Goal: Task Accomplishment & Management: Complete application form

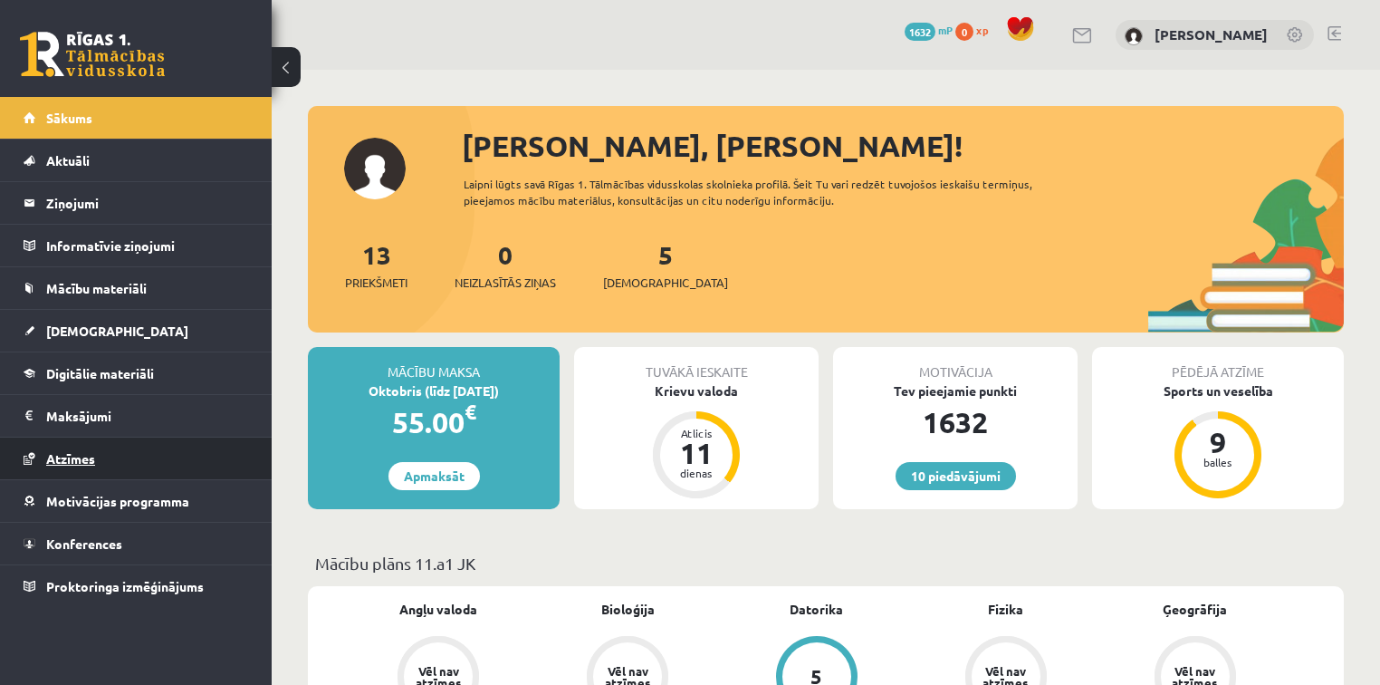
click at [108, 444] on link "Atzīmes" at bounding box center [137, 458] width 226 height 42
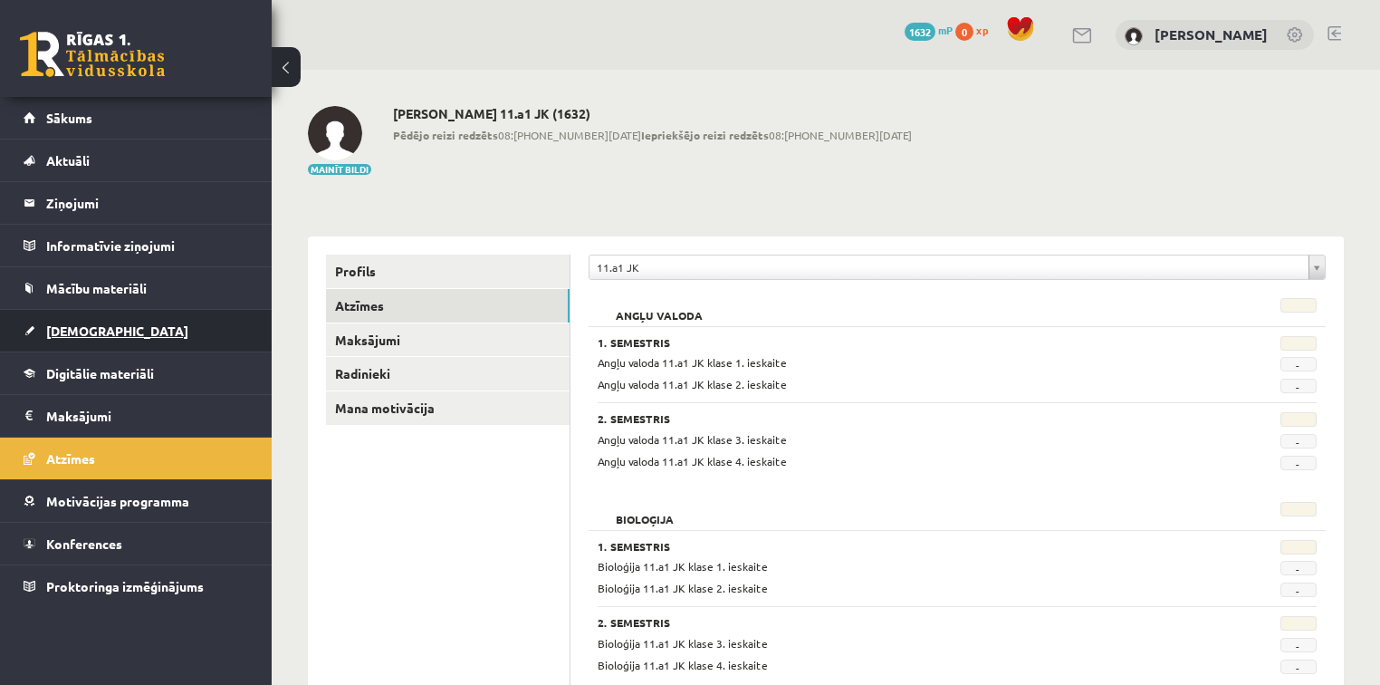
click at [156, 333] on link "[DEMOGRAPHIC_DATA]" at bounding box center [137, 331] width 226 height 42
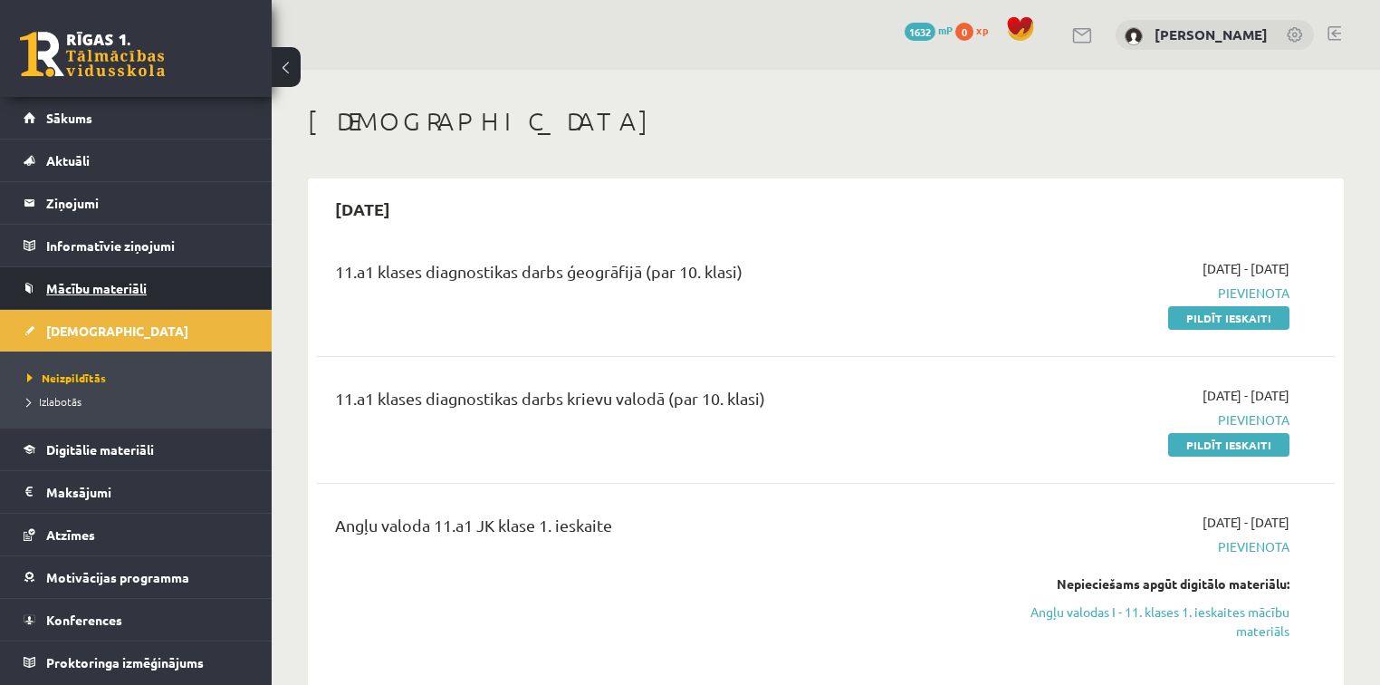
click at [116, 293] on span "Mācību materiāli" at bounding box center [96, 288] width 101 height 16
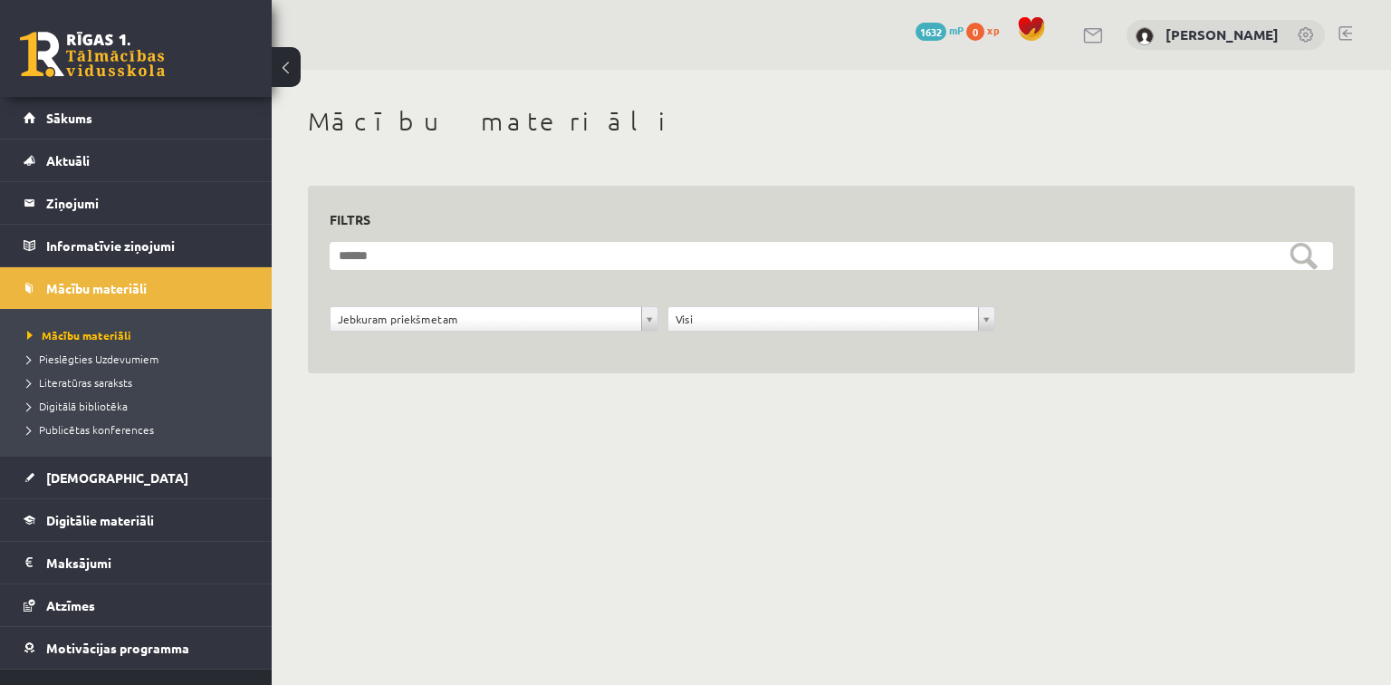
click at [62, 674] on link "Konferences" at bounding box center [137, 690] width 226 height 42
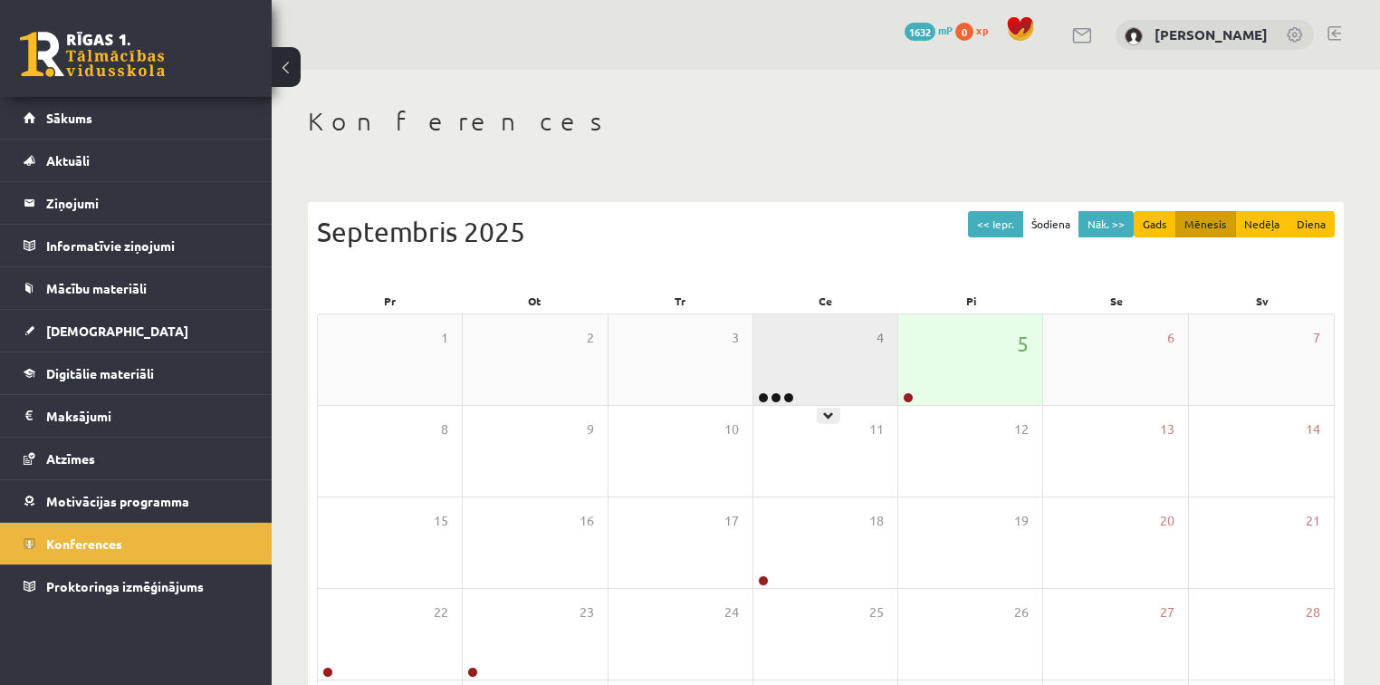
click at [807, 385] on div "4" at bounding box center [826, 359] width 144 height 91
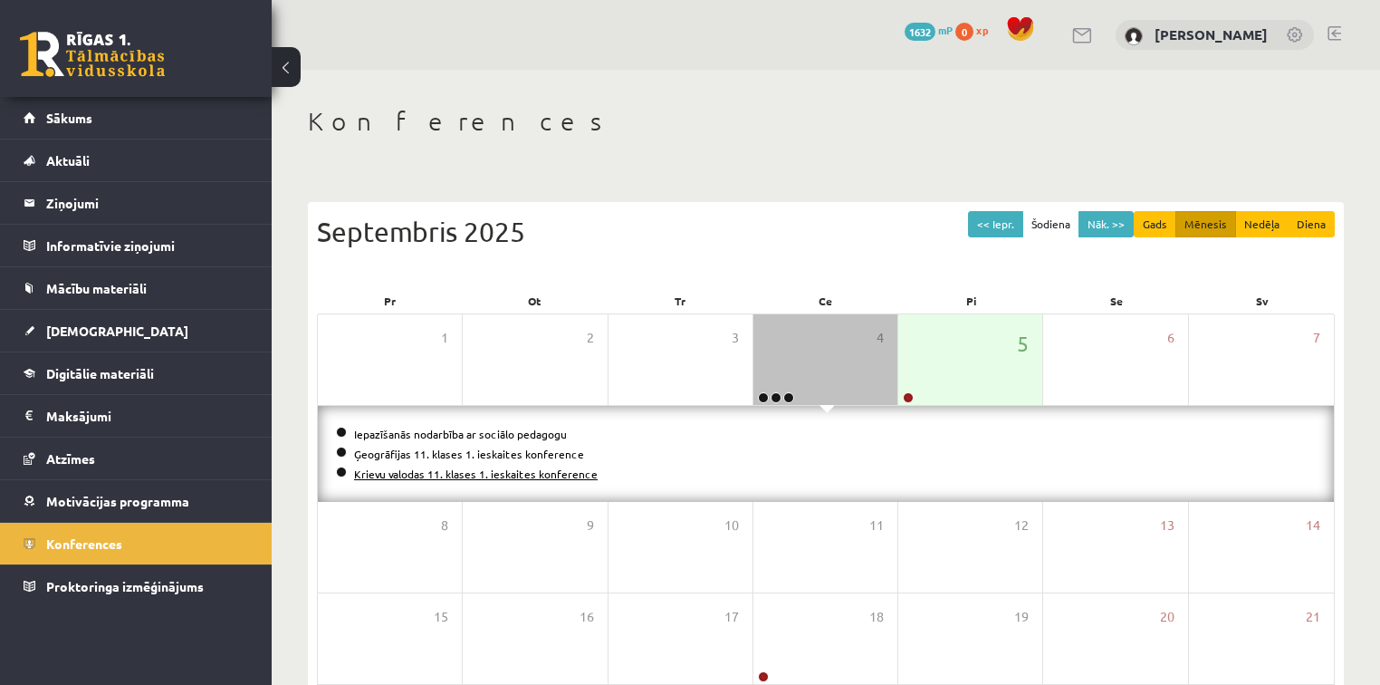
click at [558, 469] on link "Krievu valodas 11. klases 1. ieskaites konference" at bounding box center [476, 473] width 244 height 14
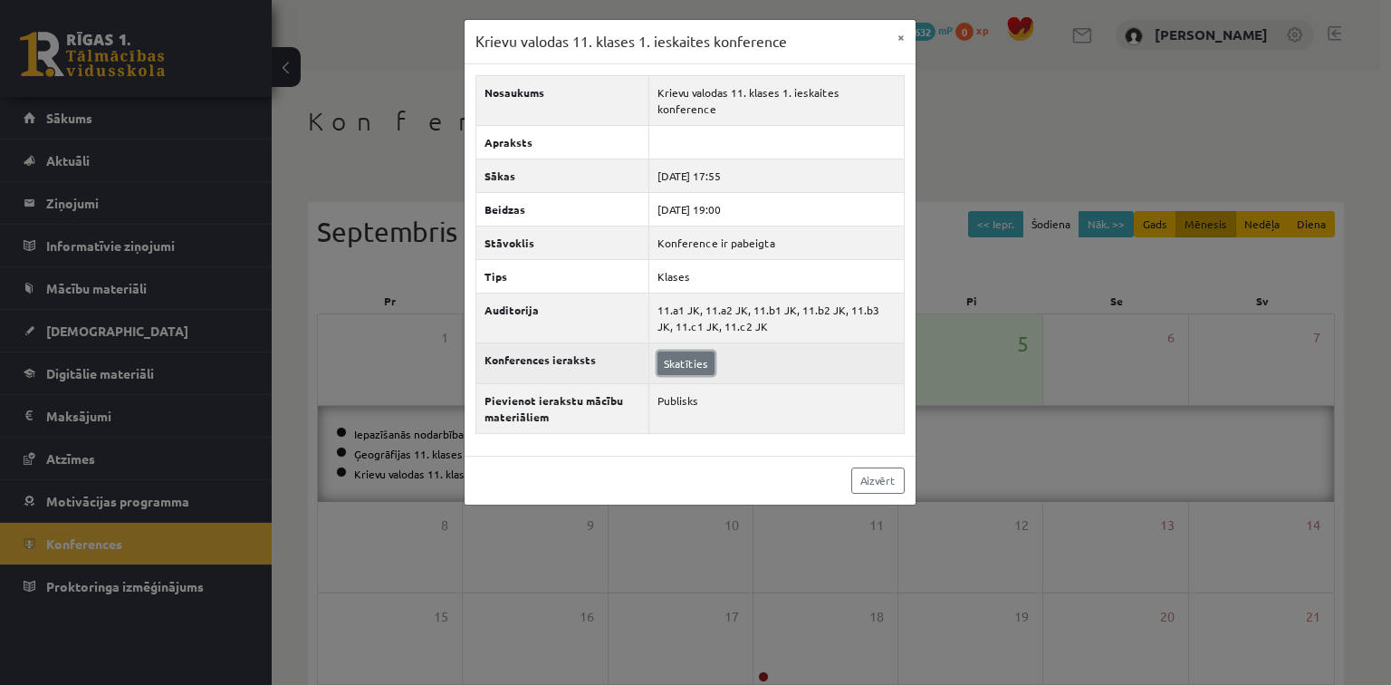
click at [692, 351] on link "Skatīties" at bounding box center [686, 363] width 57 height 24
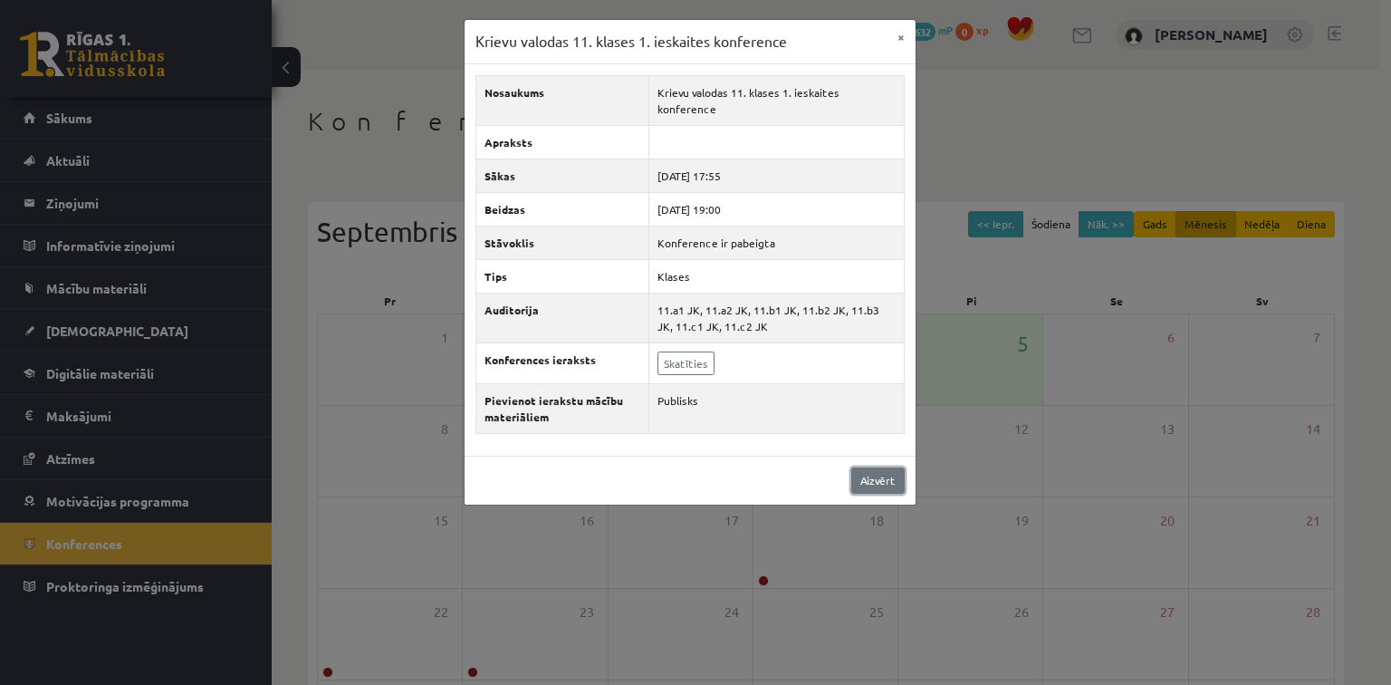
click at [877, 467] on link "Aizvērt" at bounding box center [877, 480] width 53 height 26
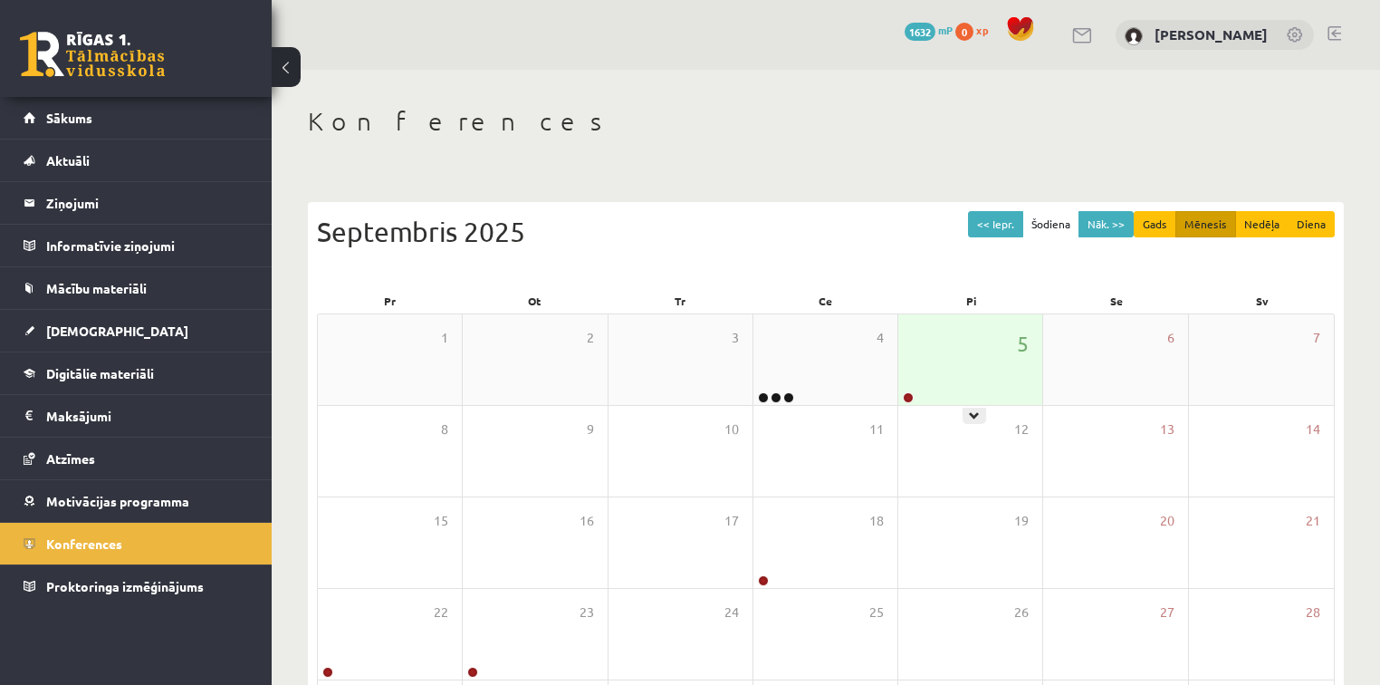
click at [927, 393] on div "5" at bounding box center [970, 359] width 144 height 91
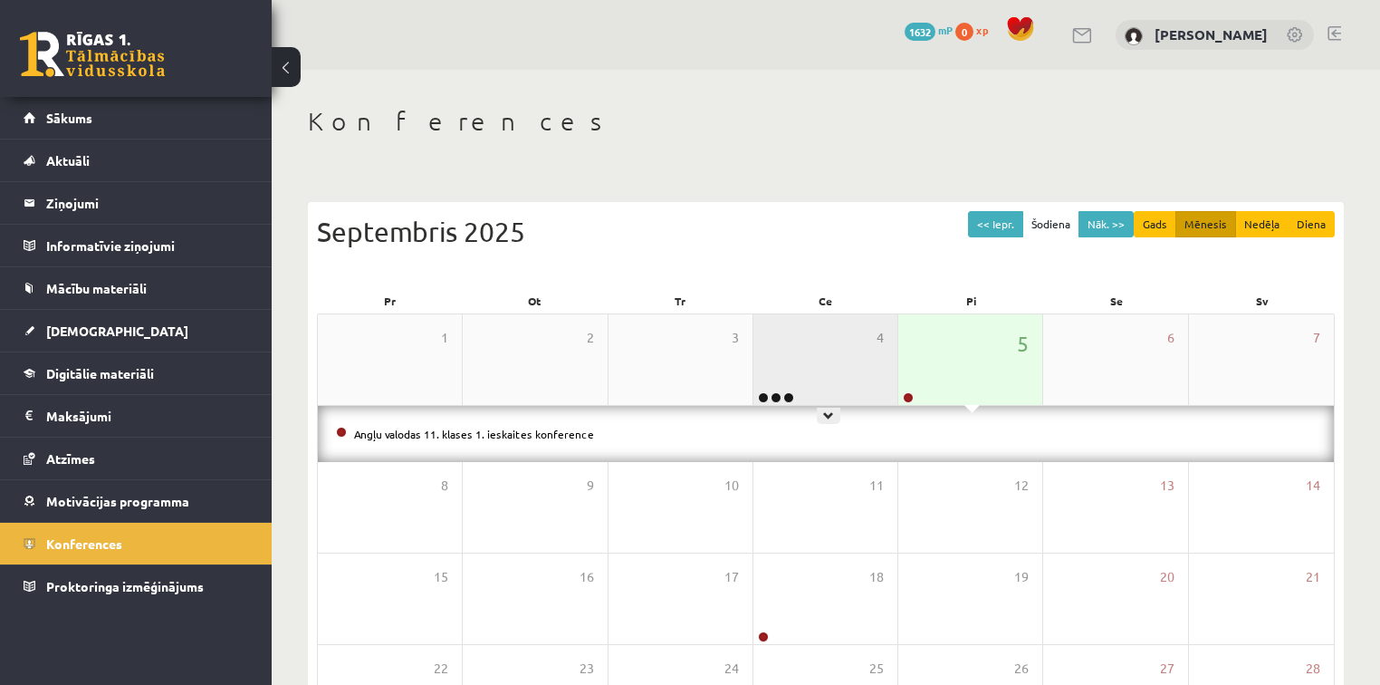
click at [778, 364] on div "4" at bounding box center [826, 359] width 144 height 91
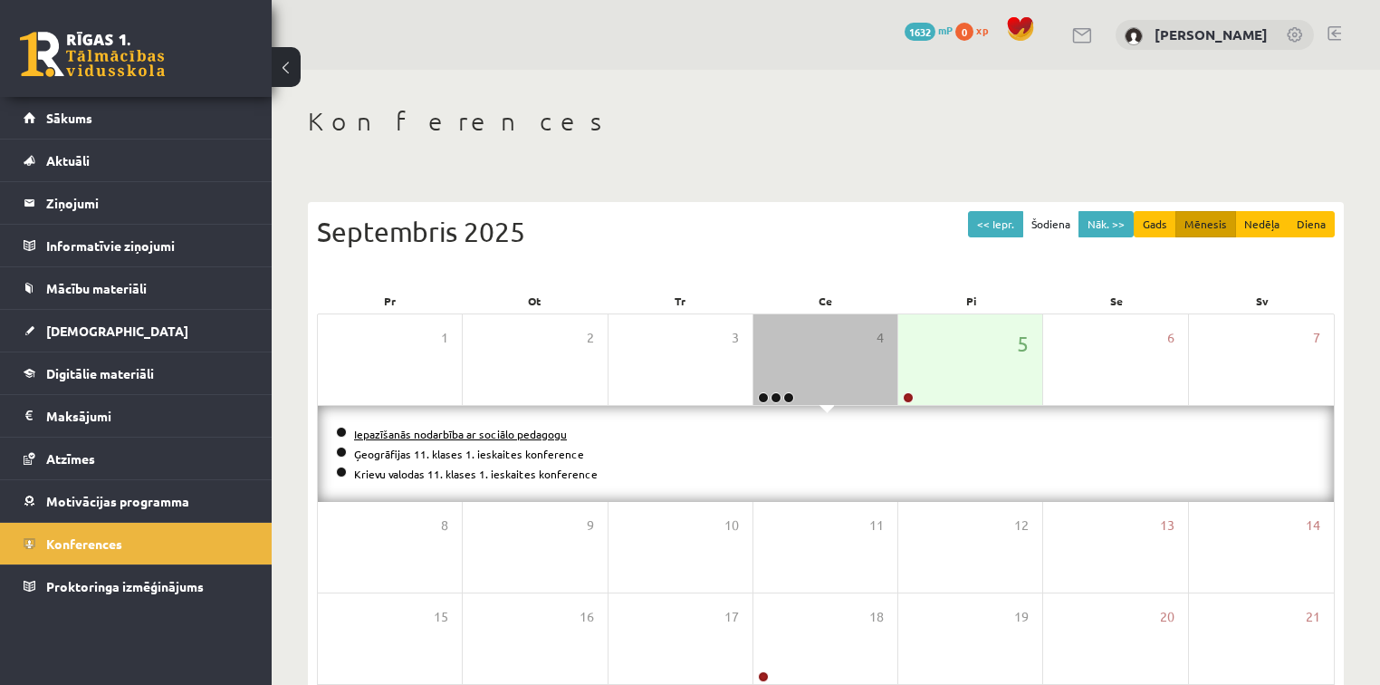
click at [511, 432] on link "Iepazīšanās nodarbība ar sociālo pedagogu" at bounding box center [460, 434] width 213 height 14
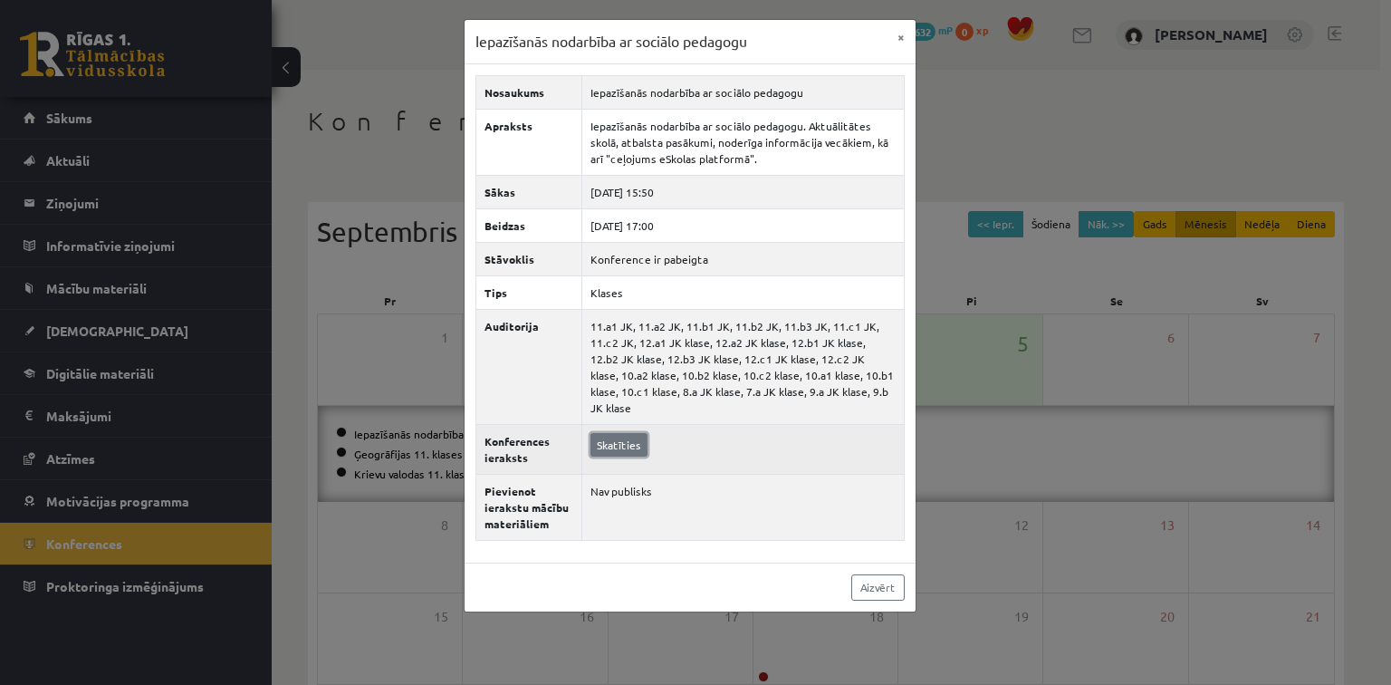
click at [629, 433] on link "Skatīties" at bounding box center [619, 445] width 57 height 24
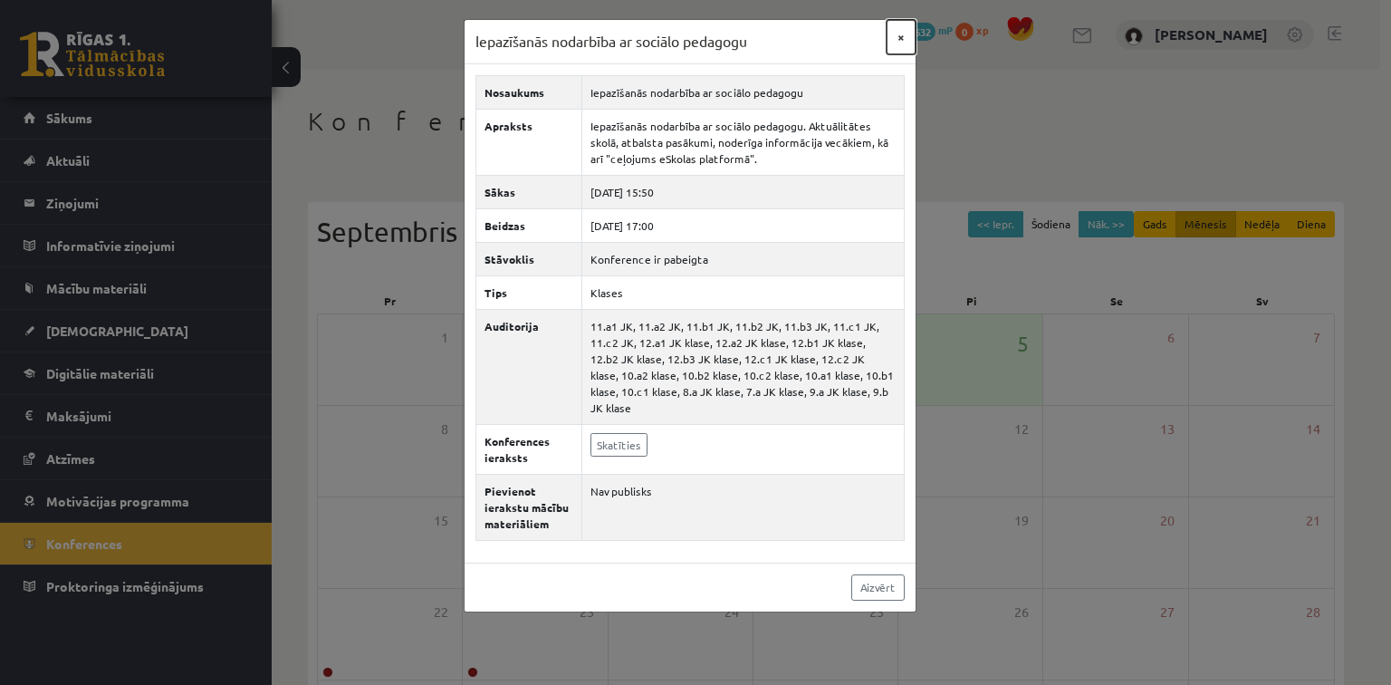
click at [908, 37] on button "×" at bounding box center [901, 37] width 29 height 34
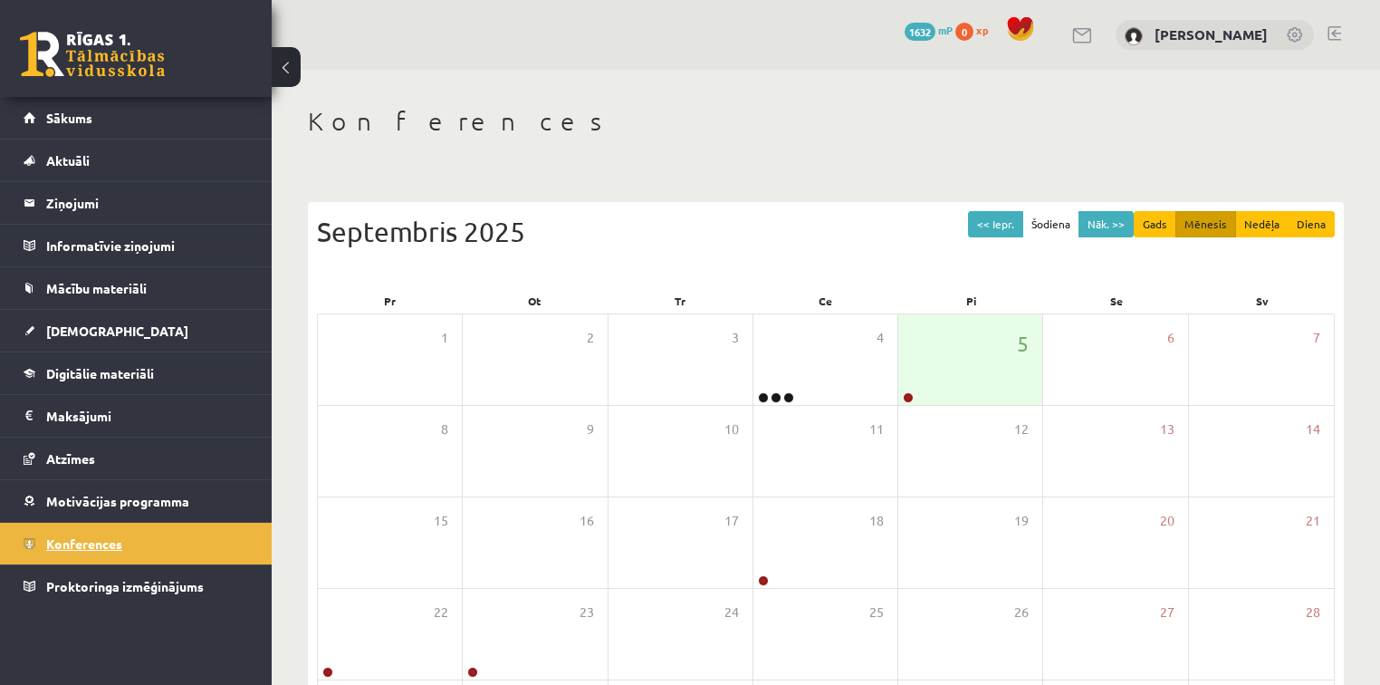
click at [133, 527] on link "Konferences" at bounding box center [137, 544] width 226 height 42
click at [154, 452] on link "Atzīmes" at bounding box center [137, 458] width 226 height 42
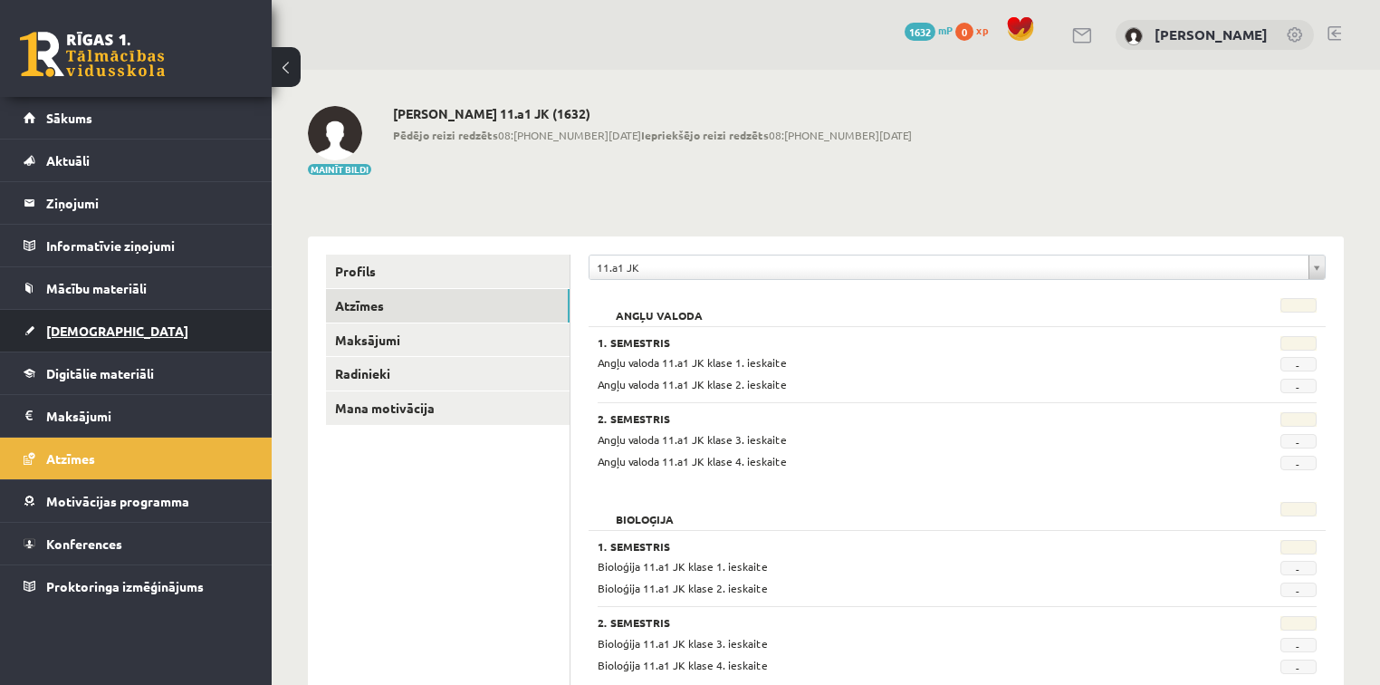
click at [163, 327] on link "[DEMOGRAPHIC_DATA]" at bounding box center [137, 331] width 226 height 42
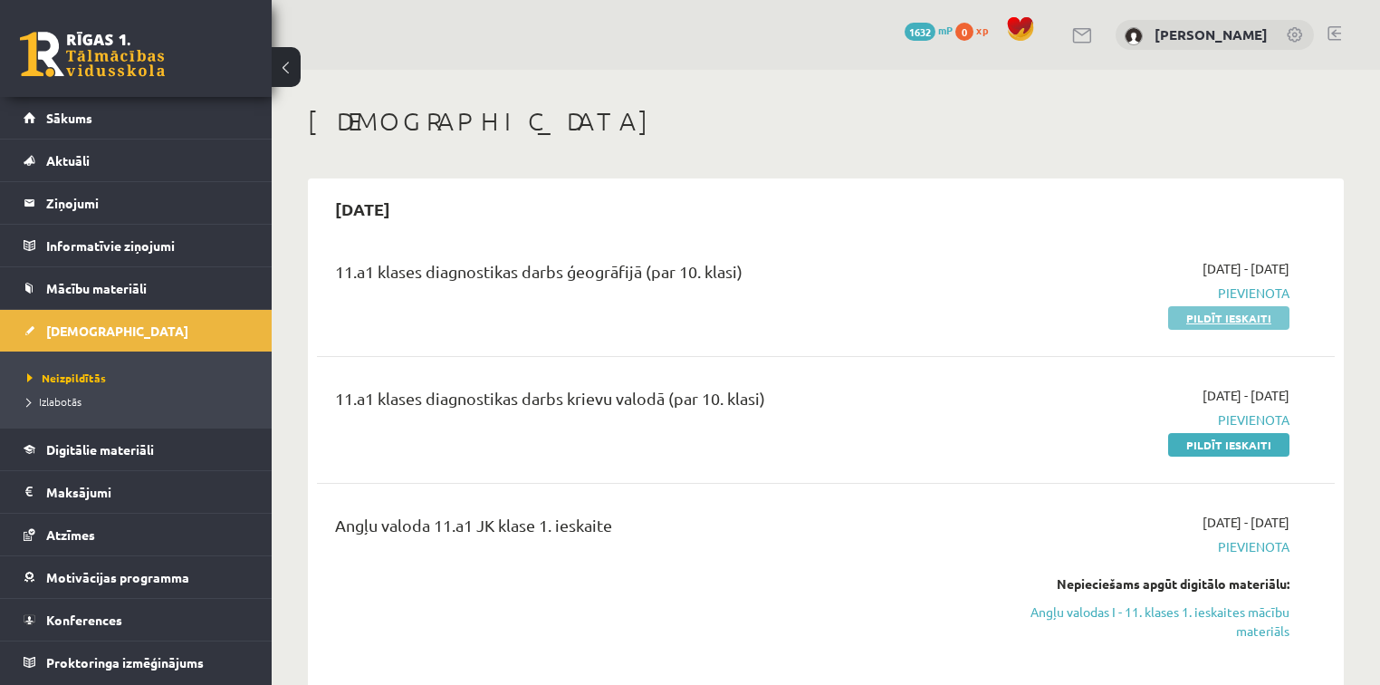
click at [1257, 306] on link "Pildīt ieskaiti" at bounding box center [1228, 318] width 121 height 24
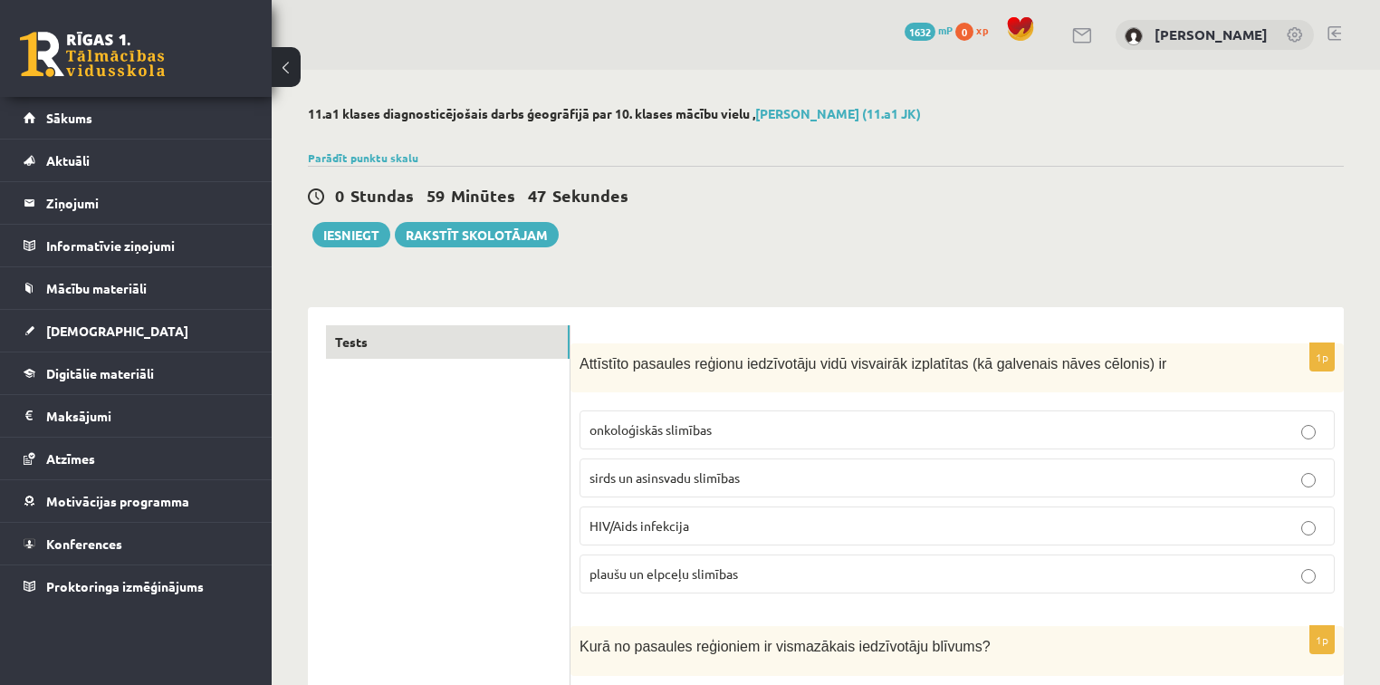
click at [679, 436] on span "onkoloģiskās slimības" at bounding box center [651, 429] width 122 height 16
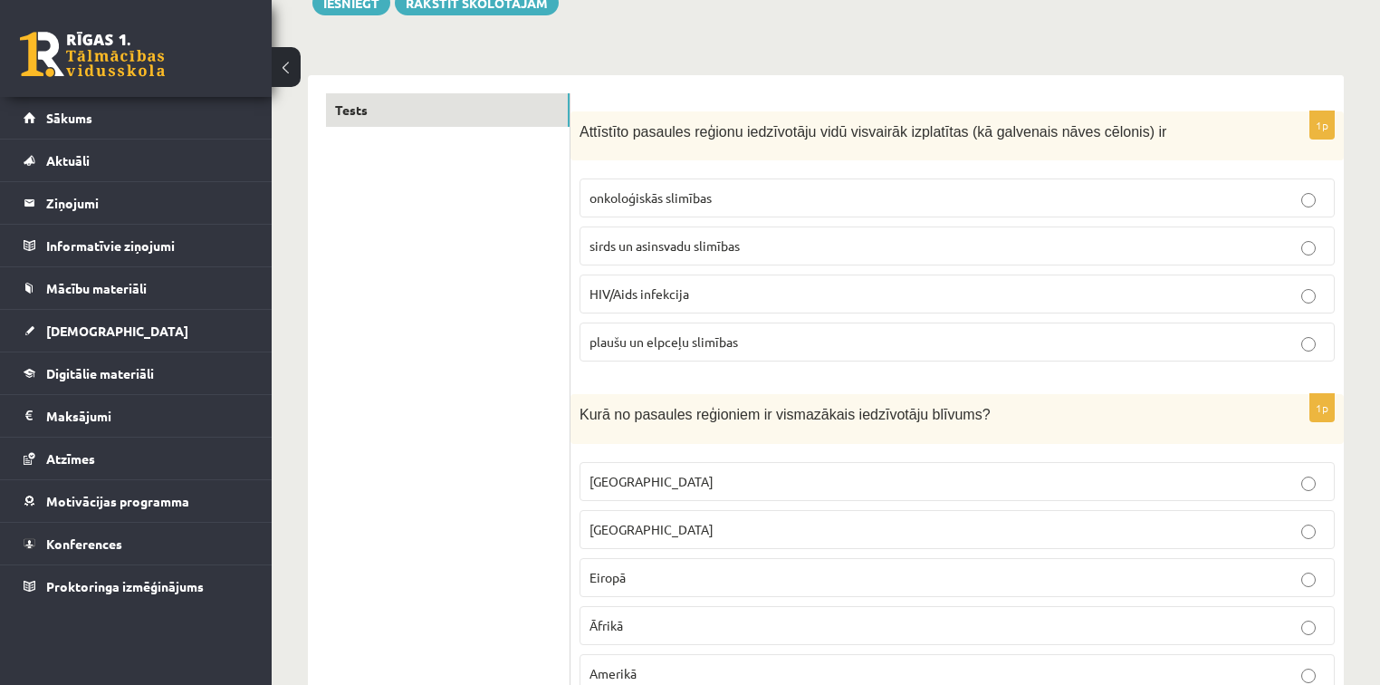
scroll to position [263, 0]
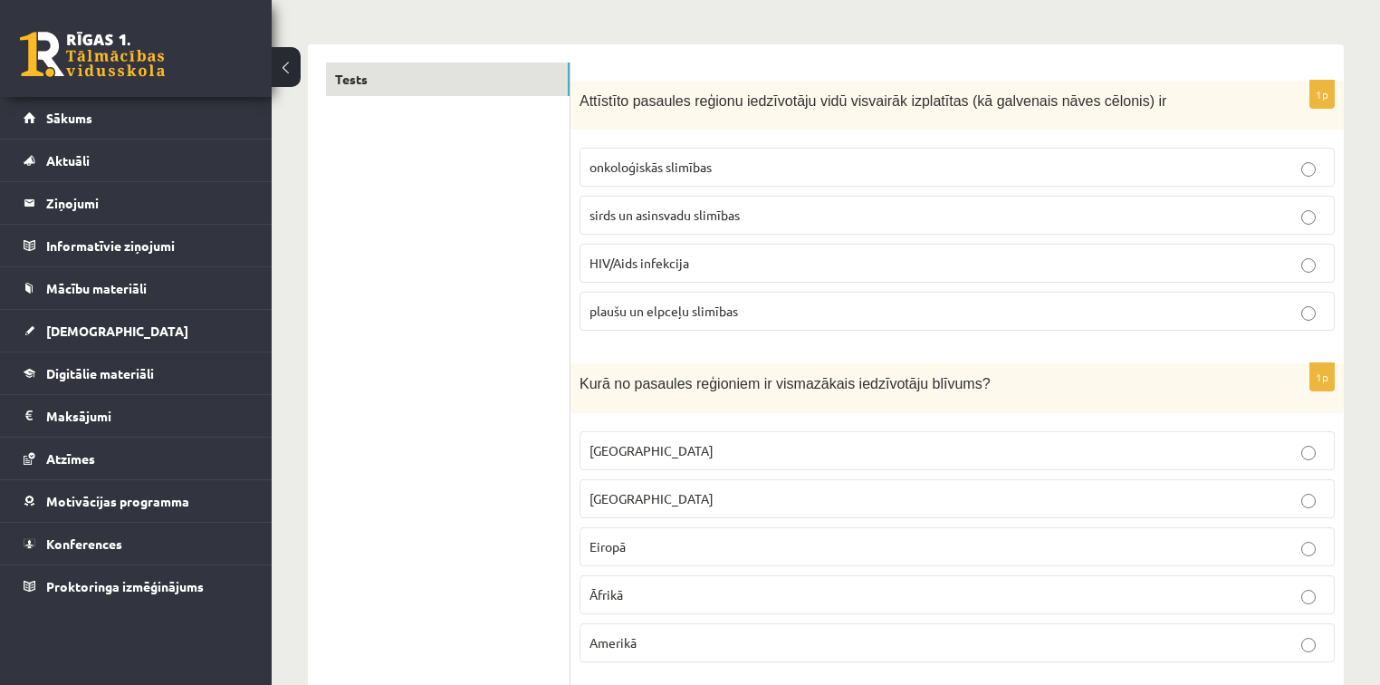
click at [1187, 220] on p "sirds un asinsvadu slimības" at bounding box center [957, 215] width 735 height 19
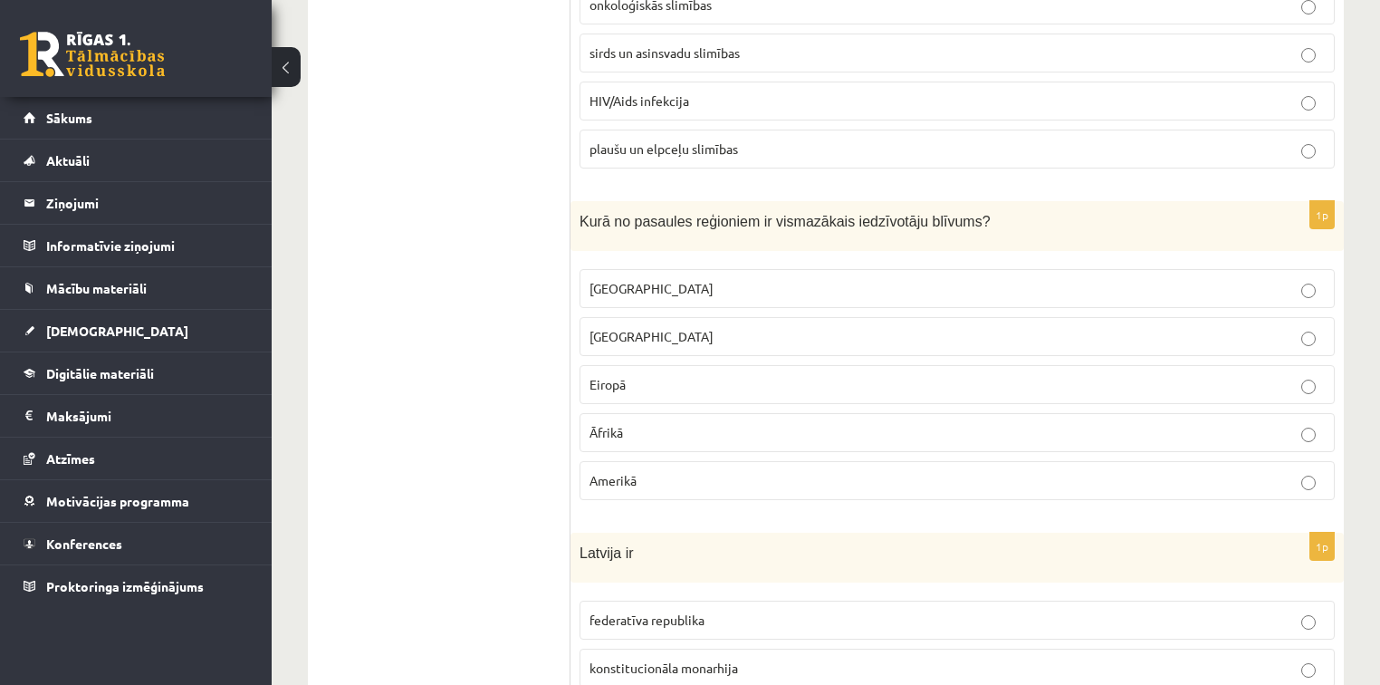
scroll to position [395, 0]
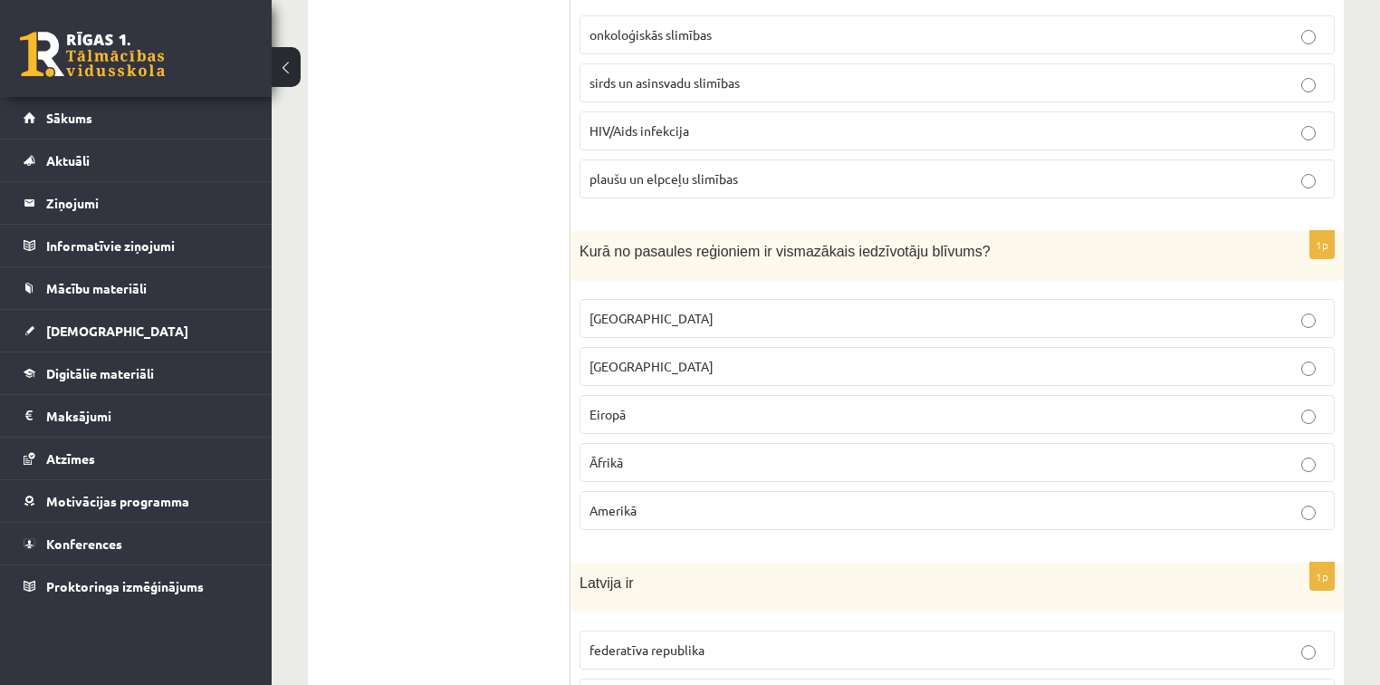
click at [688, 413] on p "Eiropā" at bounding box center [957, 414] width 735 height 19
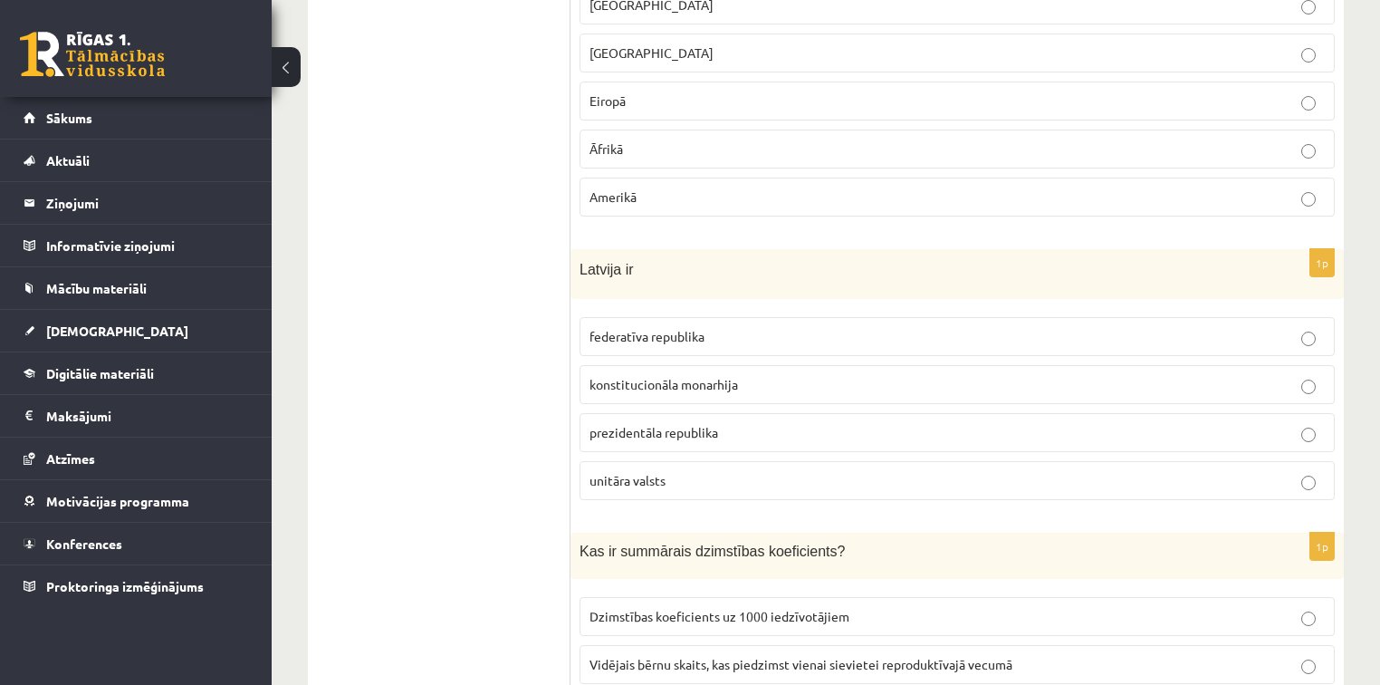
scroll to position [728, 0]
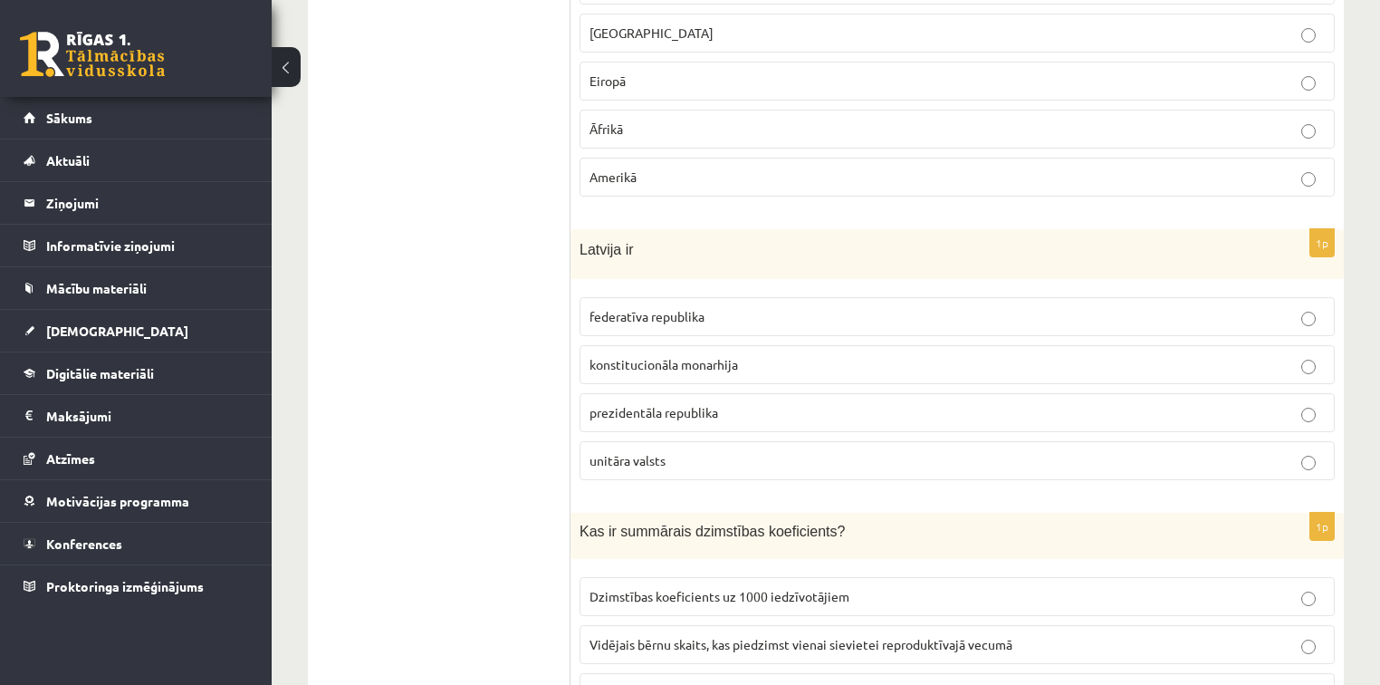
click at [666, 403] on p "prezidentāla republika" at bounding box center [957, 412] width 735 height 19
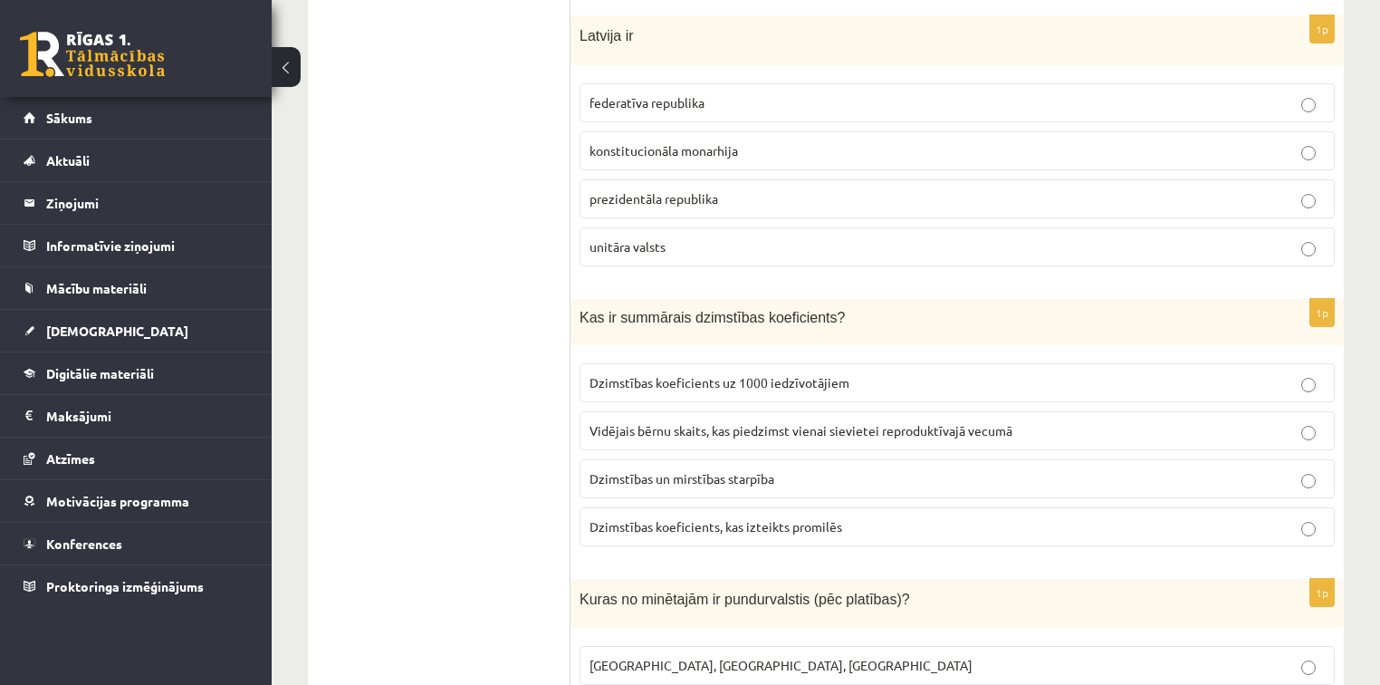
scroll to position [952, 0]
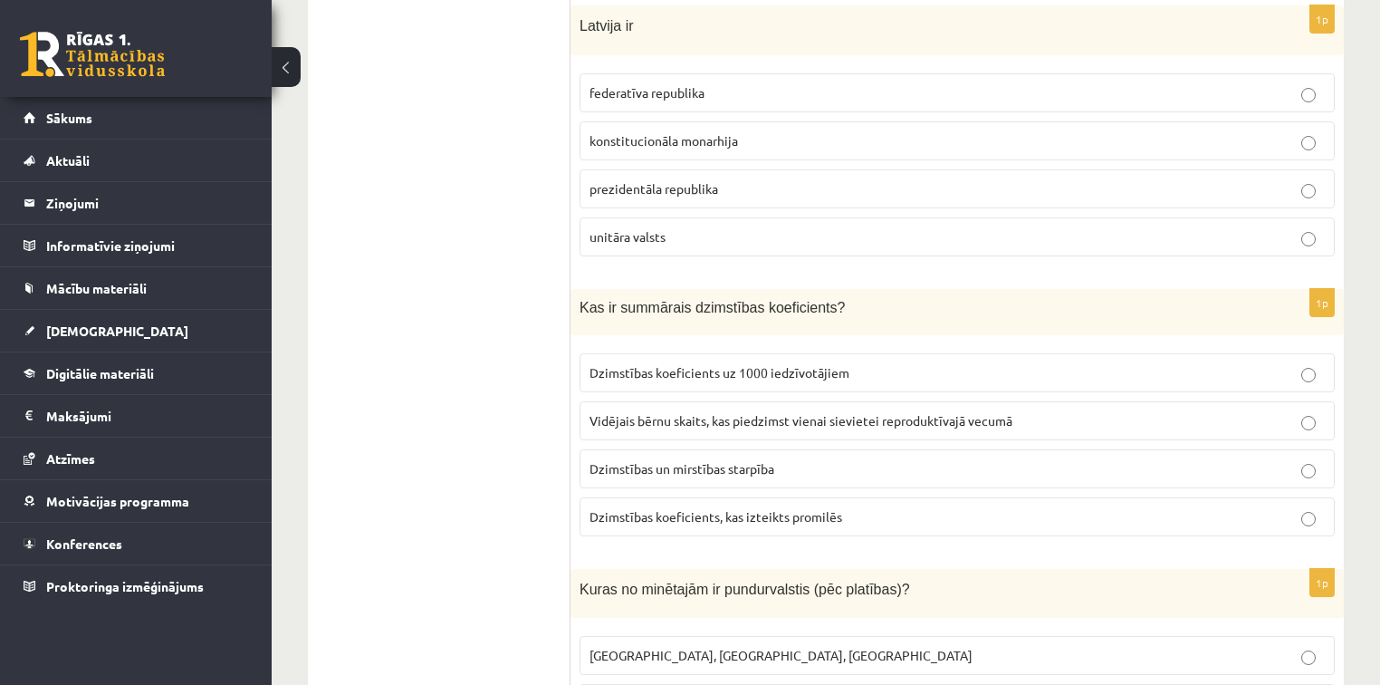
click at [734, 401] on label "Vidējais bērnu skaits, kas piedzimst vienai sievietei reproduktīvajā vecumā" at bounding box center [957, 420] width 755 height 39
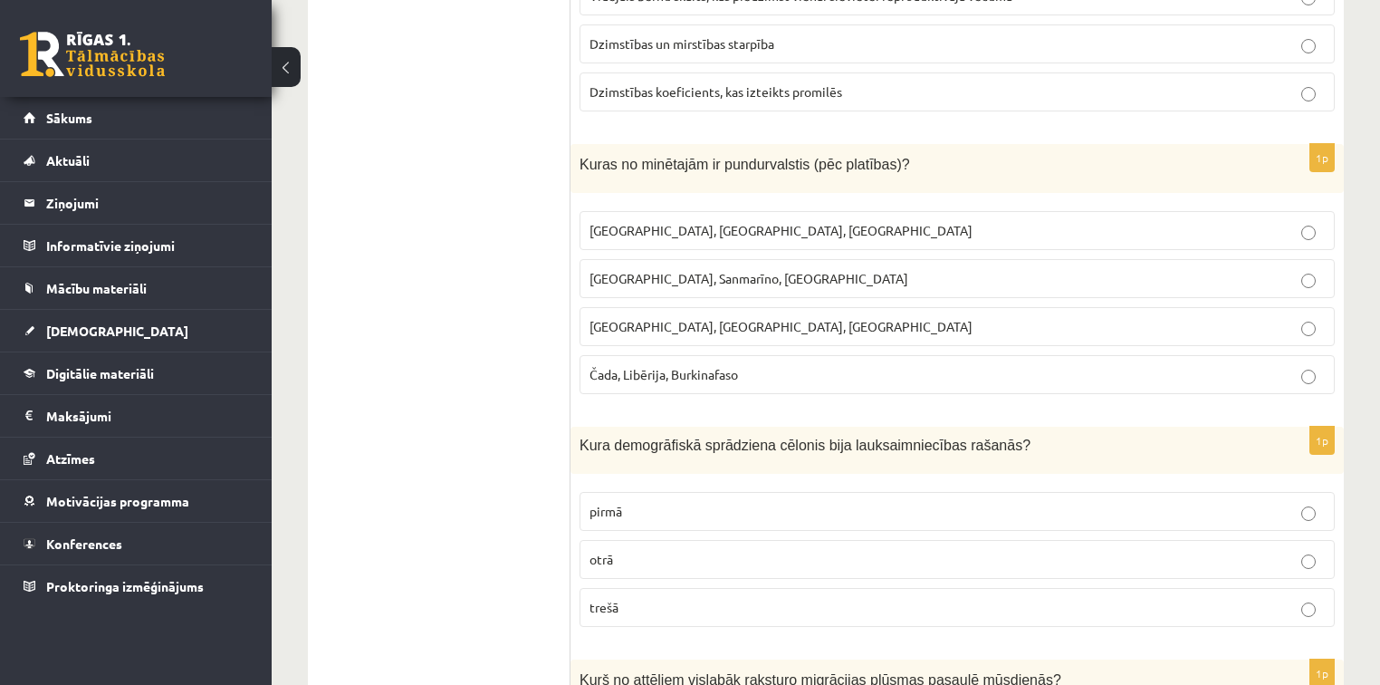
scroll to position [1407, 0]
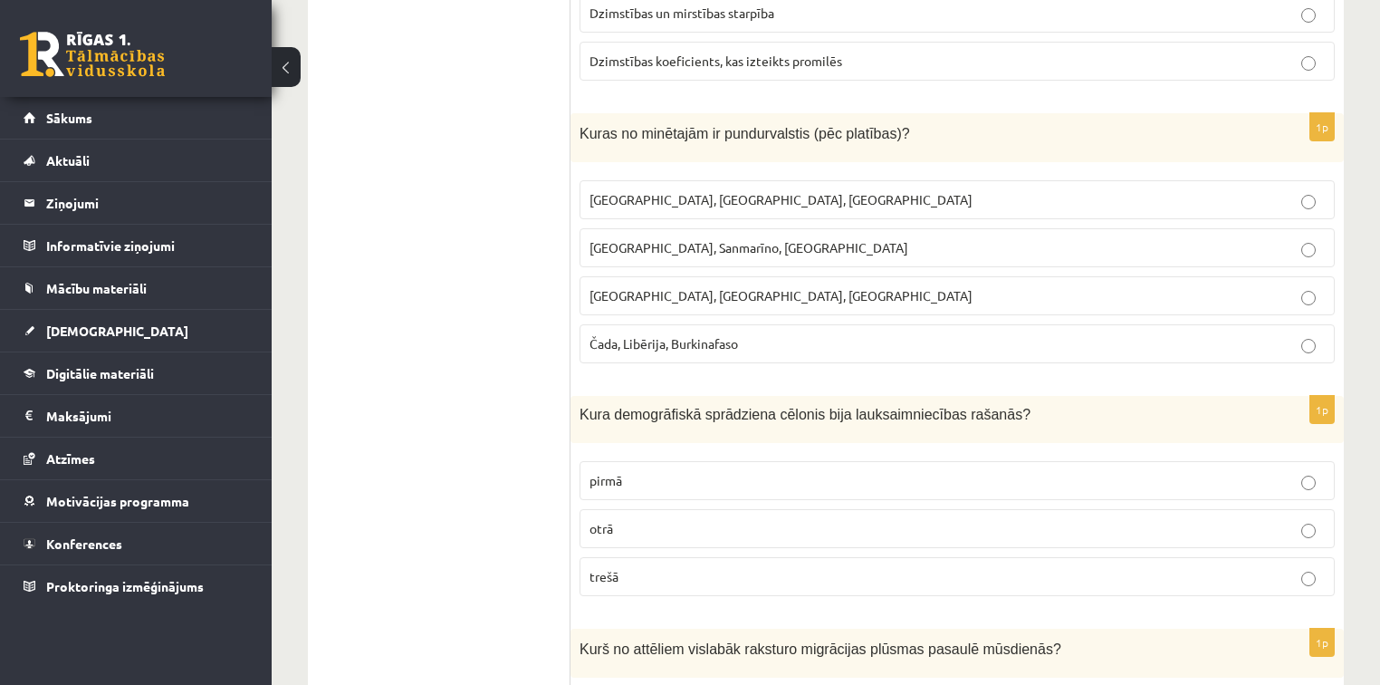
click at [710, 238] on p "Monako, Sanmarīno, Luksemburga" at bounding box center [957, 247] width 735 height 19
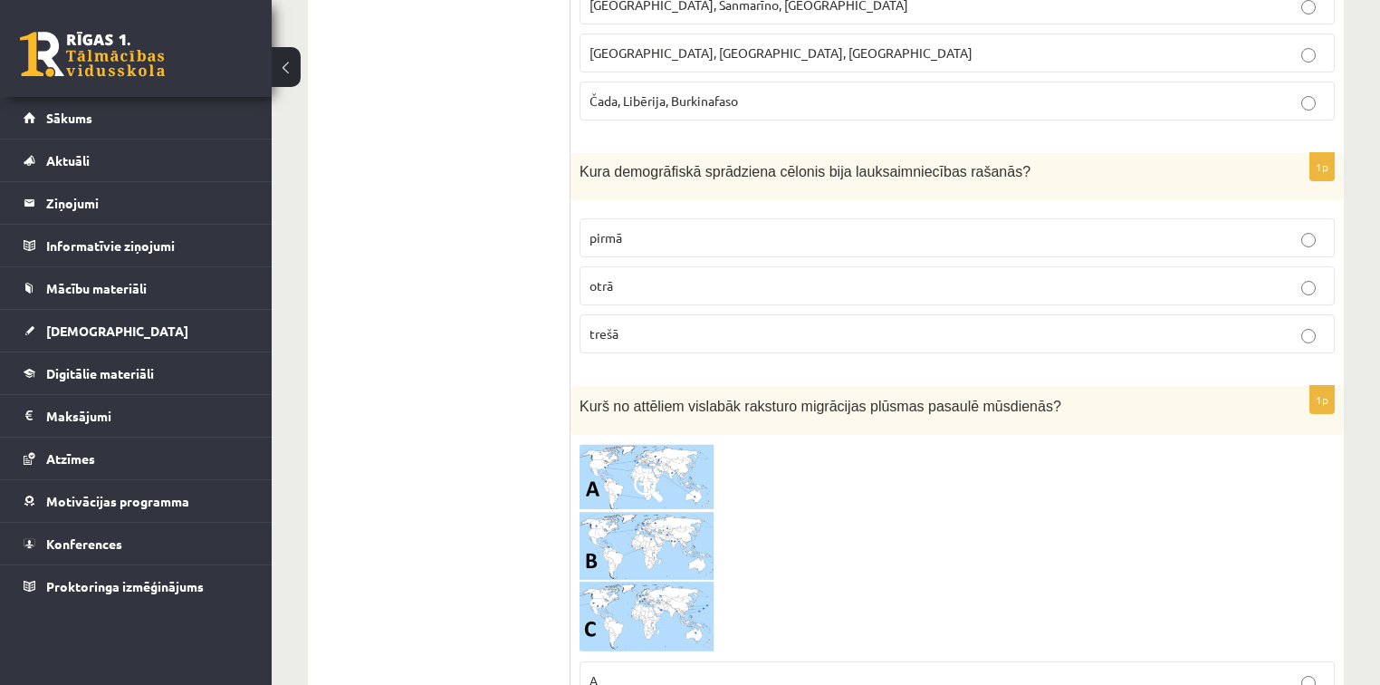
scroll to position [1640, 0]
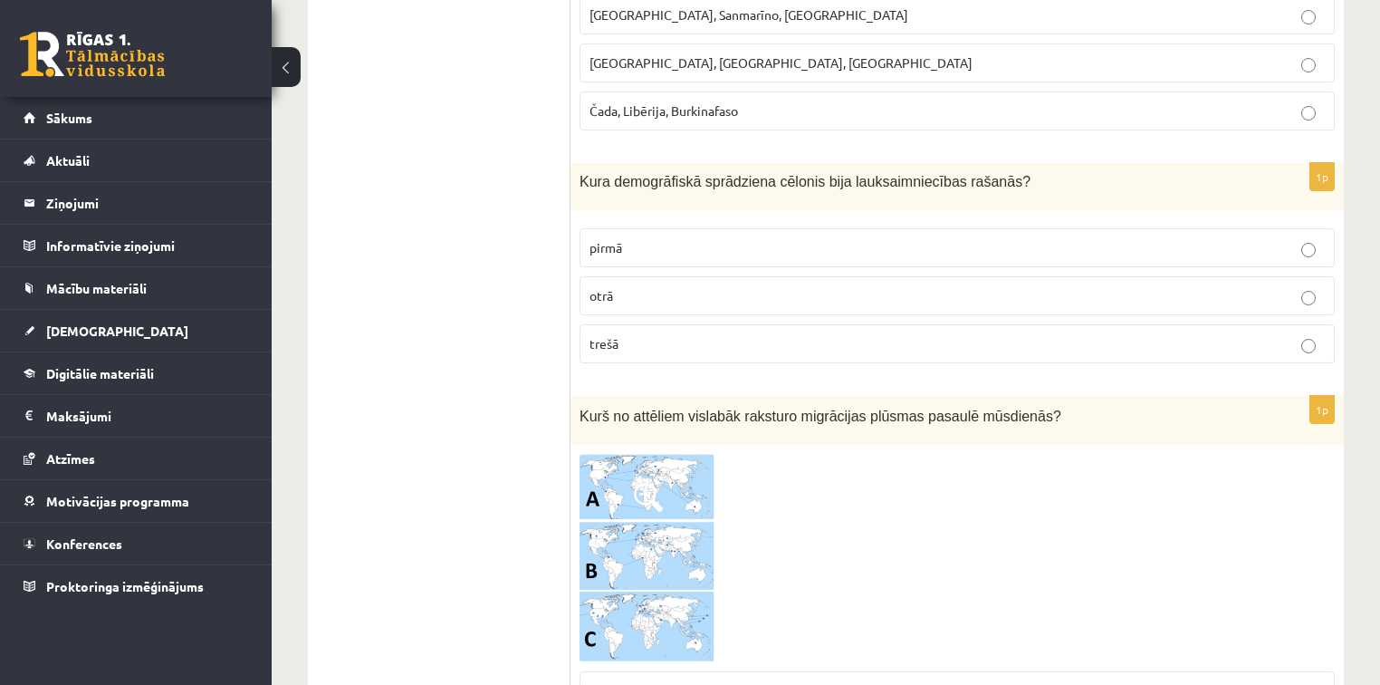
click at [663, 286] on p "otrā" at bounding box center [957, 295] width 735 height 19
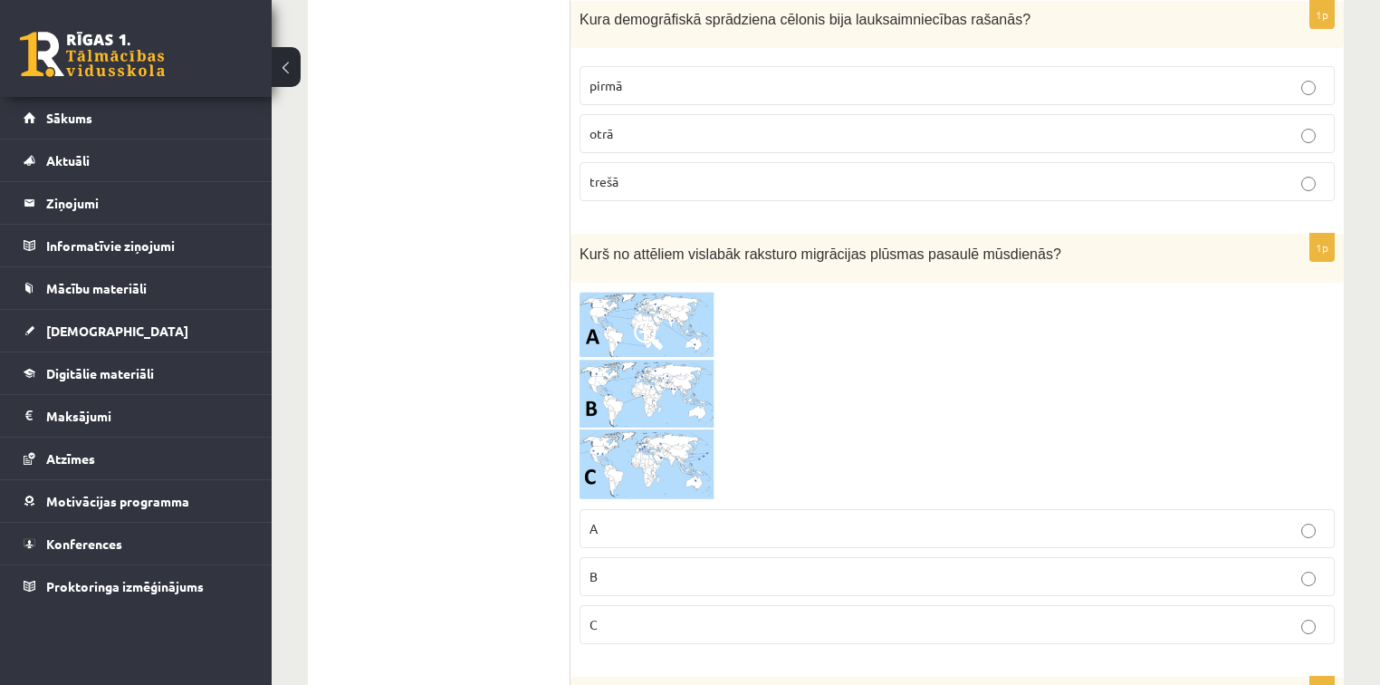
scroll to position [1884, 0]
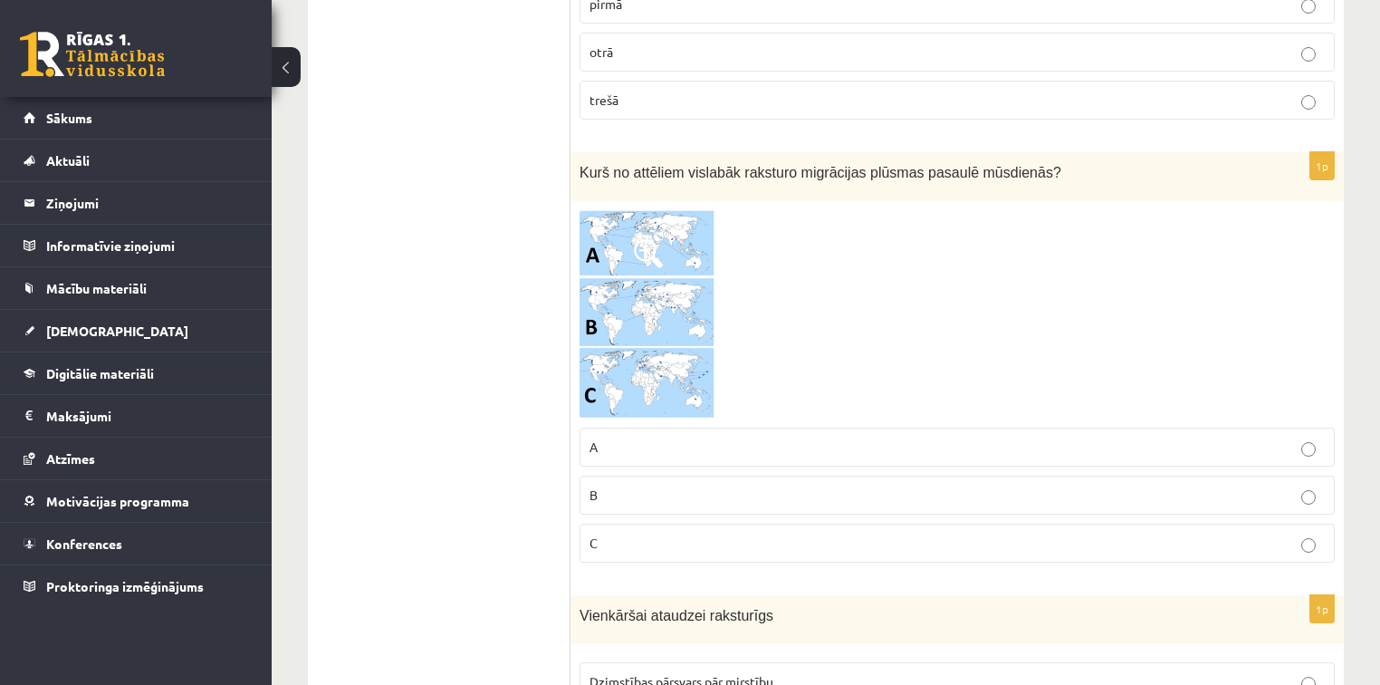
click at [629, 273] on img at bounding box center [648, 314] width 136 height 208
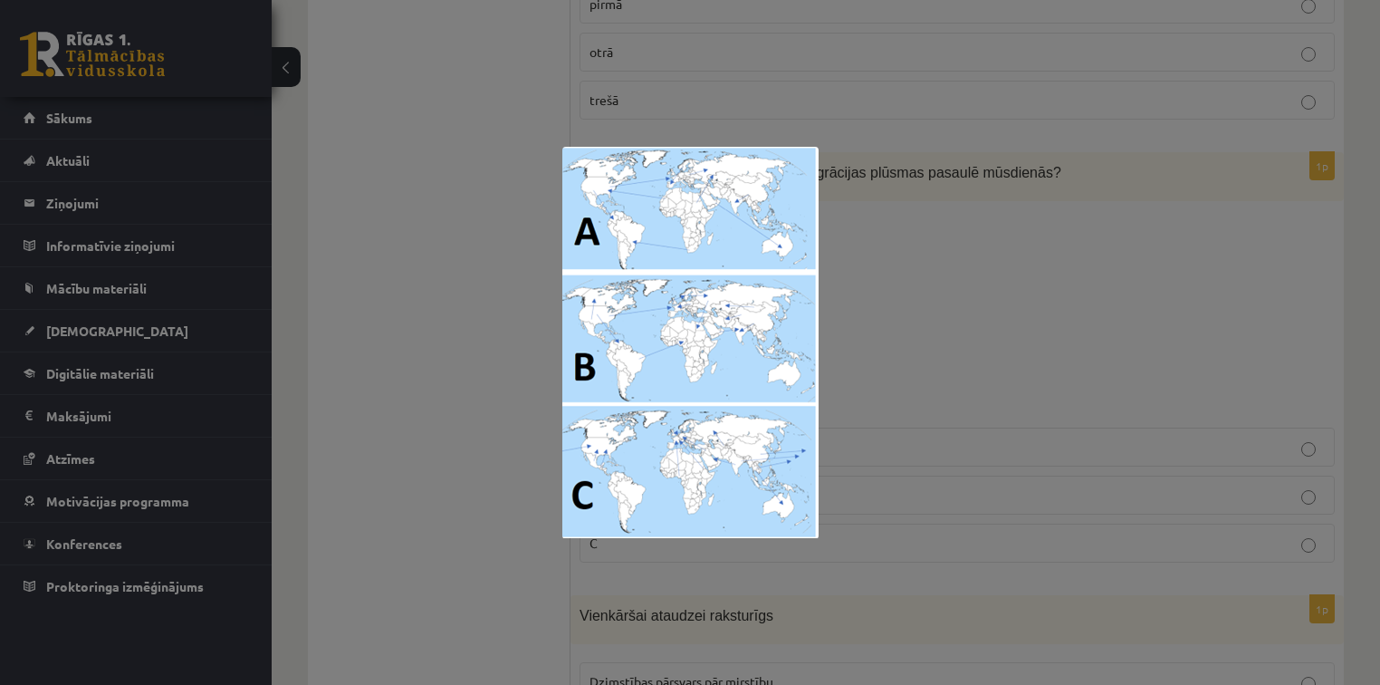
click at [943, 255] on div at bounding box center [690, 342] width 1380 height 685
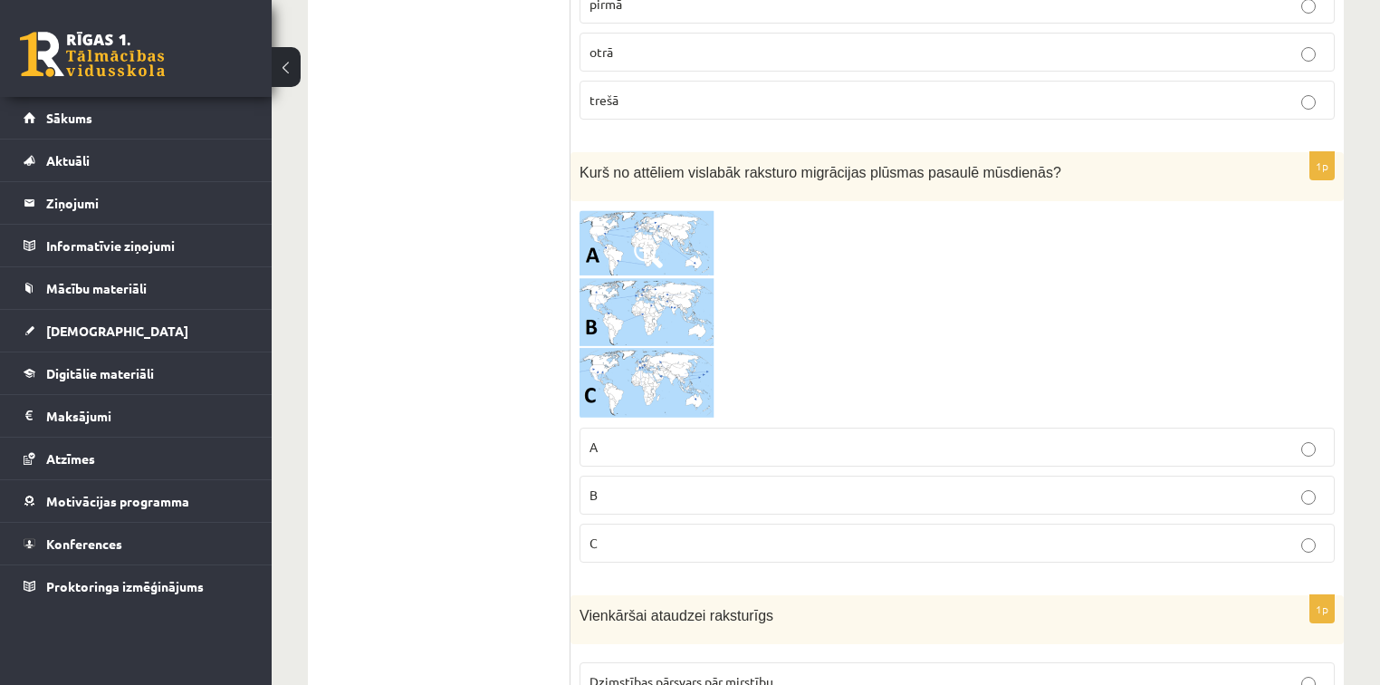
click at [795, 438] on p "A" at bounding box center [957, 446] width 735 height 19
click at [627, 301] on img at bounding box center [648, 314] width 136 height 208
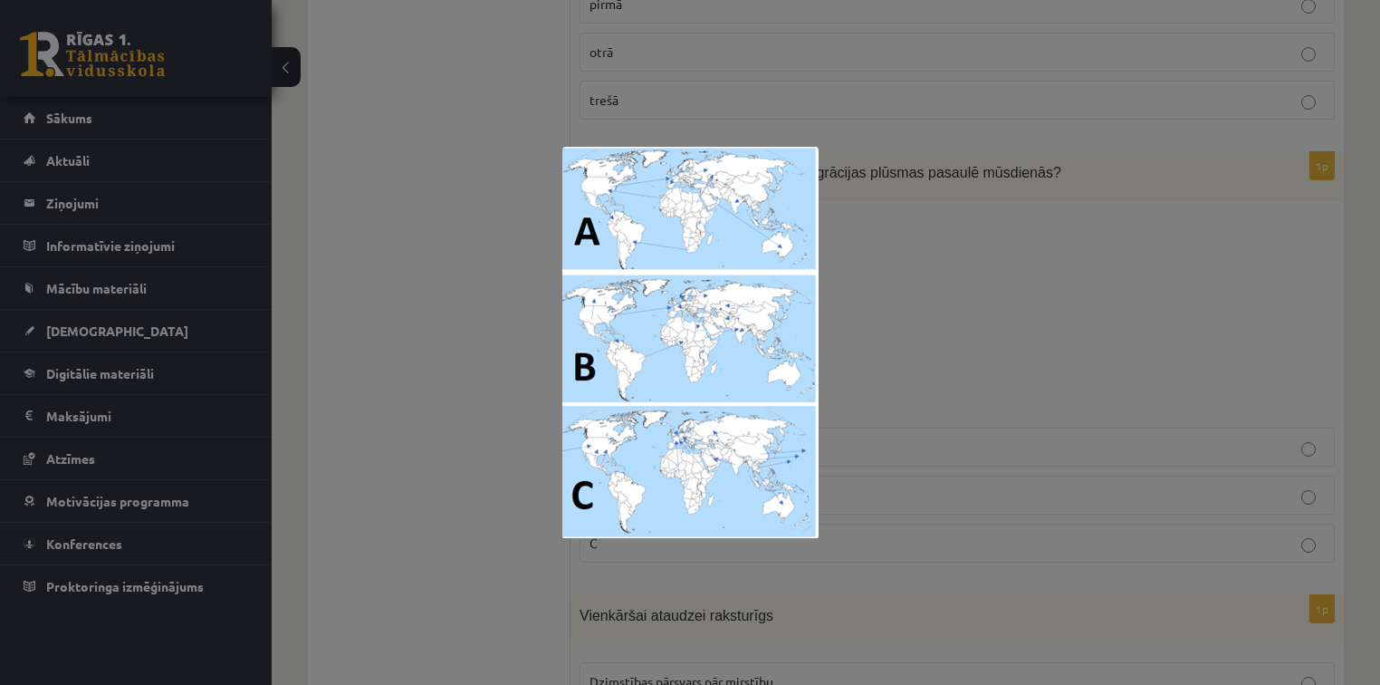
click at [900, 258] on div at bounding box center [690, 342] width 1380 height 685
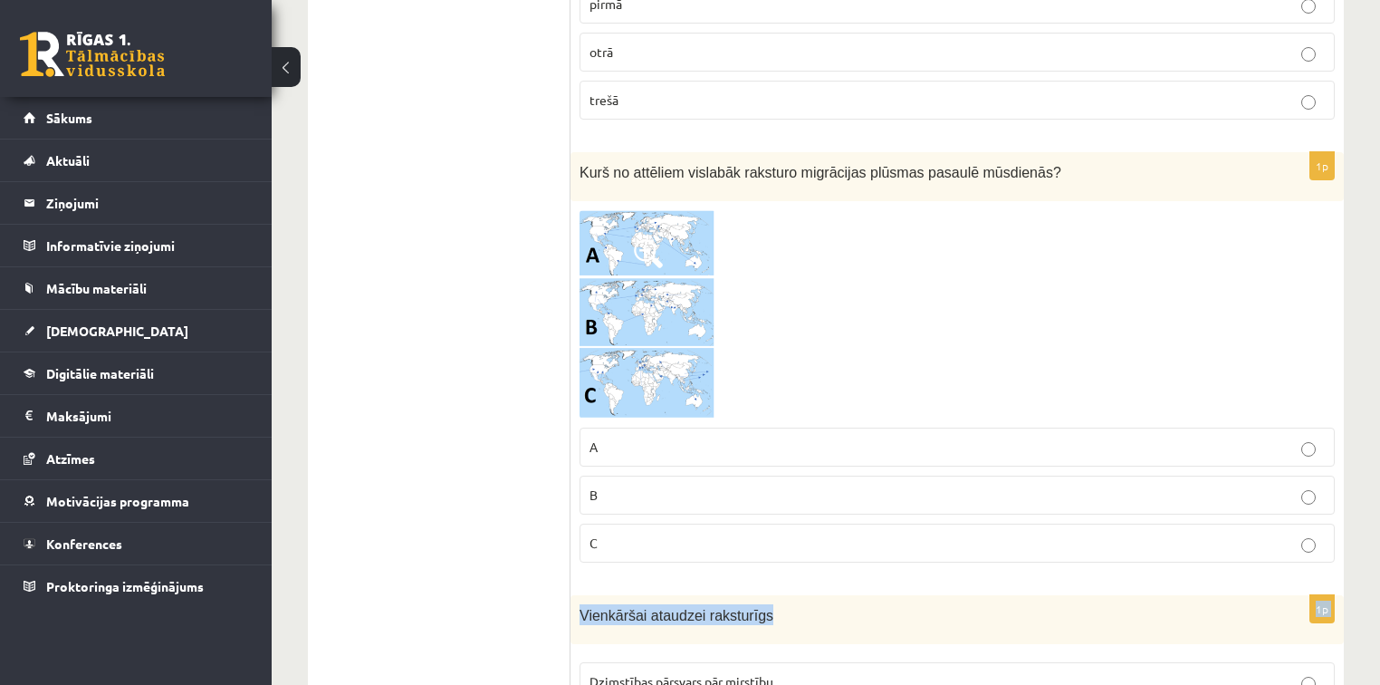
drag, startPoint x: 852, startPoint y: 567, endPoint x: 862, endPoint y: 524, distance: 44.6
click at [862, 533] on p "C" at bounding box center [957, 542] width 735 height 19
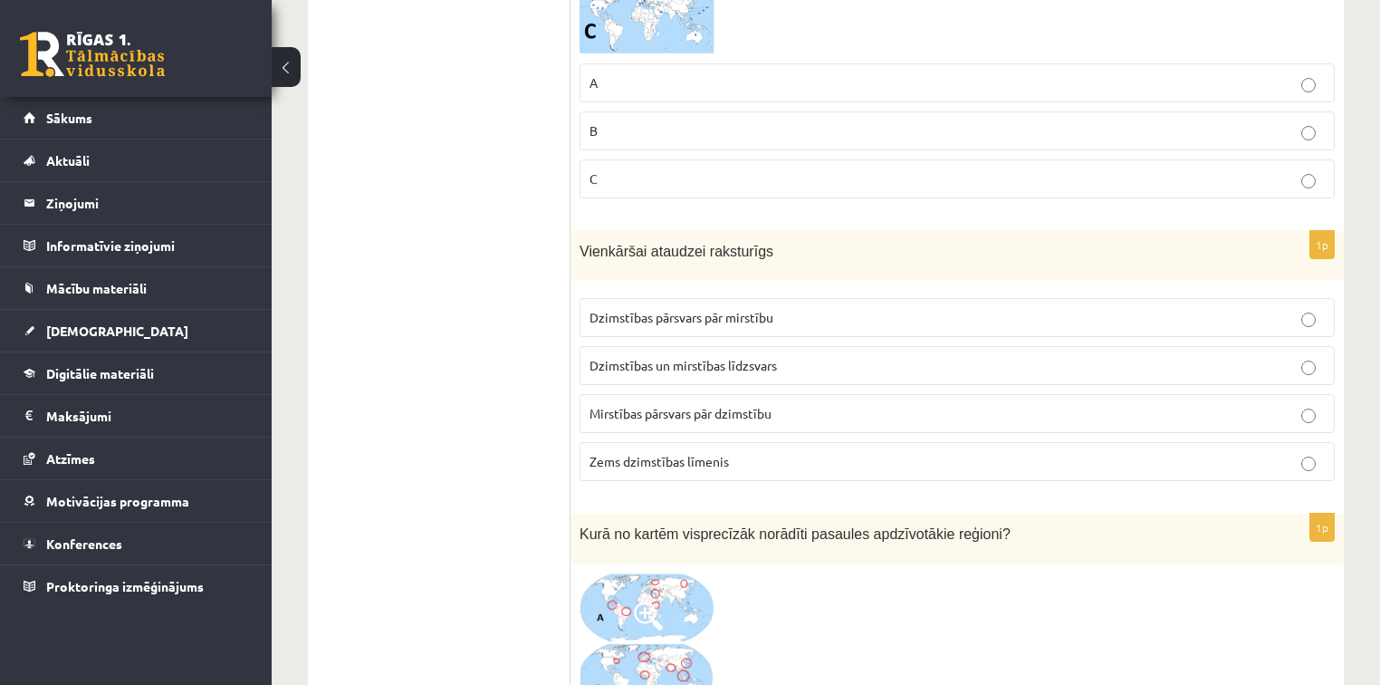
click at [1283, 84] on label "A" at bounding box center [957, 82] width 755 height 39
click at [666, 298] on label "Dzimstības pārsvars pār mirstību" at bounding box center [957, 317] width 755 height 39
click at [661, 357] on span "Dzimstības un mirstības līdzsvars" at bounding box center [683, 365] width 187 height 16
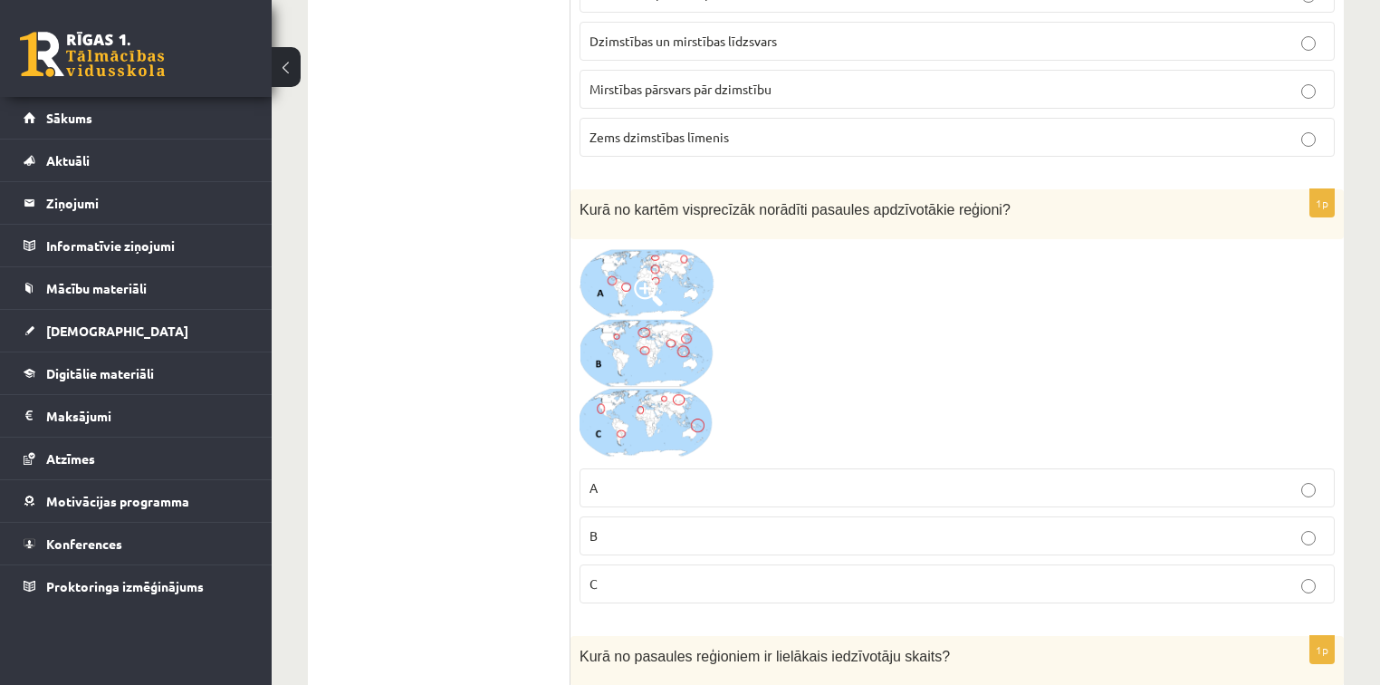
scroll to position [2582, 0]
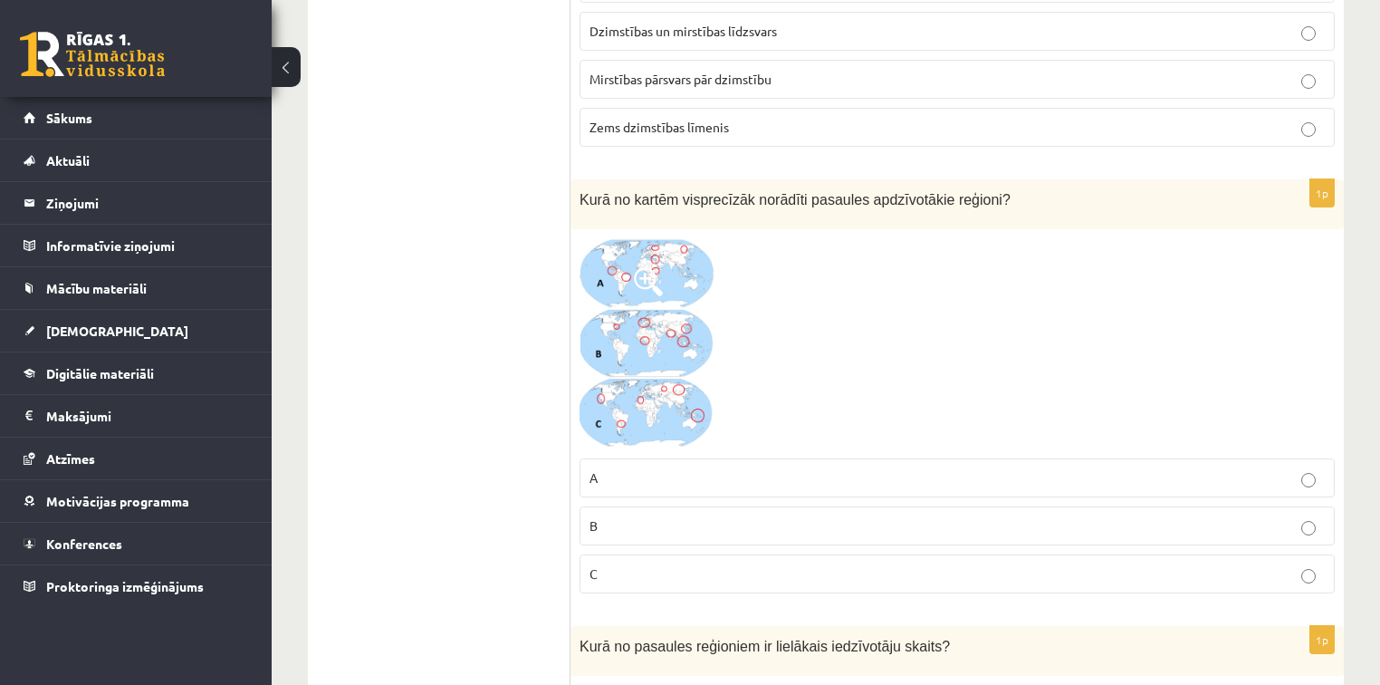
click at [652, 337] on img at bounding box center [648, 343] width 136 height 211
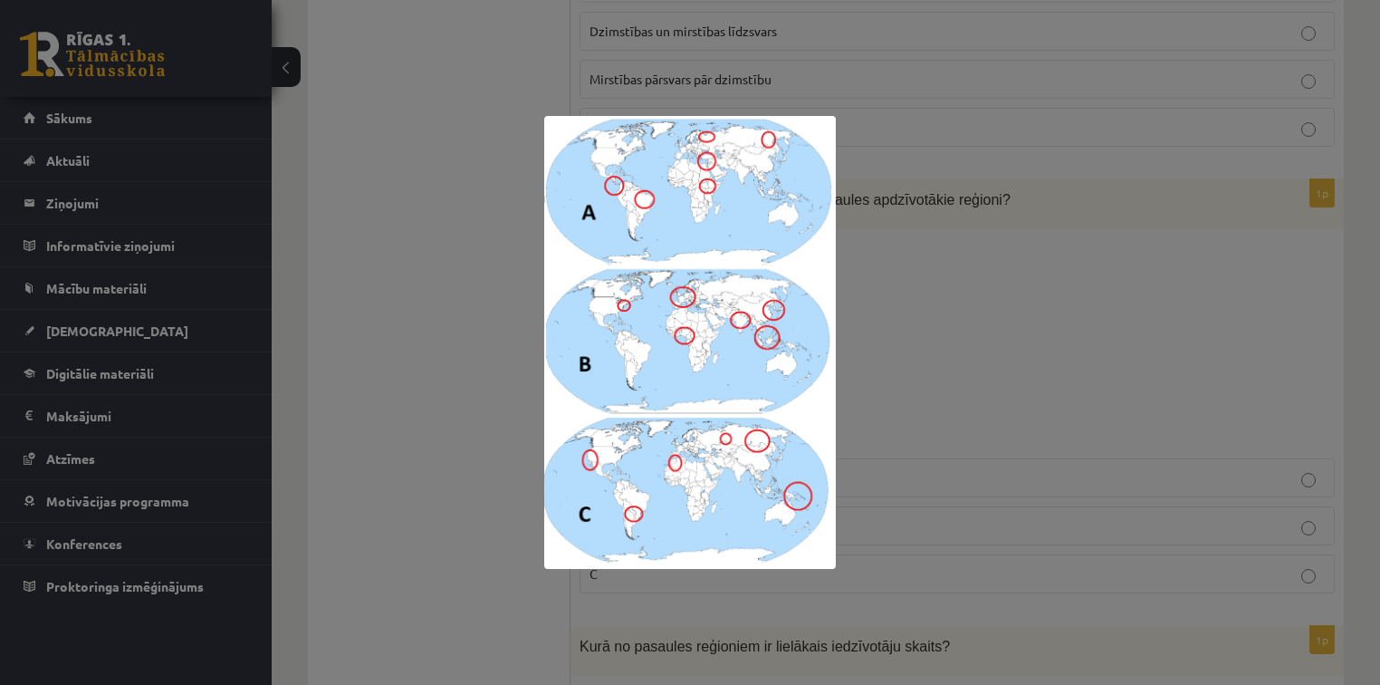
click at [884, 345] on div at bounding box center [690, 342] width 1380 height 685
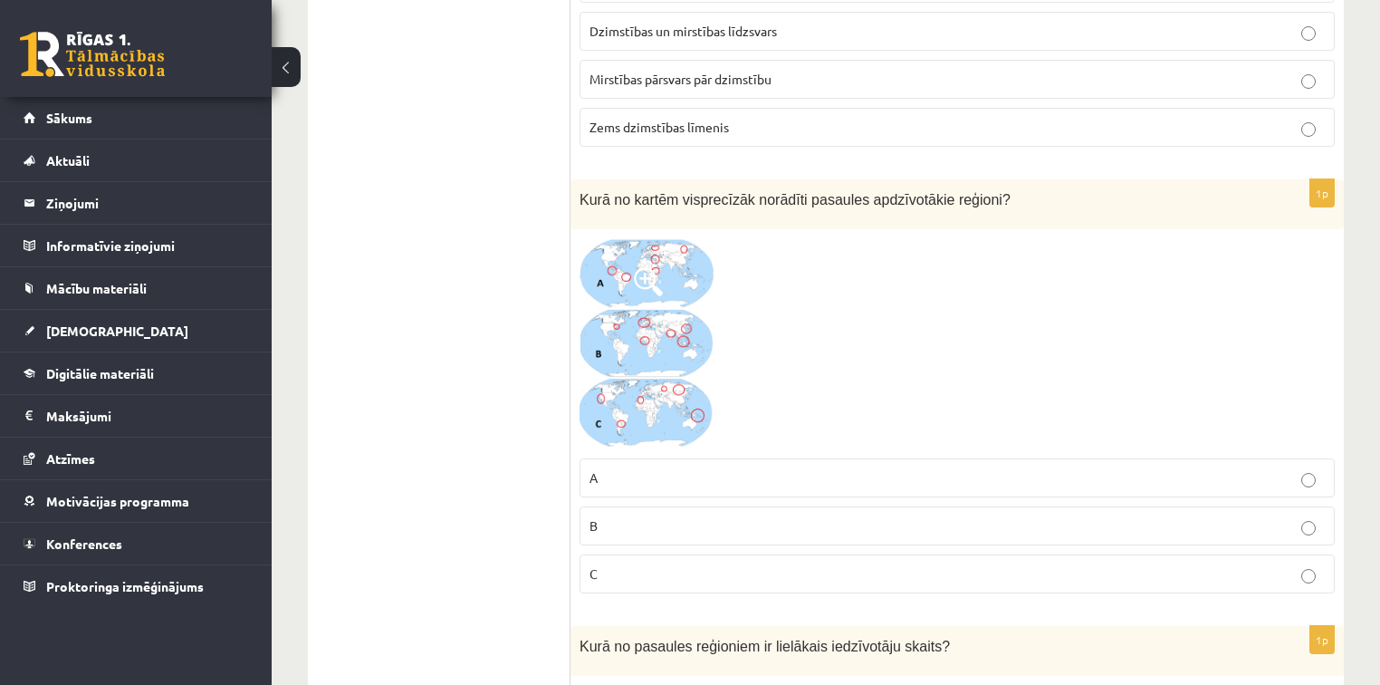
click at [807, 564] on p "C" at bounding box center [957, 573] width 735 height 19
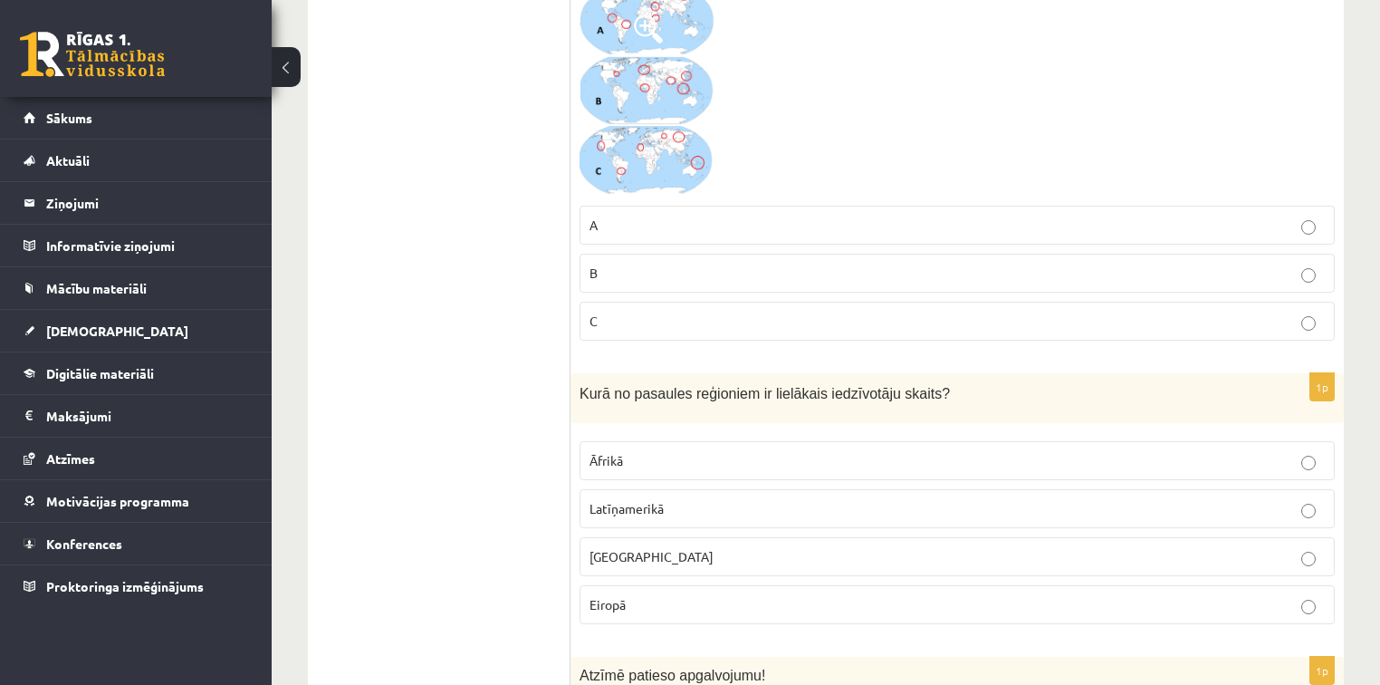
scroll to position [2855, 0]
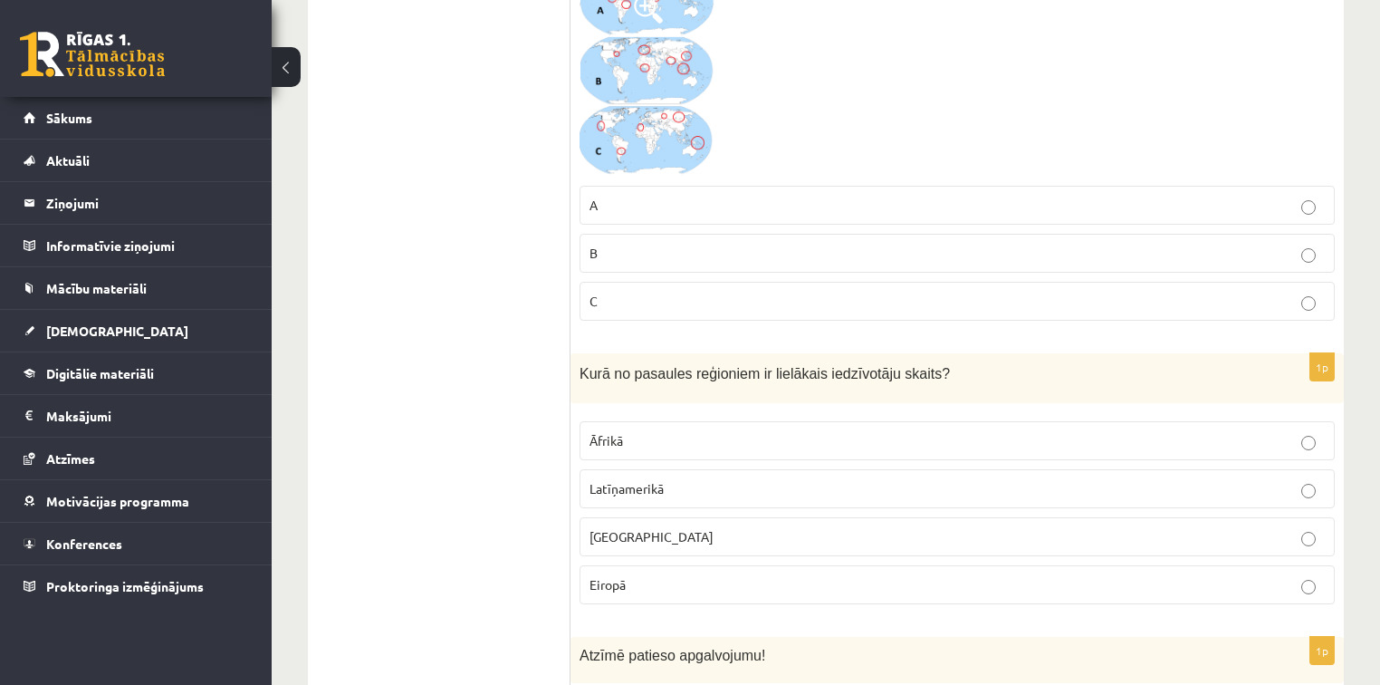
click at [688, 479] on p "Latīņamerikā" at bounding box center [957, 488] width 735 height 19
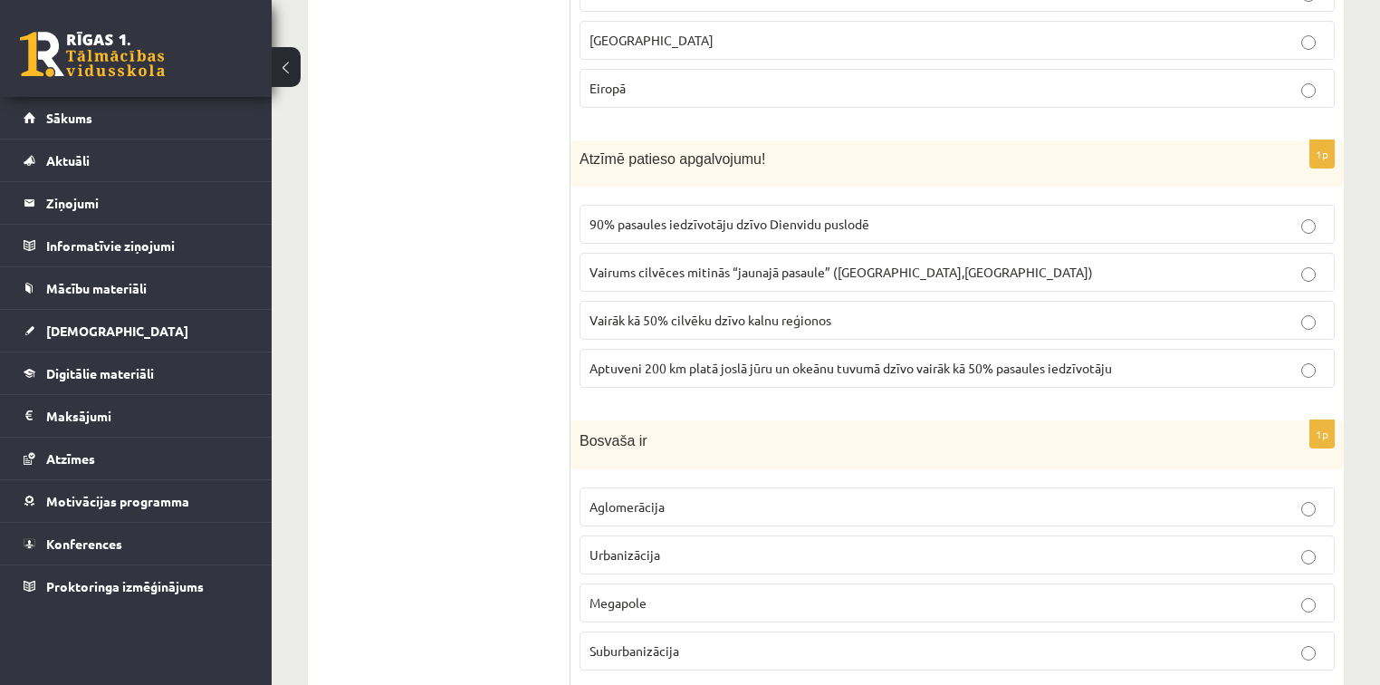
scroll to position [3311, 0]
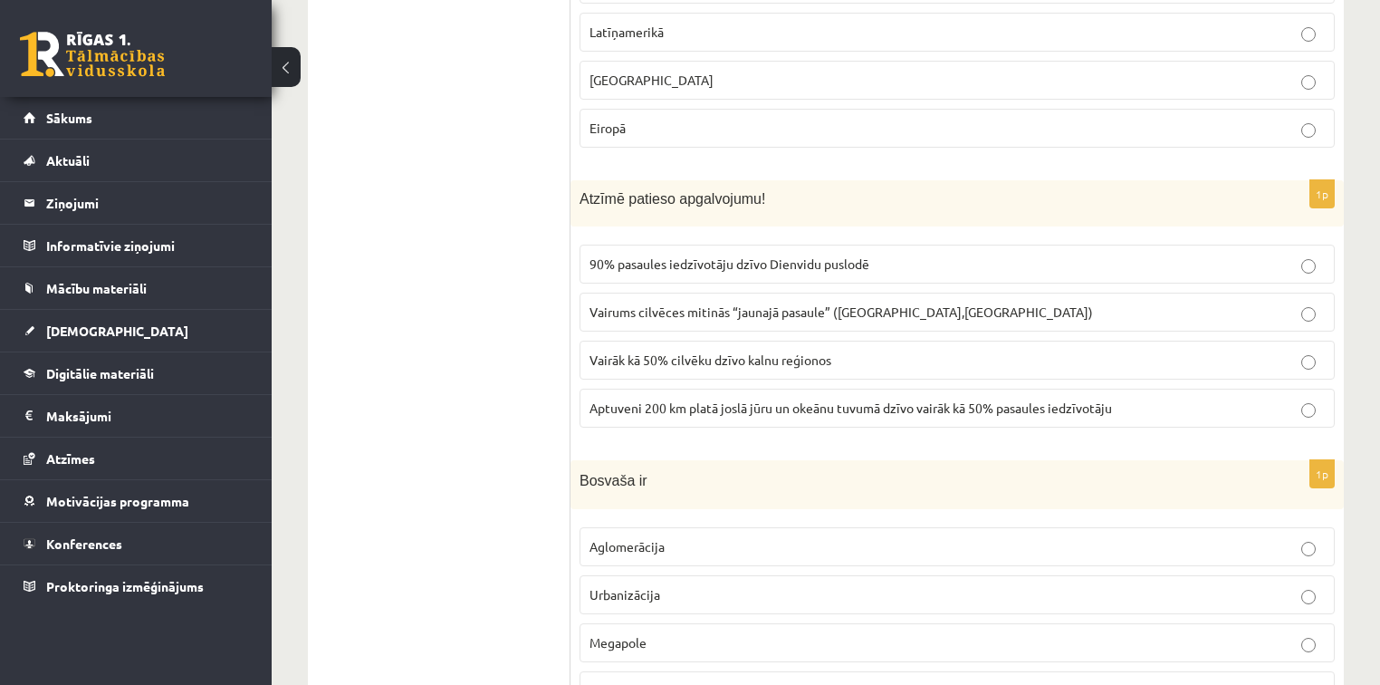
click at [761, 399] on span "Aptuveni 200 km platā joslā jūru un okeānu tuvumā dzīvo vairāk kā 50% pasaules …" at bounding box center [851, 407] width 523 height 16
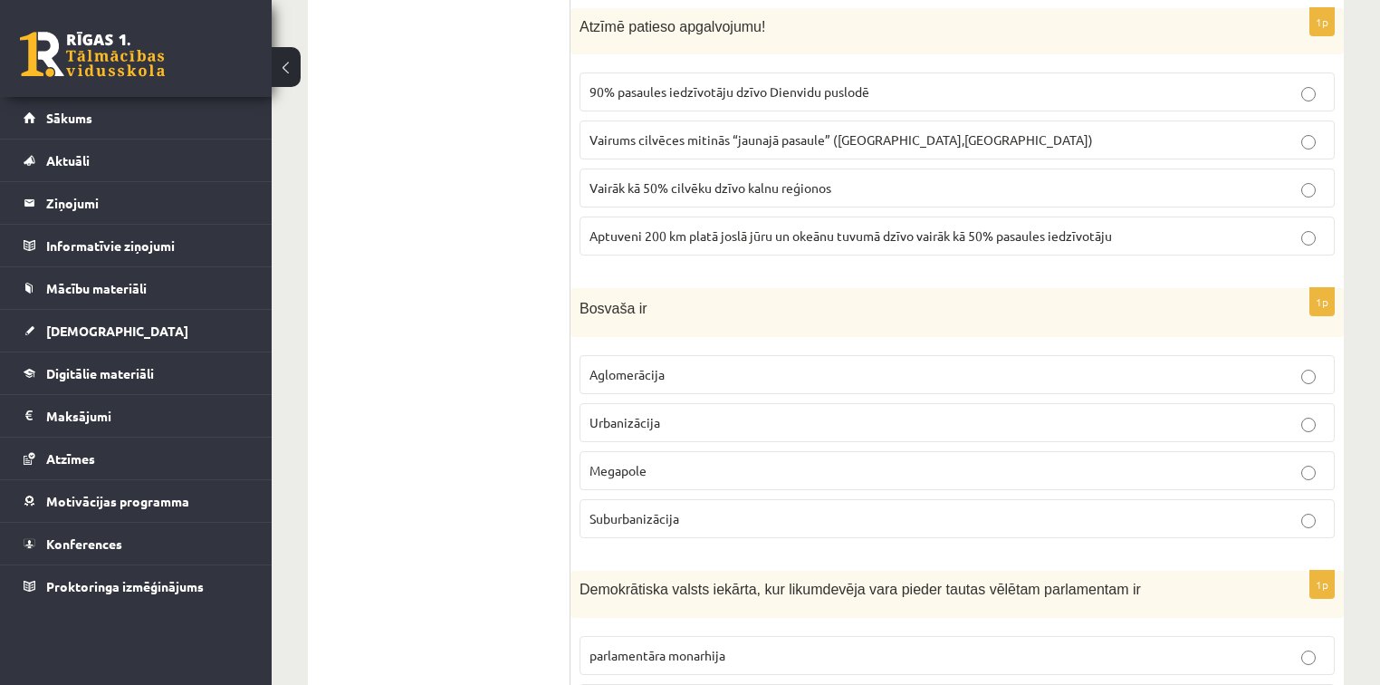
scroll to position [3503, 0]
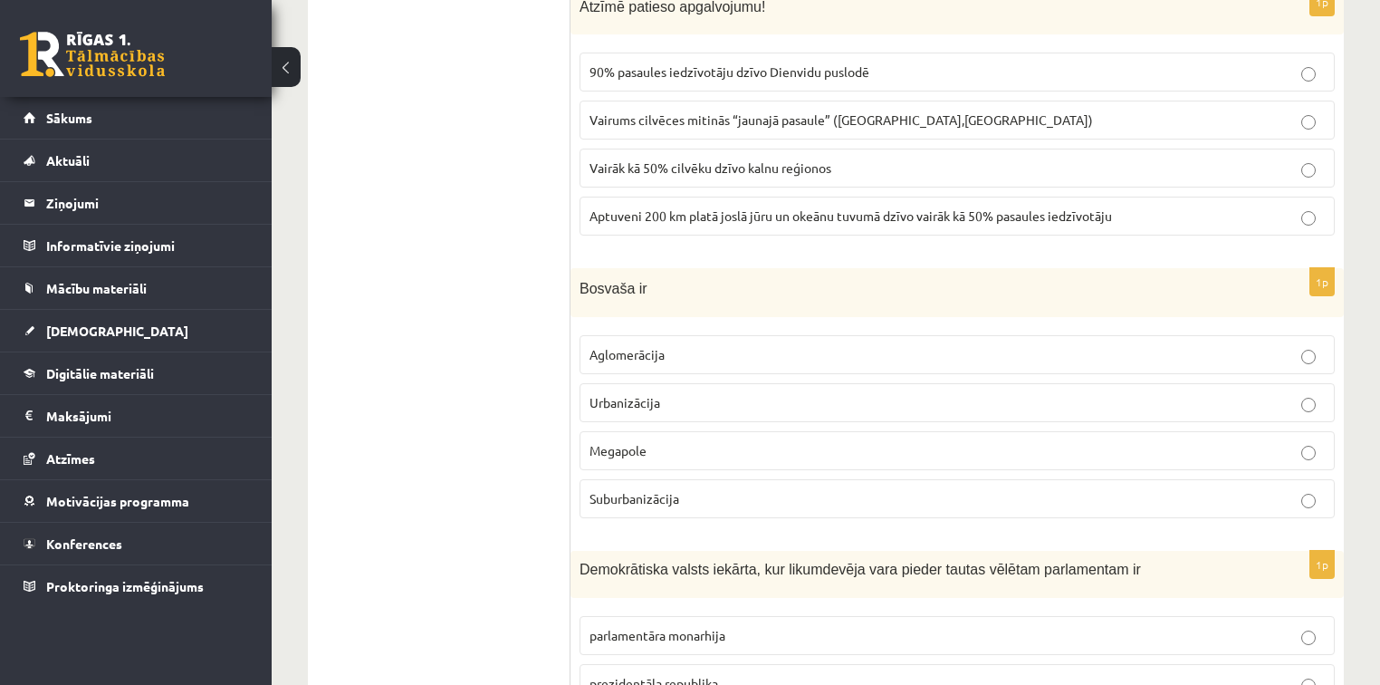
click at [716, 441] on p "Megapole" at bounding box center [957, 450] width 735 height 19
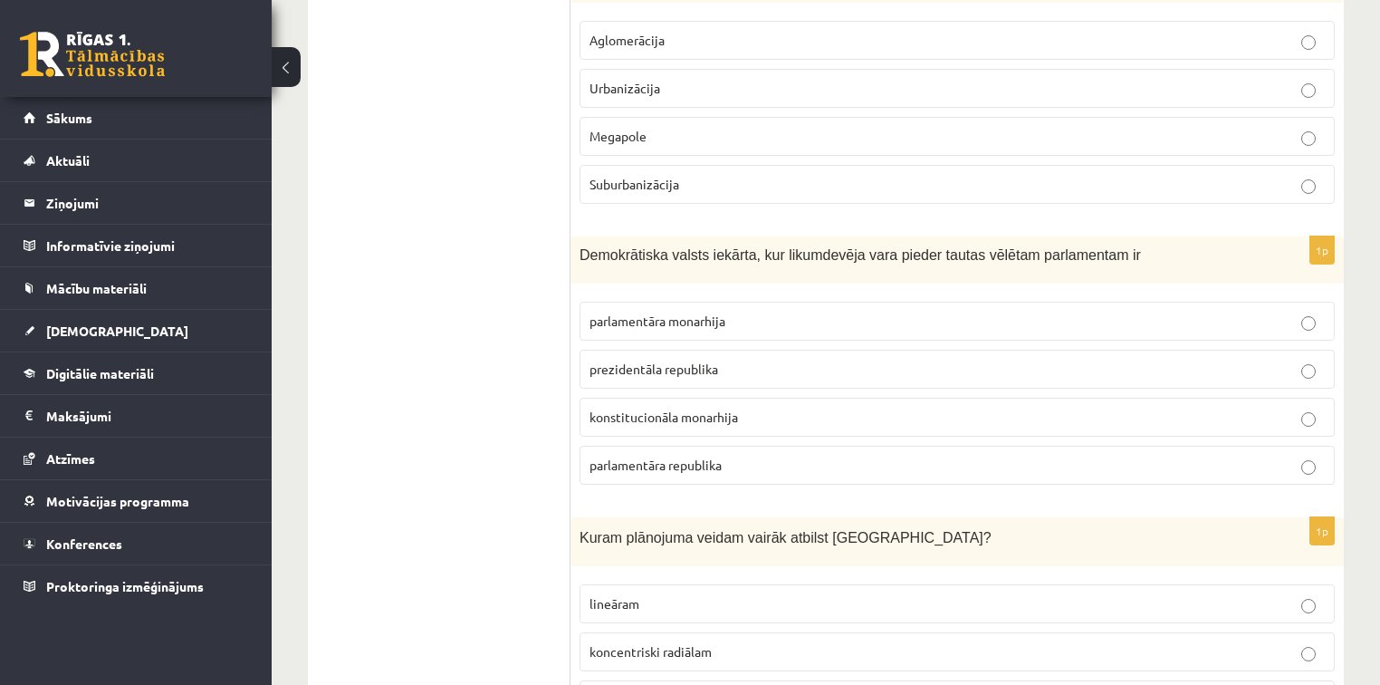
scroll to position [3847, 0]
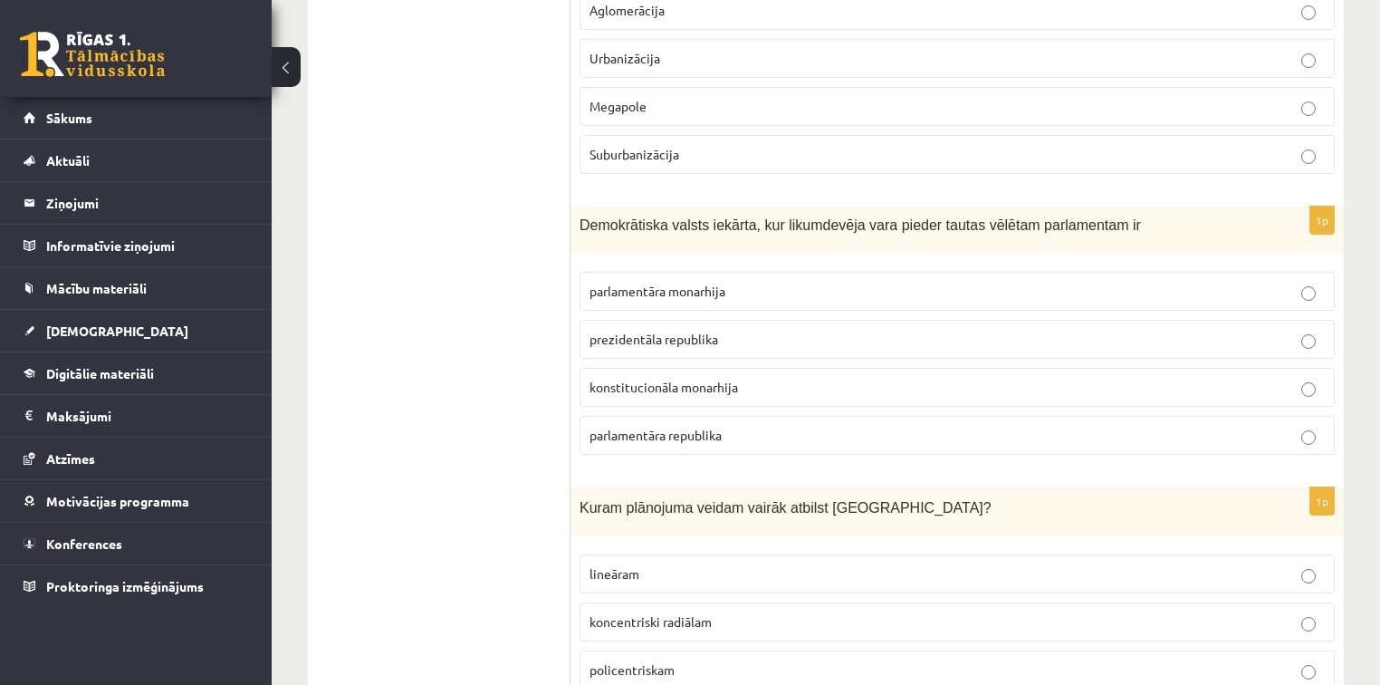
click at [720, 283] on span "parlamentāra monarhija" at bounding box center [658, 291] width 136 height 16
click at [808, 426] on p "parlamentāra republika" at bounding box center [957, 435] width 735 height 19
click at [1071, 282] on p "parlamentāra monarhija" at bounding box center [957, 291] width 735 height 19
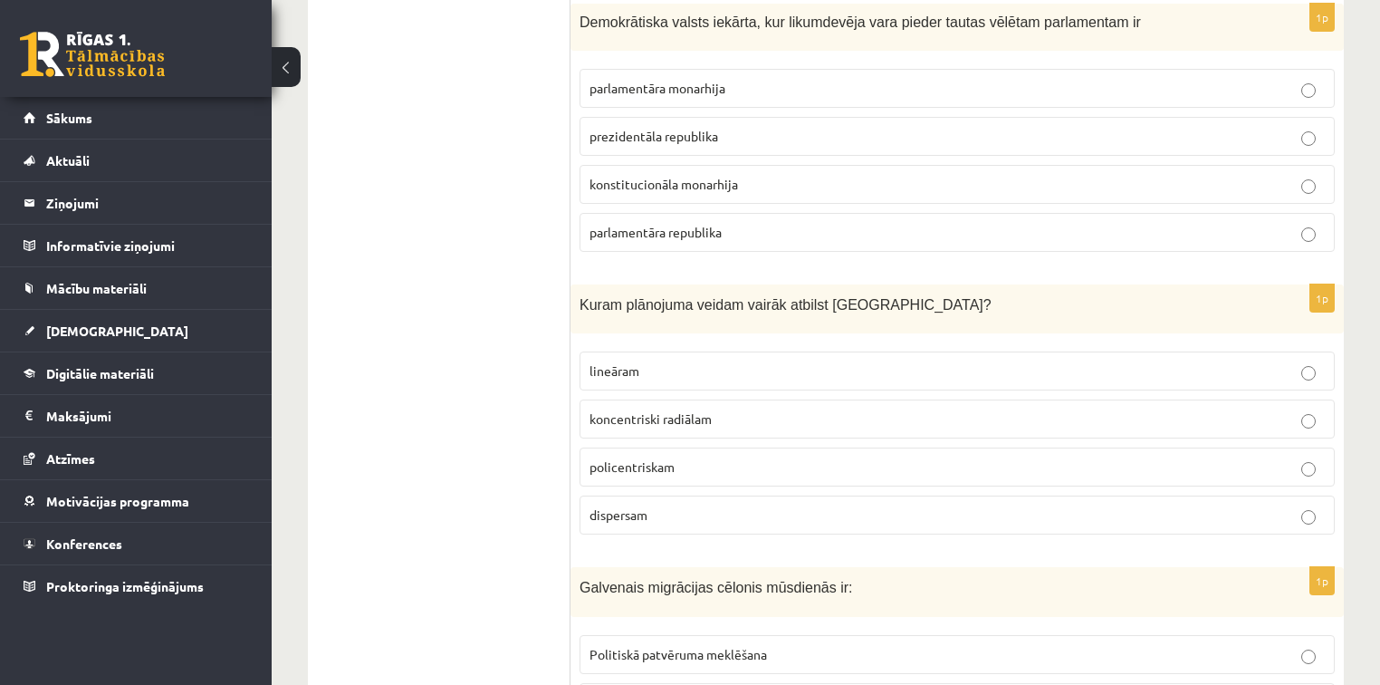
scroll to position [4060, 0]
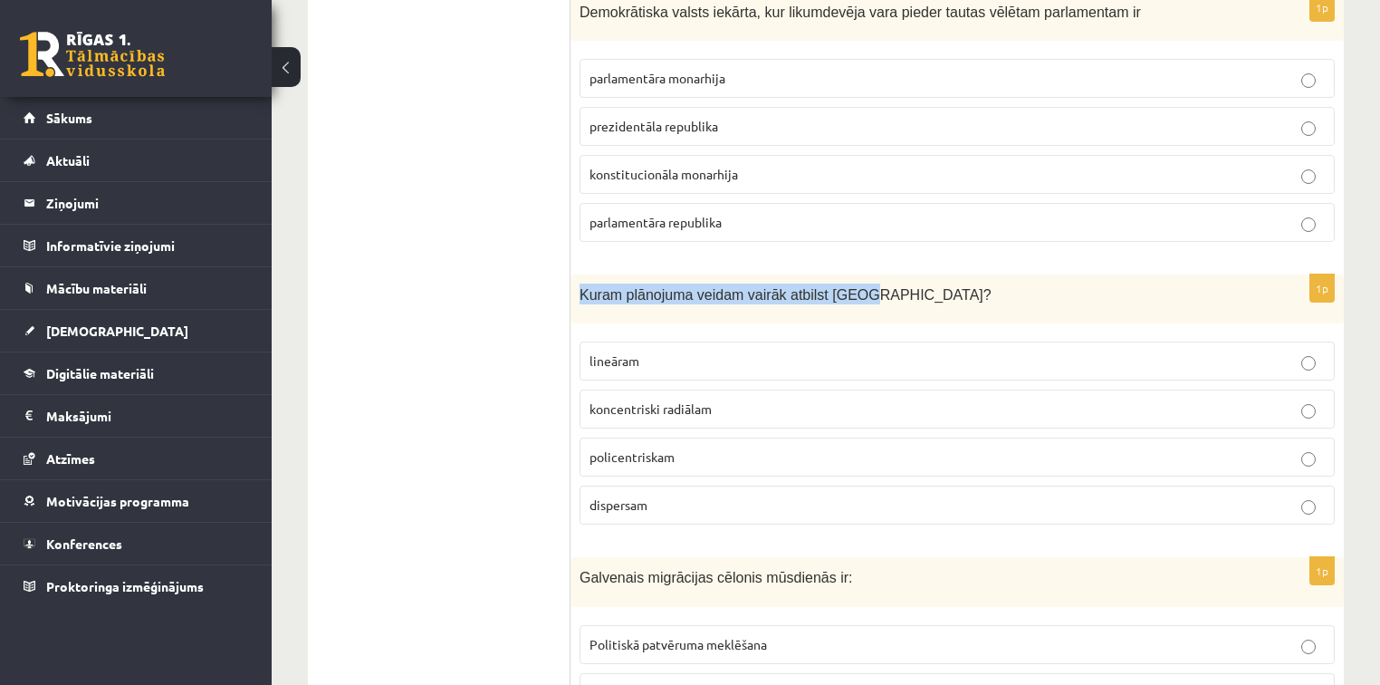
drag, startPoint x: 576, startPoint y: 272, endPoint x: 961, endPoint y: 264, distance: 385.0
click at [961, 274] on div "Kuram plānojuma veidam vairāk atbilst Rīga?" at bounding box center [957, 299] width 773 height 50
copy span "Kuram plānojuma veidam vairāk atbilst Rīga?"
click at [715, 399] on p "koncentriski radiālam" at bounding box center [957, 408] width 735 height 19
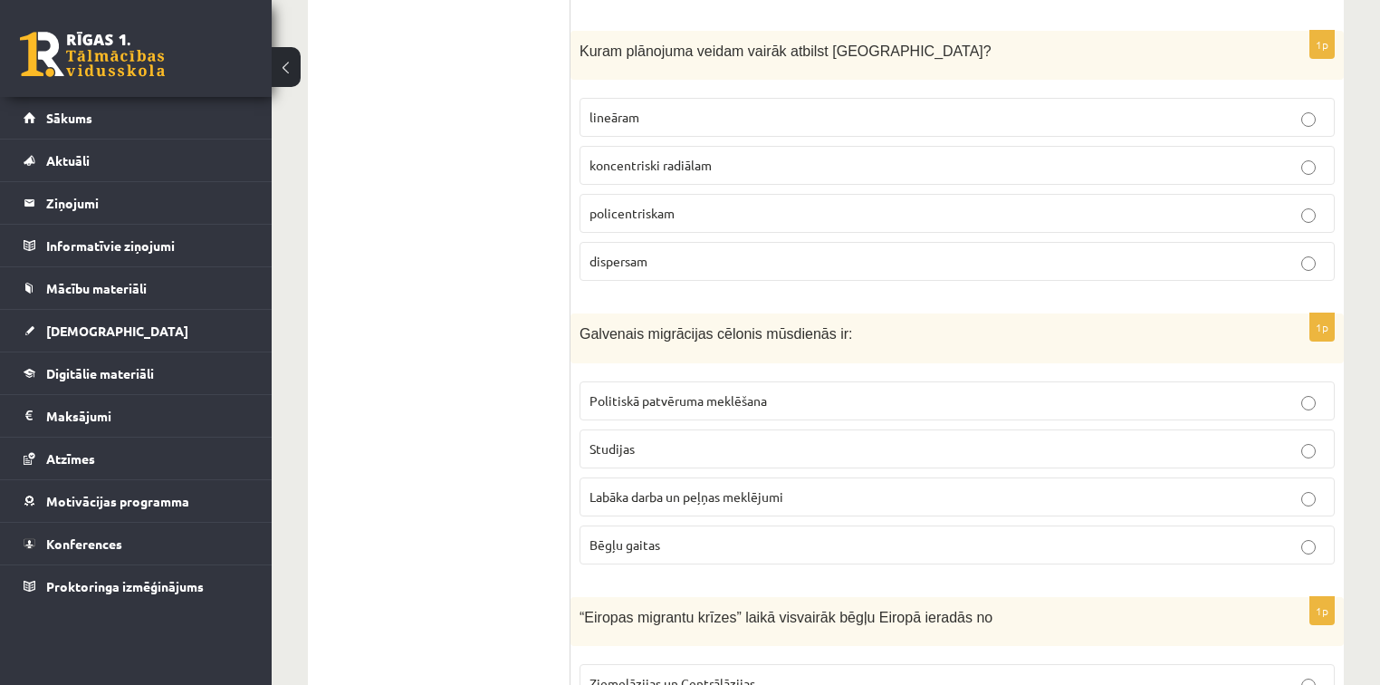
scroll to position [4324, 0]
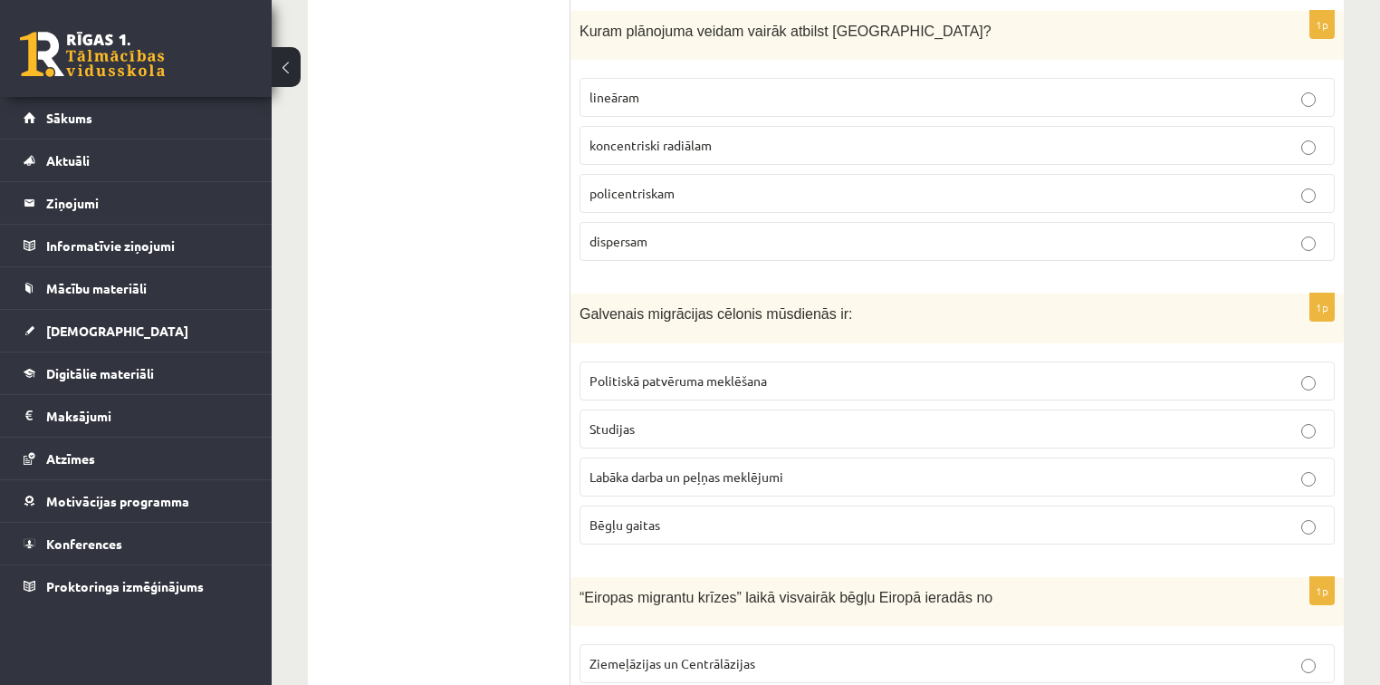
click at [669, 468] on span "Labāka darba un peļņas meklējumi" at bounding box center [687, 476] width 194 height 16
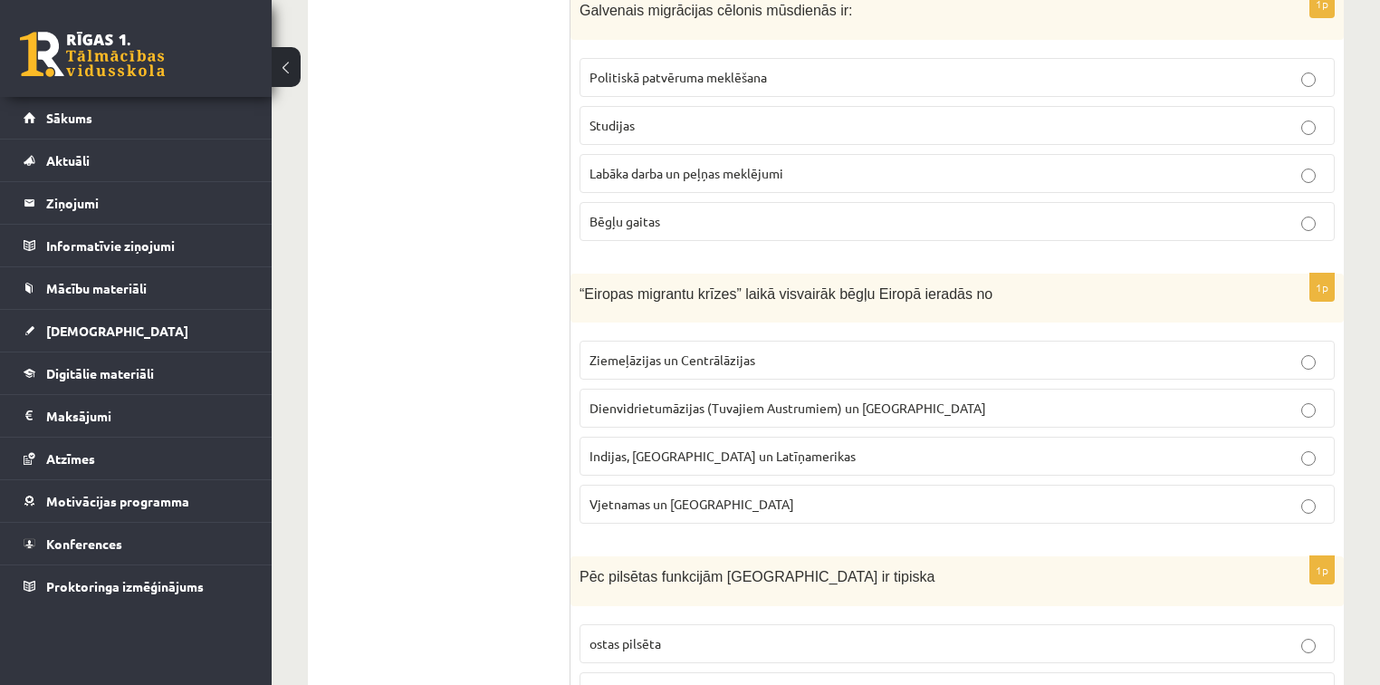
scroll to position [4637, 0]
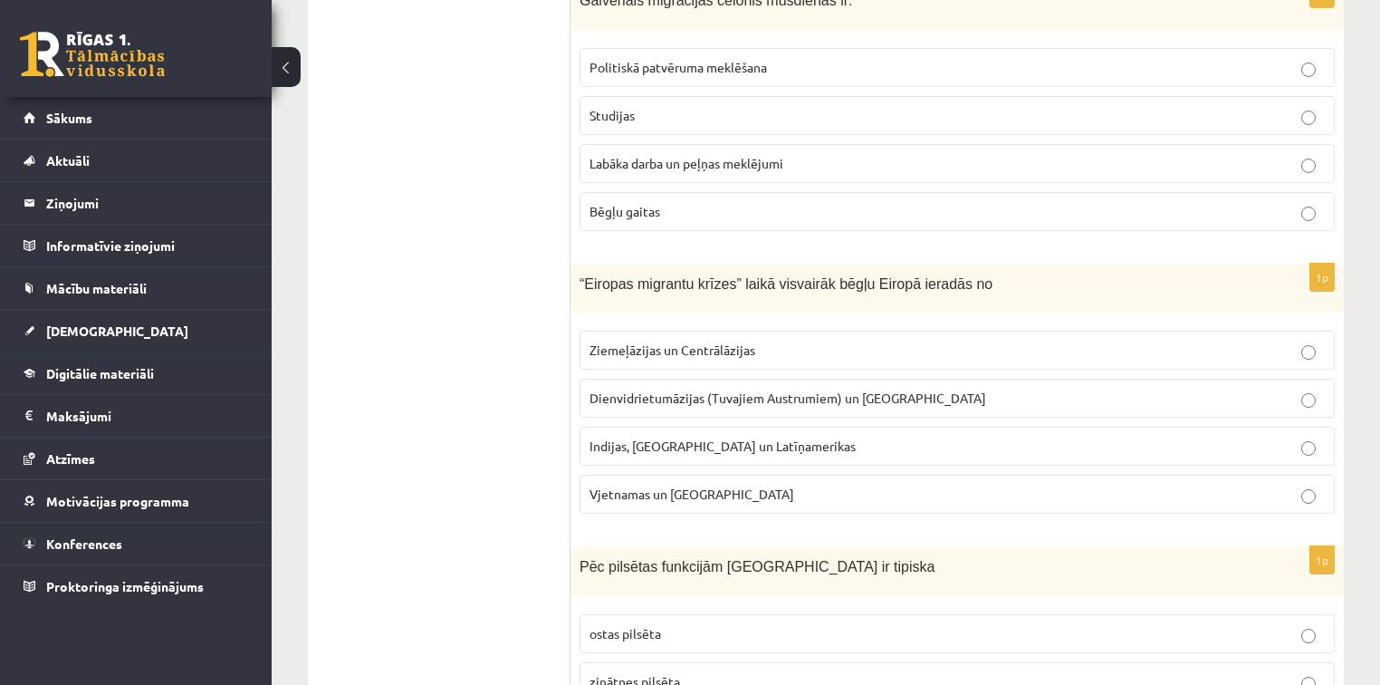
click at [719, 379] on label "Dienvidrietumāzijas (Tuvajiem Austrumiem) un Āfrikas" at bounding box center [957, 398] width 755 height 39
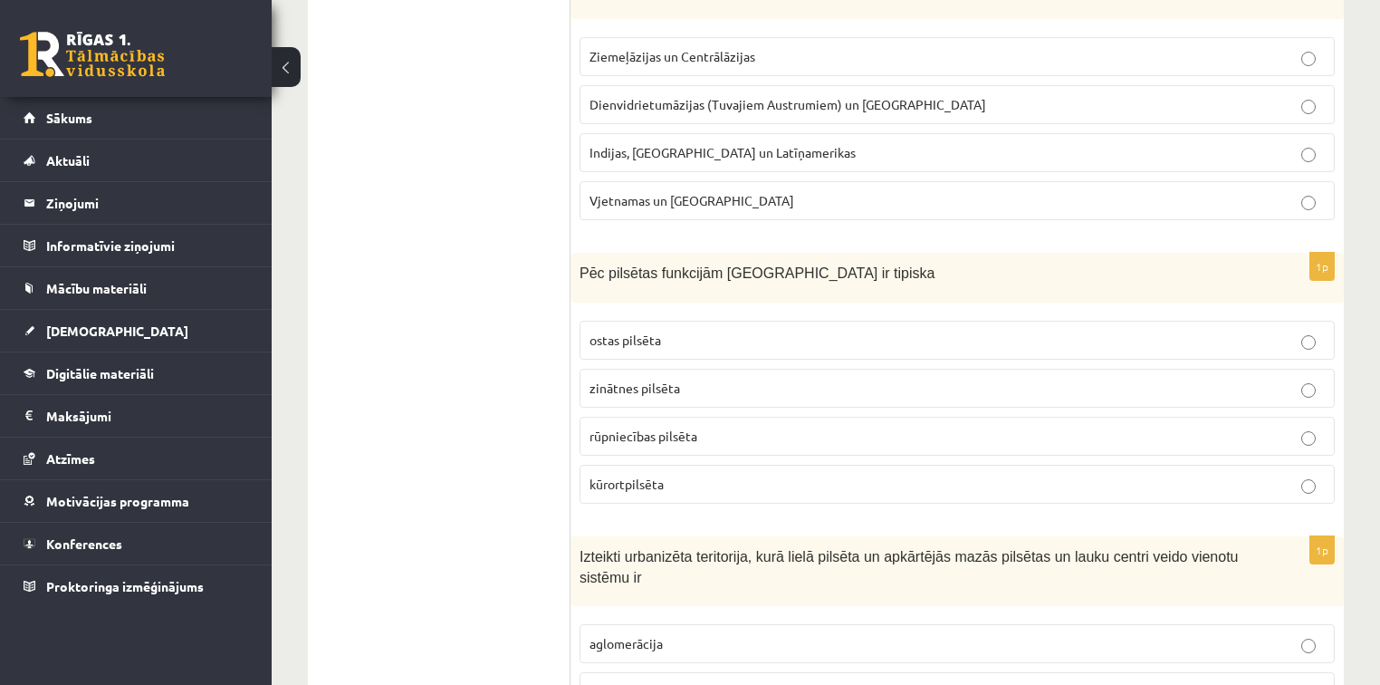
scroll to position [4911, 0]
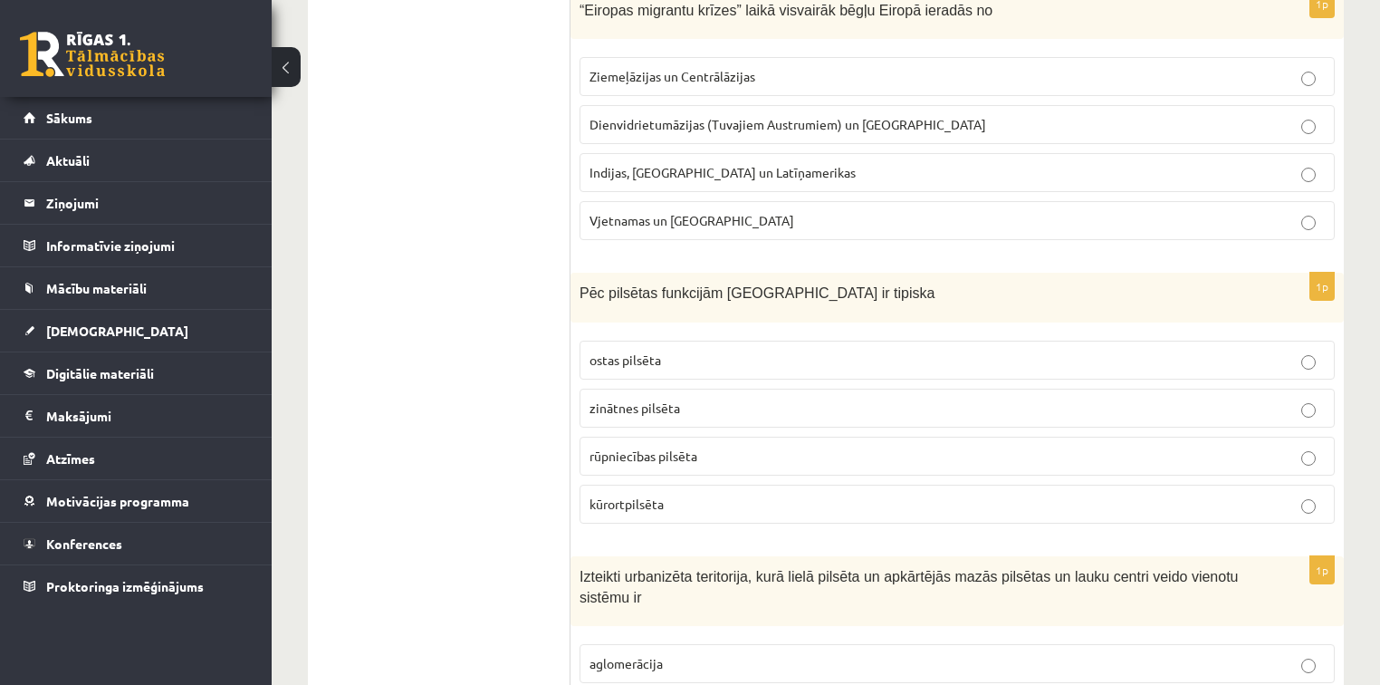
click at [654, 495] on span "kūrortpilsēta" at bounding box center [627, 503] width 74 height 16
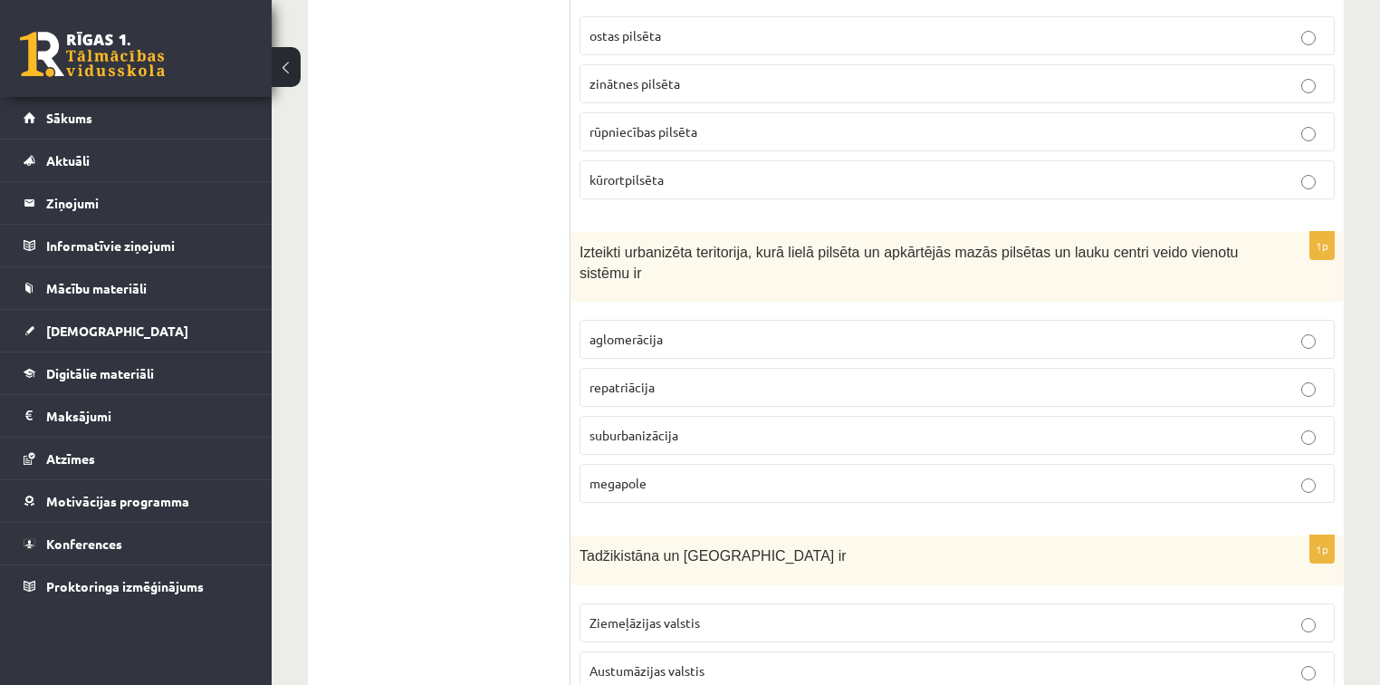
scroll to position [5256, 0]
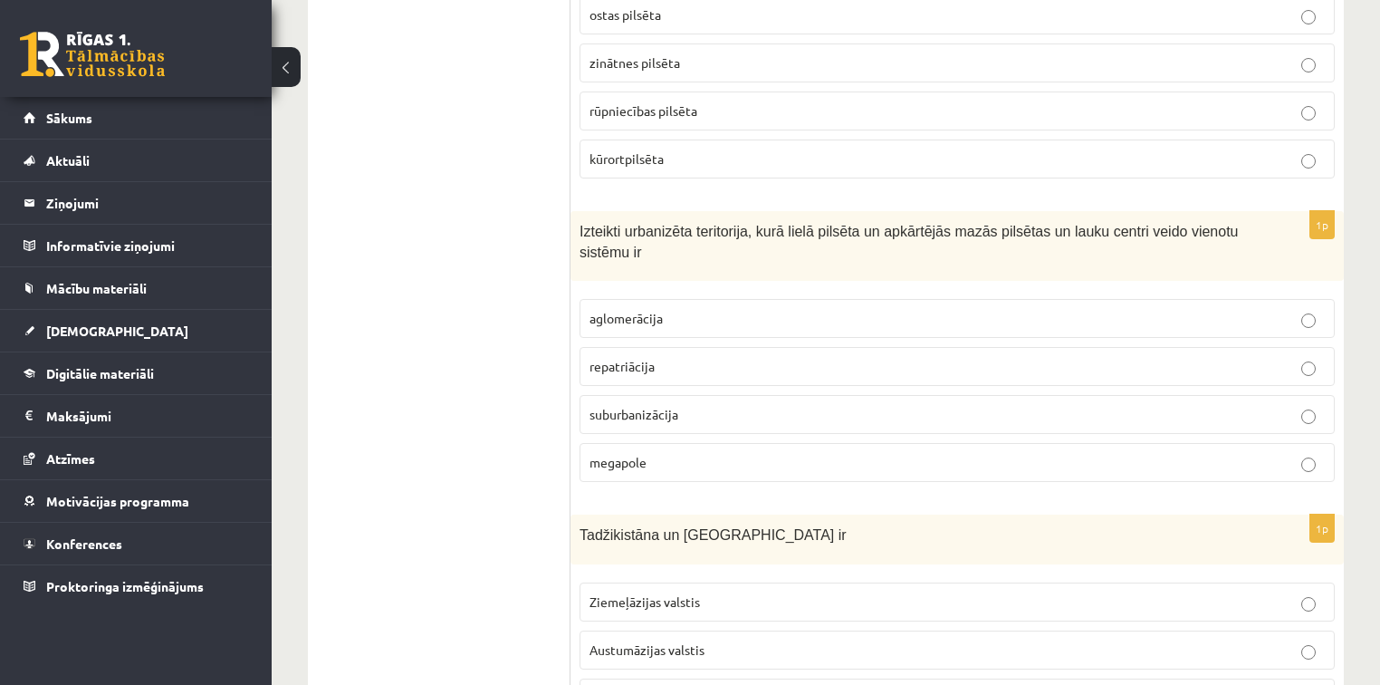
click at [670, 309] on p "aglomerācija" at bounding box center [957, 318] width 735 height 19
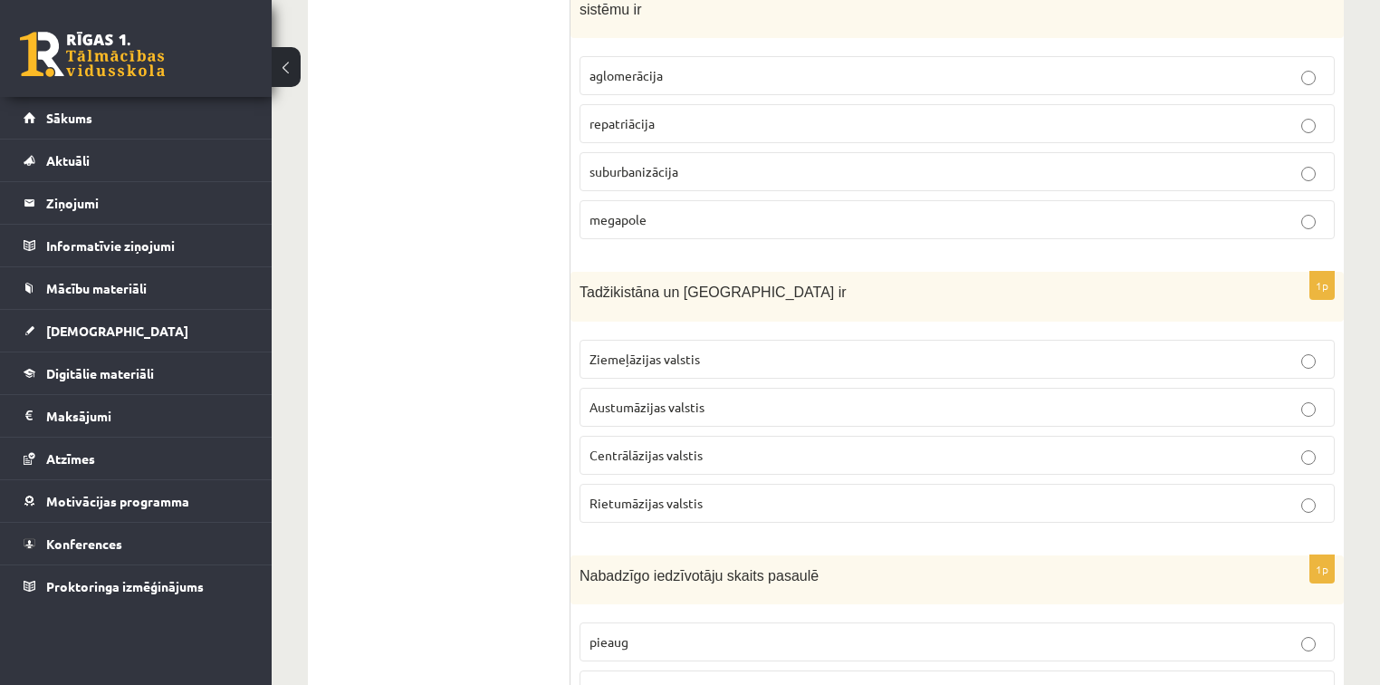
scroll to position [5509, 0]
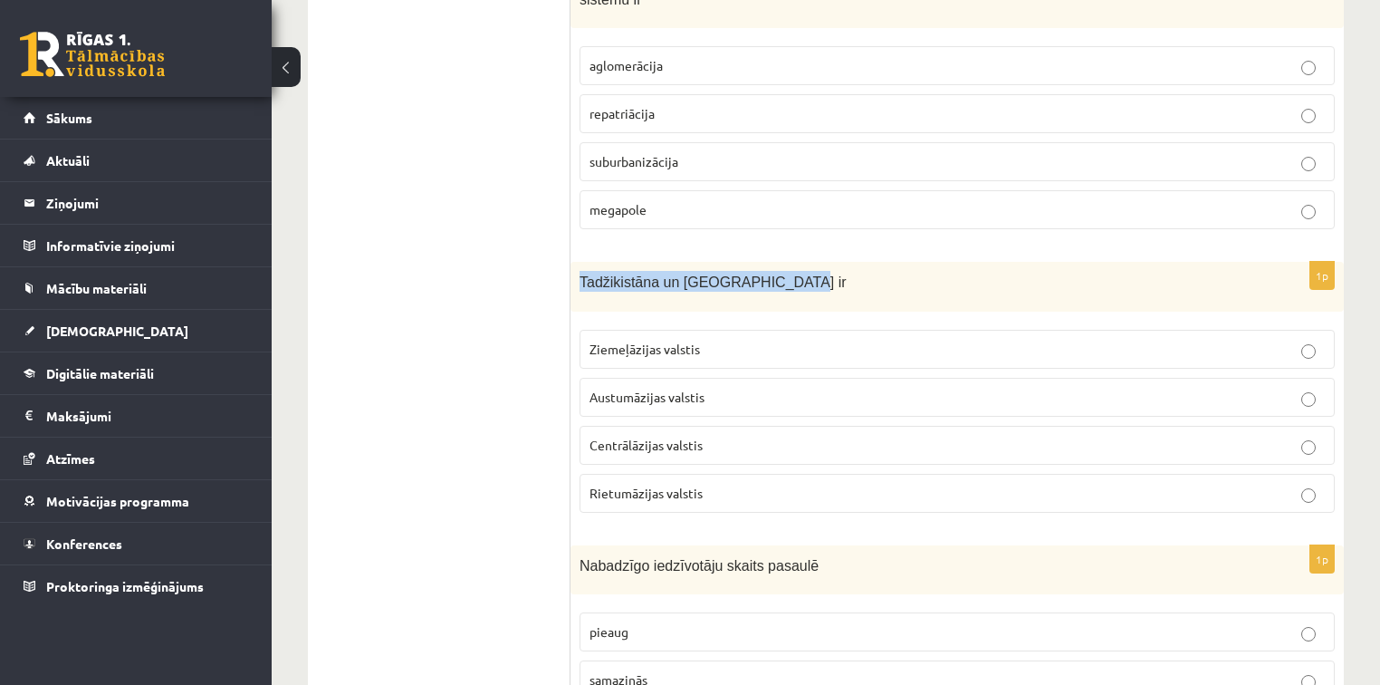
drag, startPoint x: 574, startPoint y: 248, endPoint x: 837, endPoint y: 239, distance: 262.8
click at [837, 262] on div "Tadžikistāna un Turkmenistāna ir" at bounding box center [957, 287] width 773 height 50
copy span "Tadžikistāna un Turkmenistāna ir"
click at [691, 341] on span "Ziemeļāzijas valstis" at bounding box center [645, 349] width 110 height 16
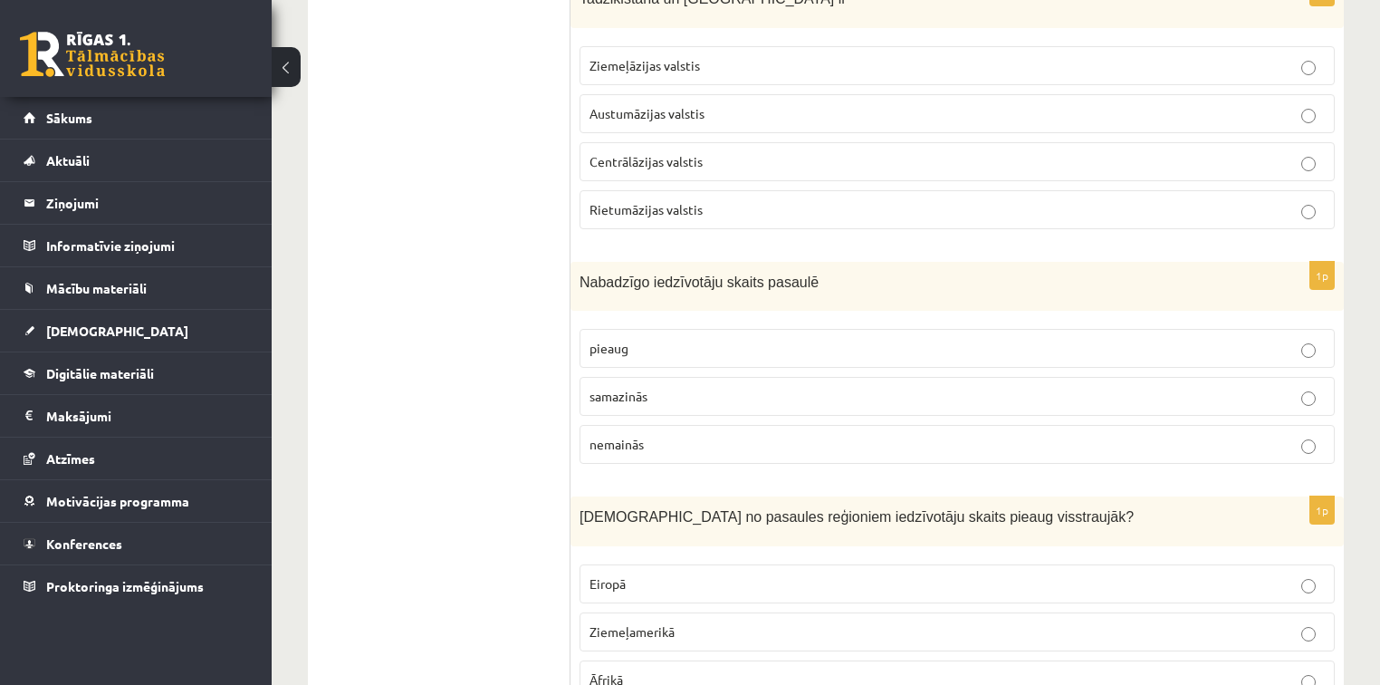
scroll to position [5822, 0]
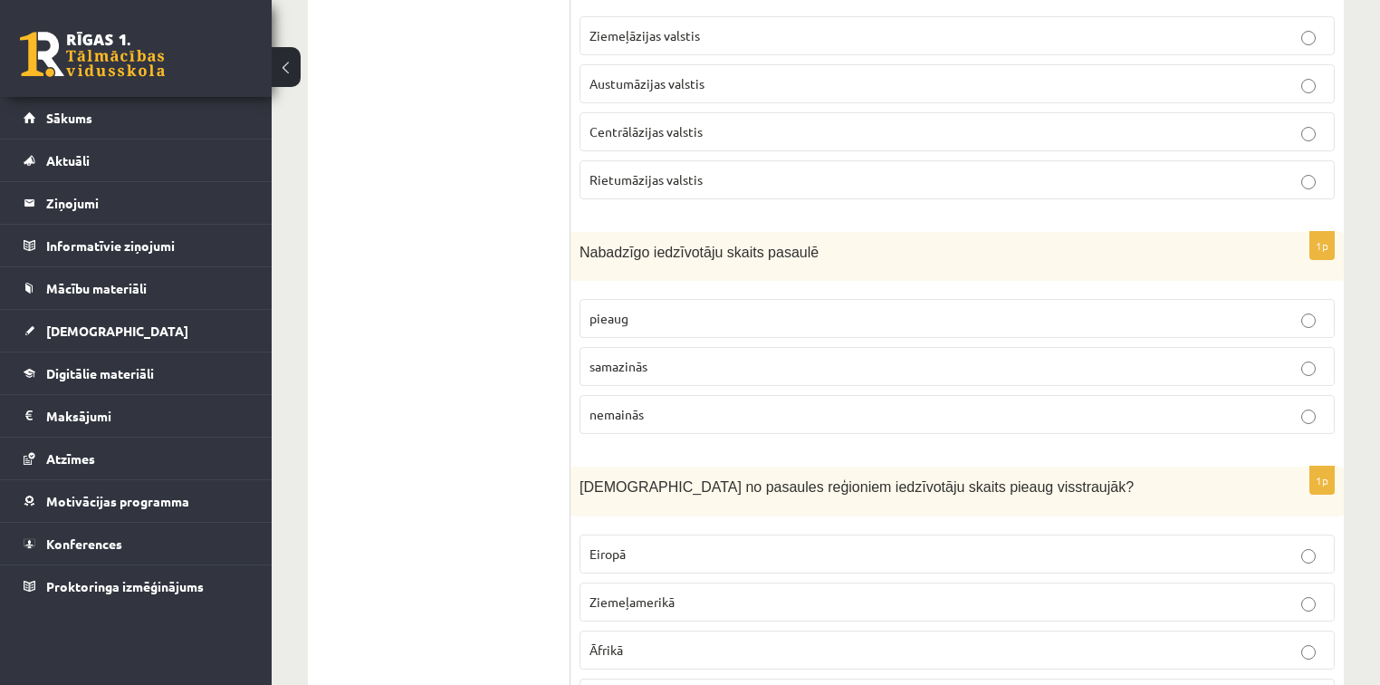
click at [694, 395] on label "nemainās" at bounding box center [957, 414] width 755 height 39
click at [743, 309] on p "pieaug" at bounding box center [957, 318] width 735 height 19
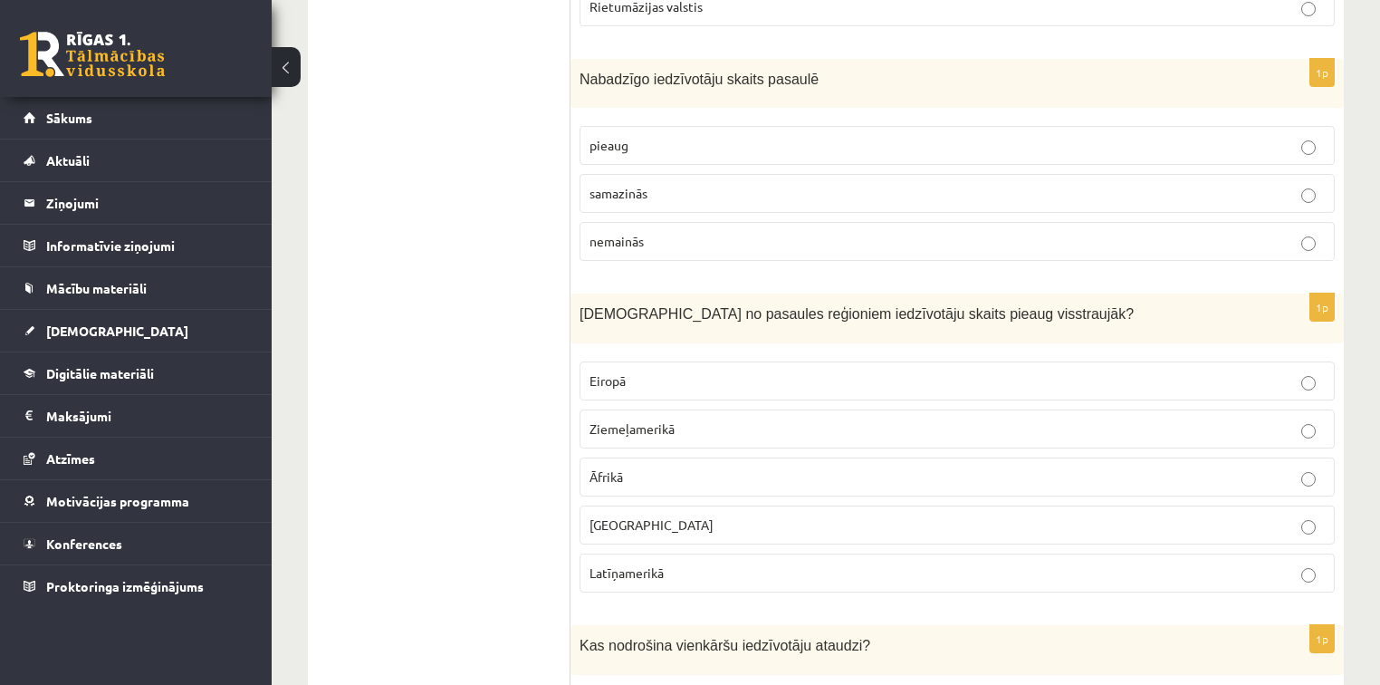
scroll to position [6116, 0]
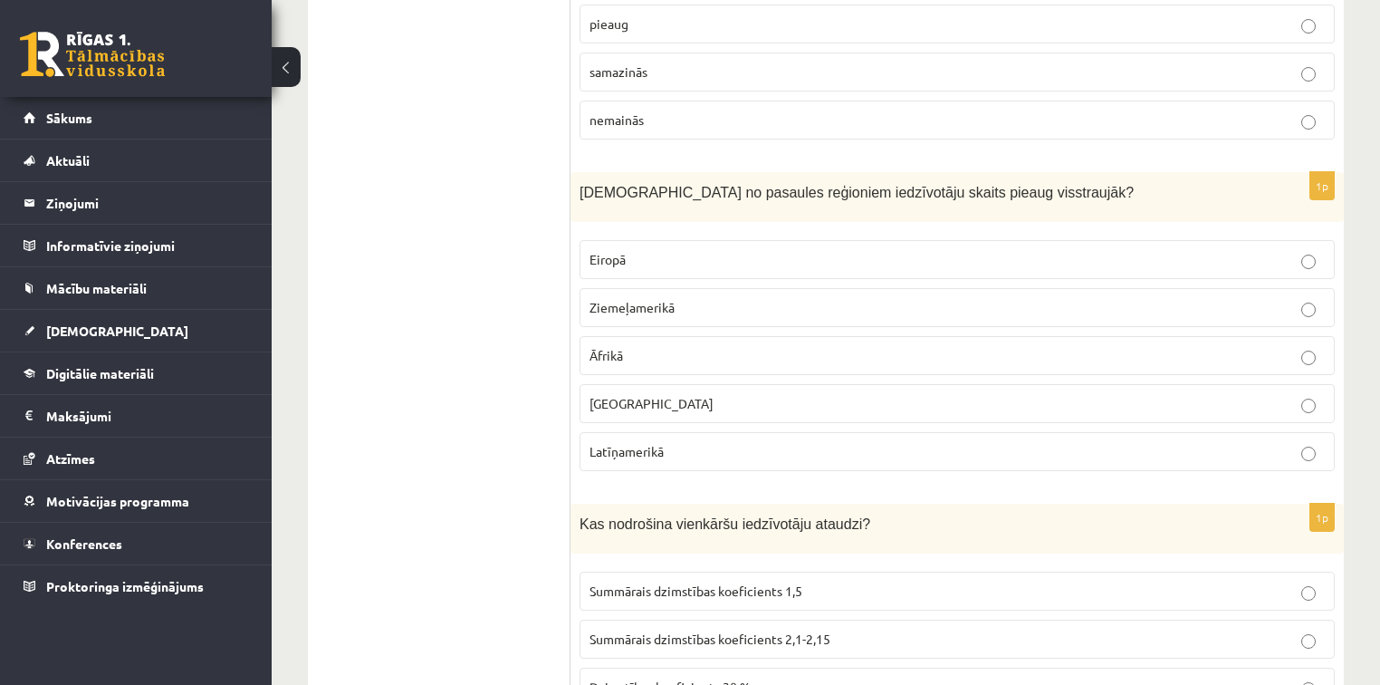
click at [726, 346] on p "Āfrikā" at bounding box center [957, 355] width 735 height 19
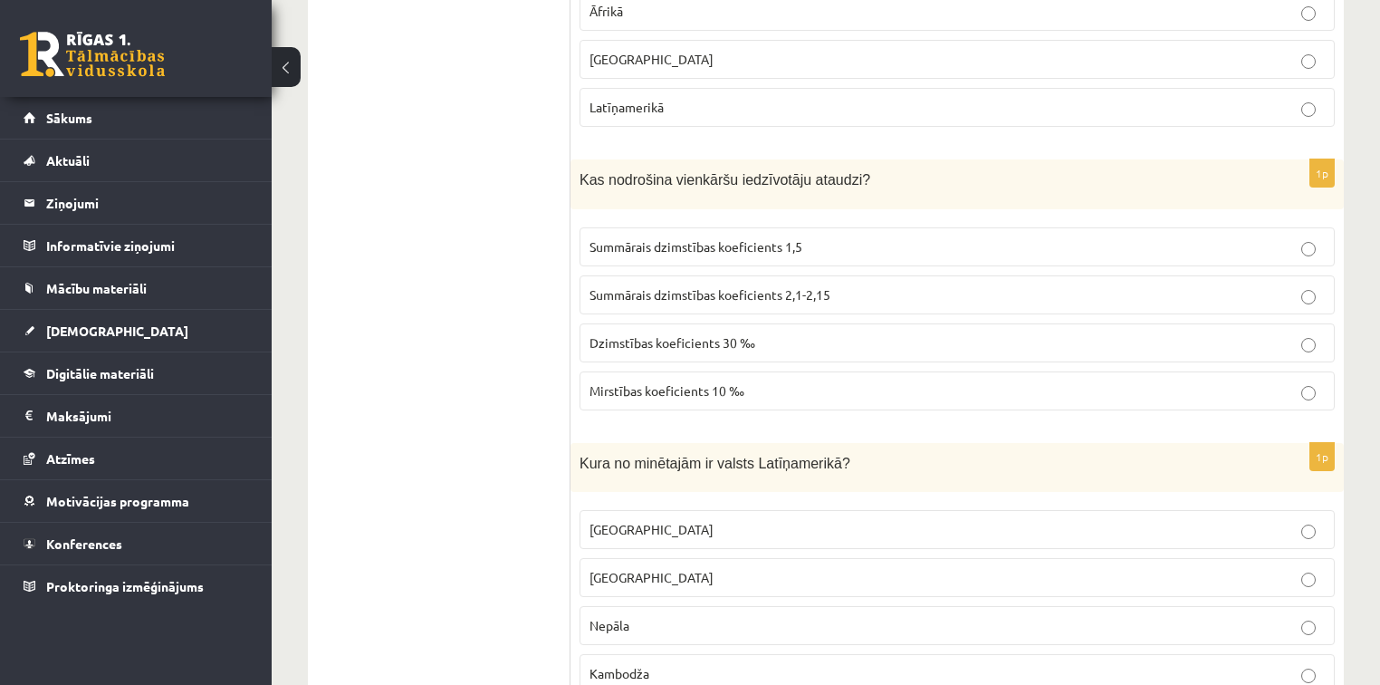
scroll to position [6481, 0]
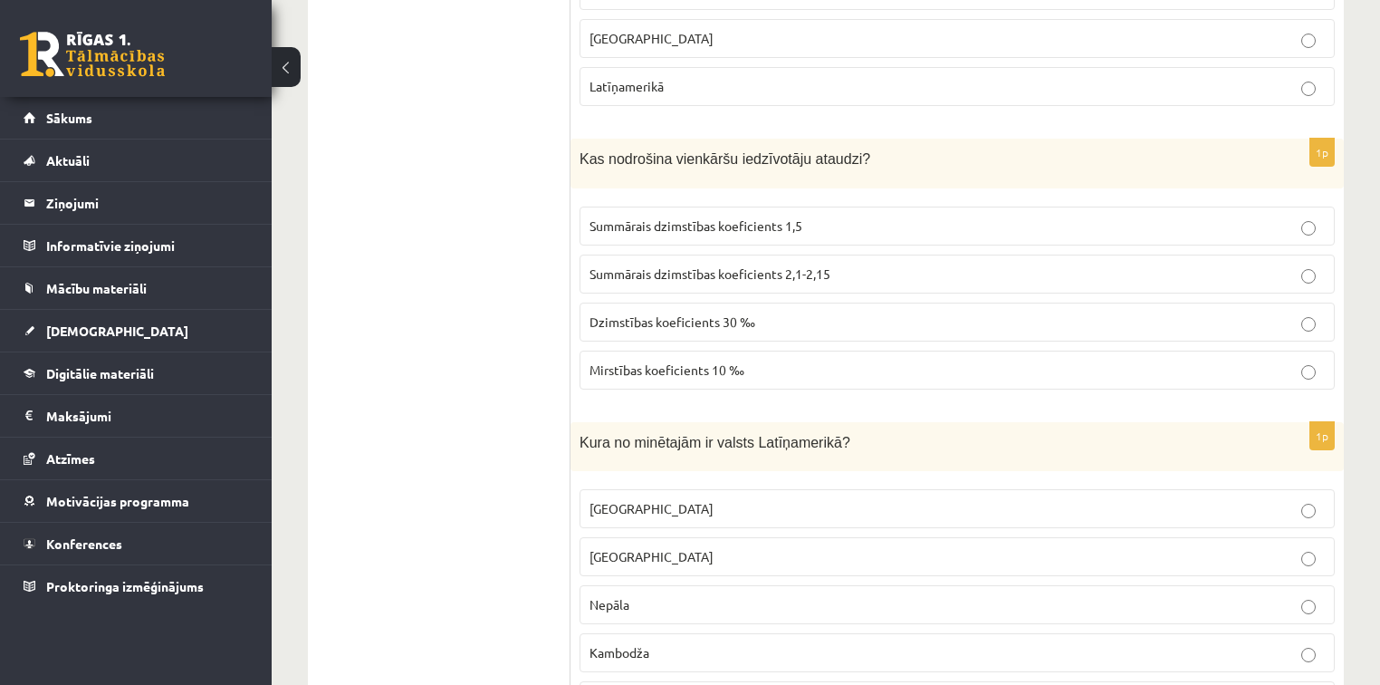
click at [686, 313] on span "Dzimstības koeficients 30 ‰" at bounding box center [673, 321] width 166 height 16
click at [1213, 264] on p "Summārais dzimstības koeficients 2,1-2,15" at bounding box center [957, 273] width 735 height 19
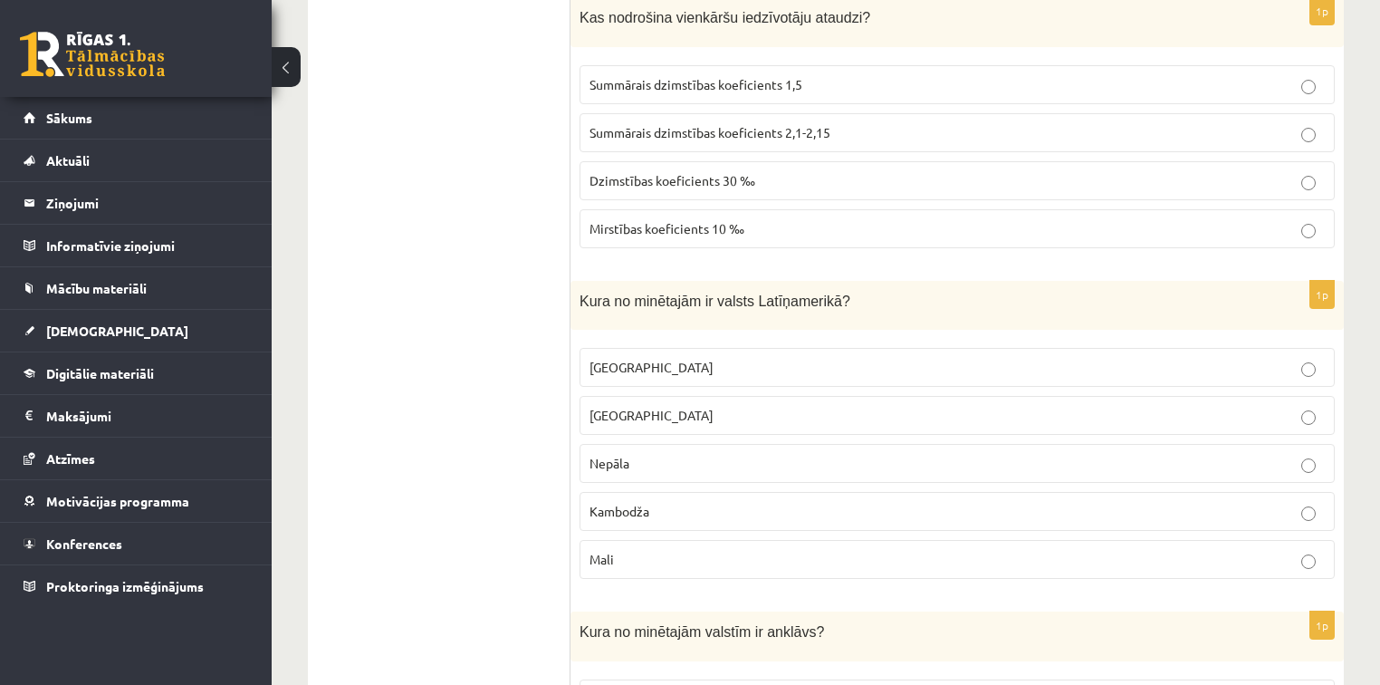
scroll to position [6643, 0]
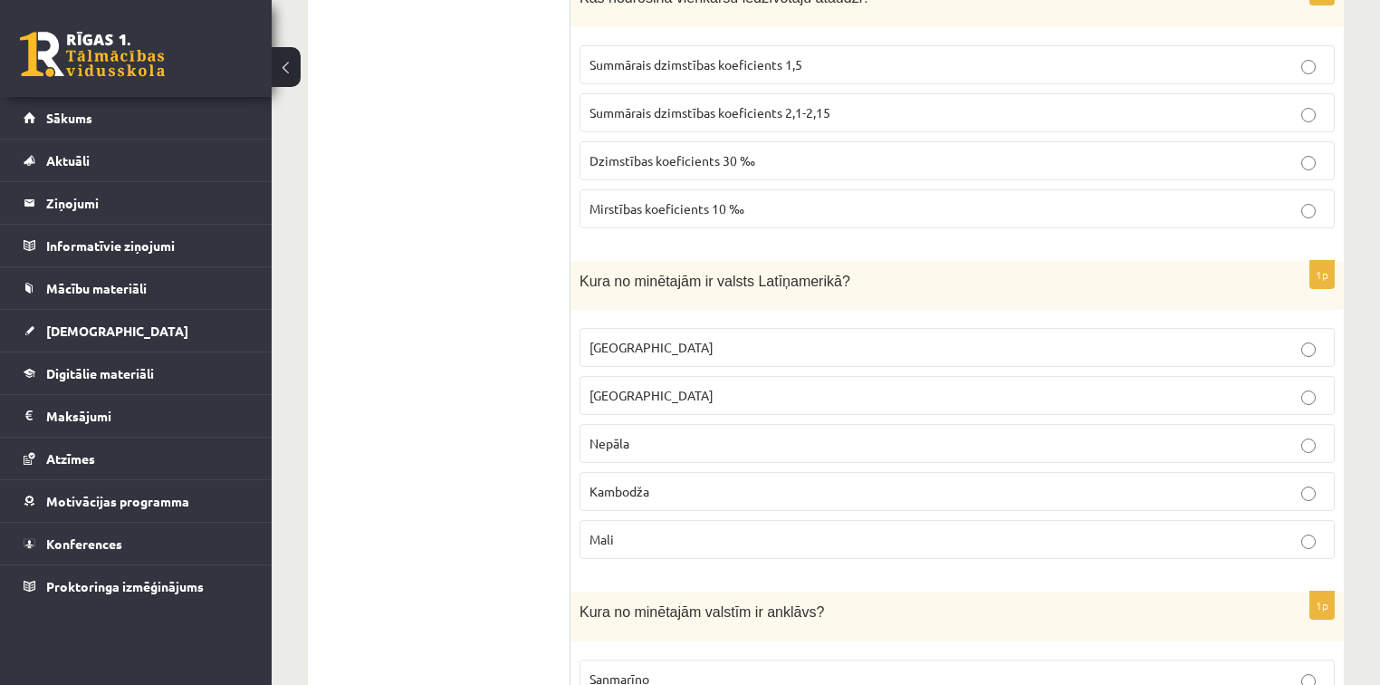
click at [670, 338] on p "Meksika" at bounding box center [957, 347] width 735 height 19
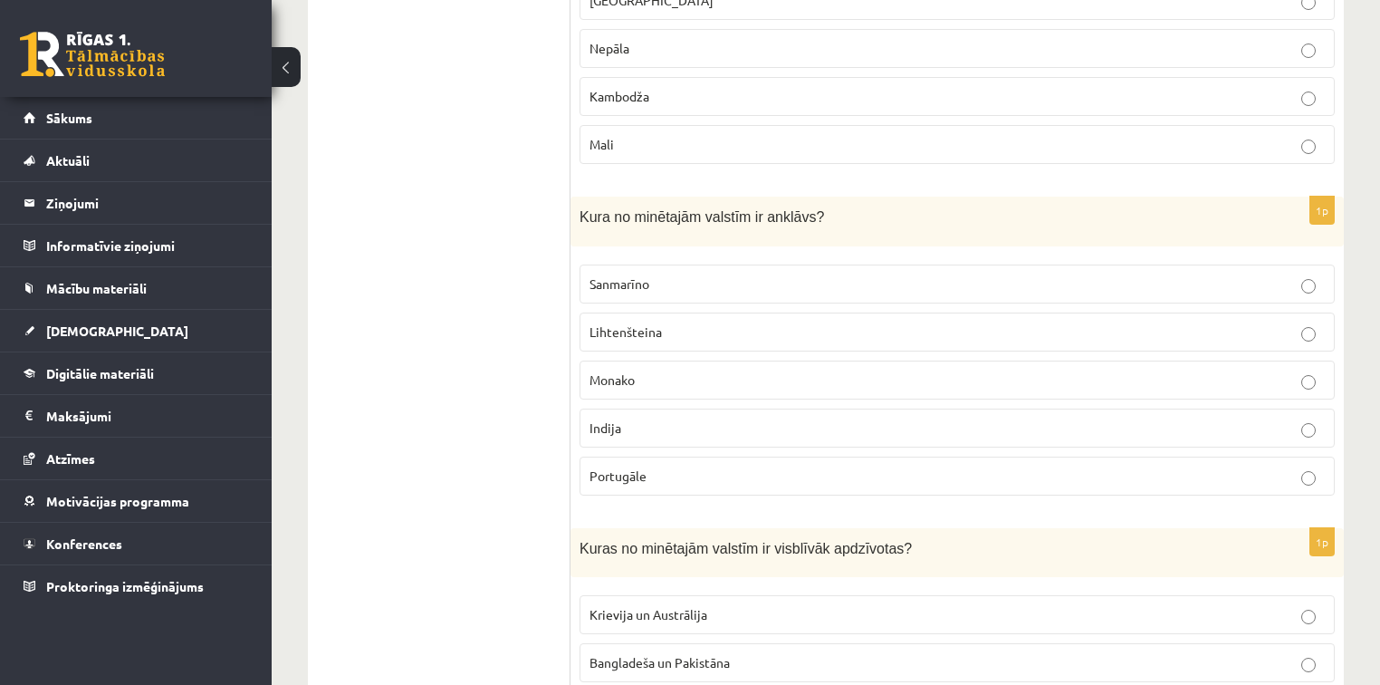
scroll to position [7047, 0]
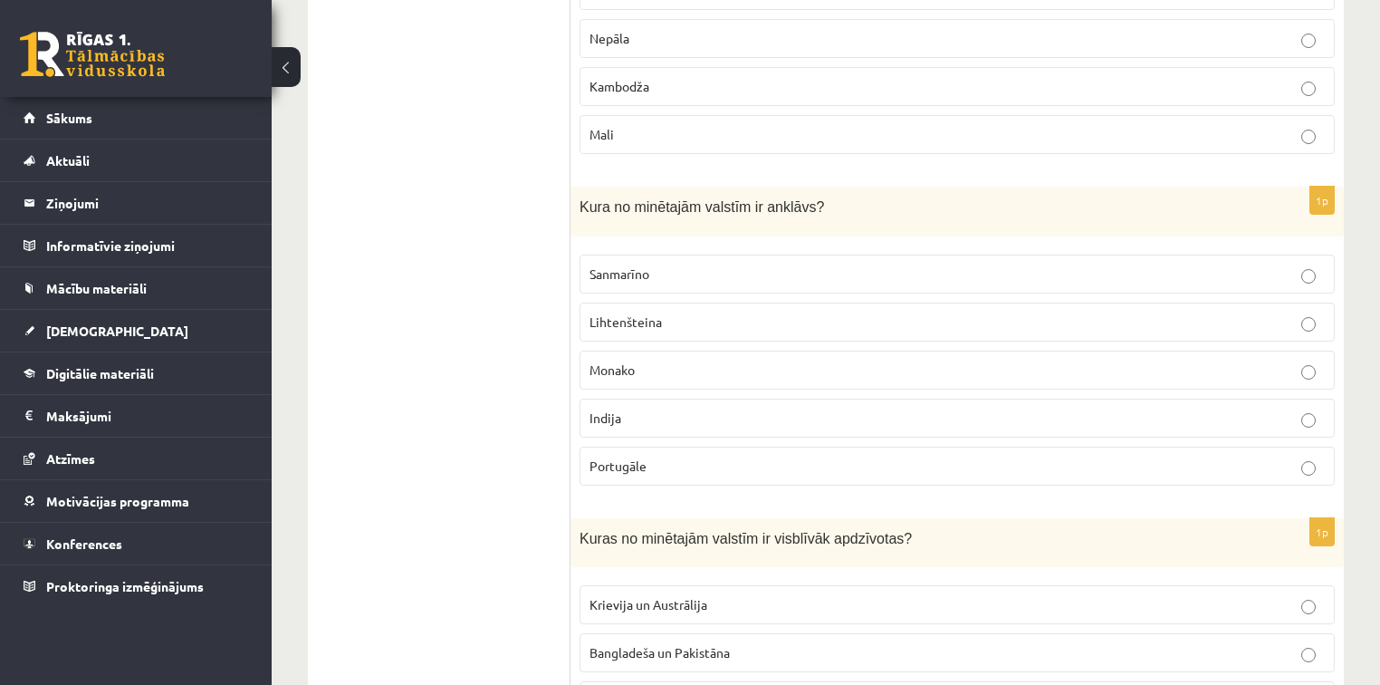
click at [702, 360] on p "Monako" at bounding box center [957, 369] width 735 height 19
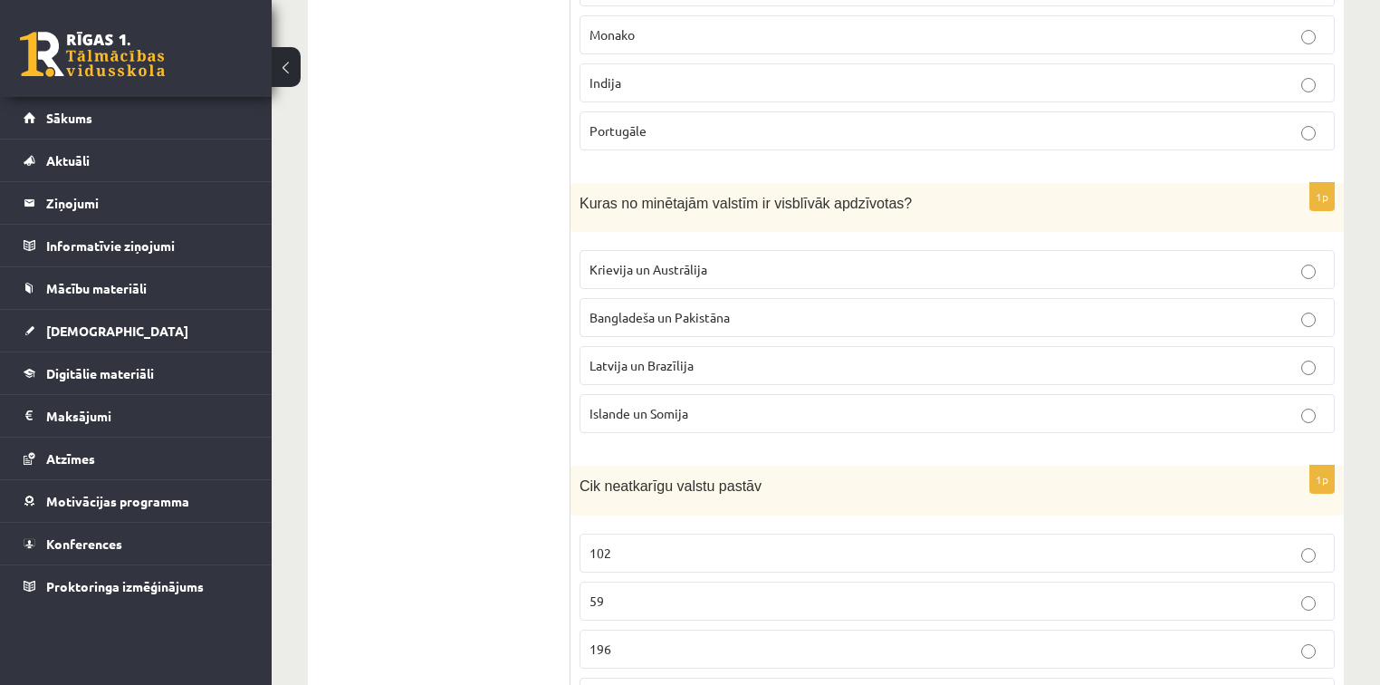
scroll to position [7392, 0]
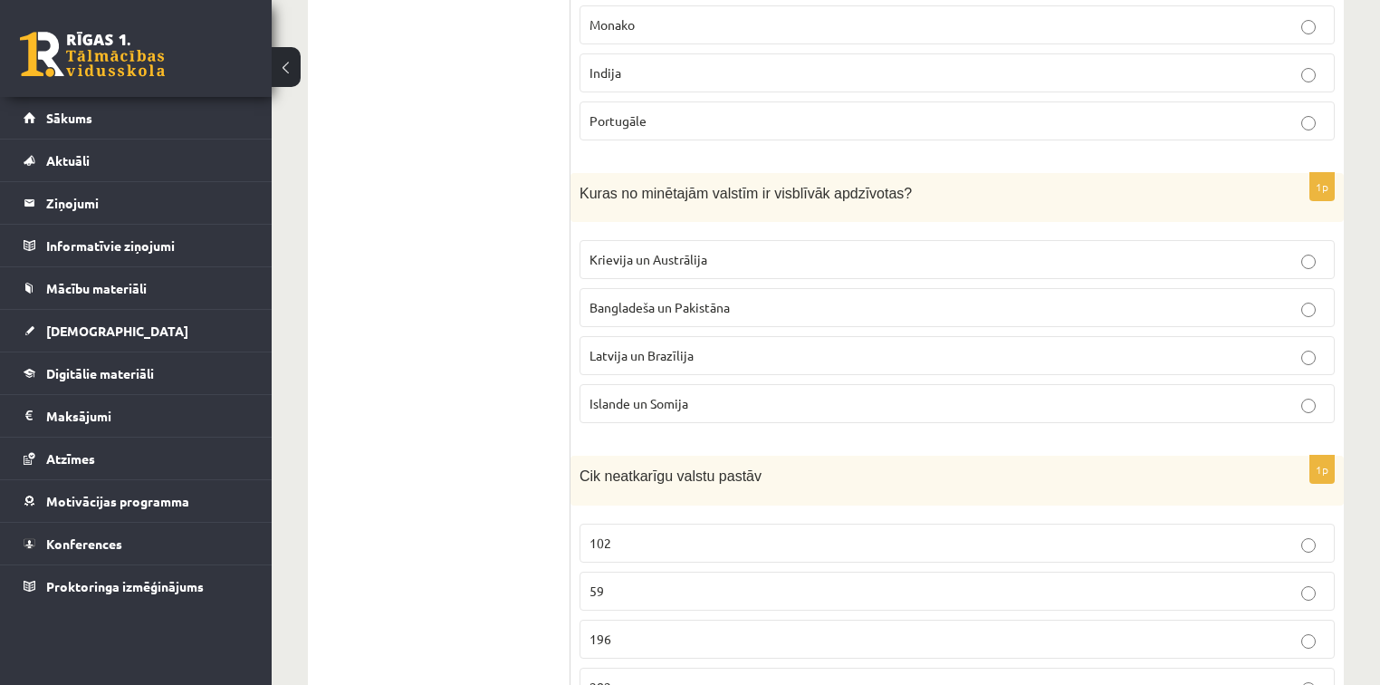
click at [657, 251] on span "Krievija un Austrālija" at bounding box center [649, 259] width 118 height 16
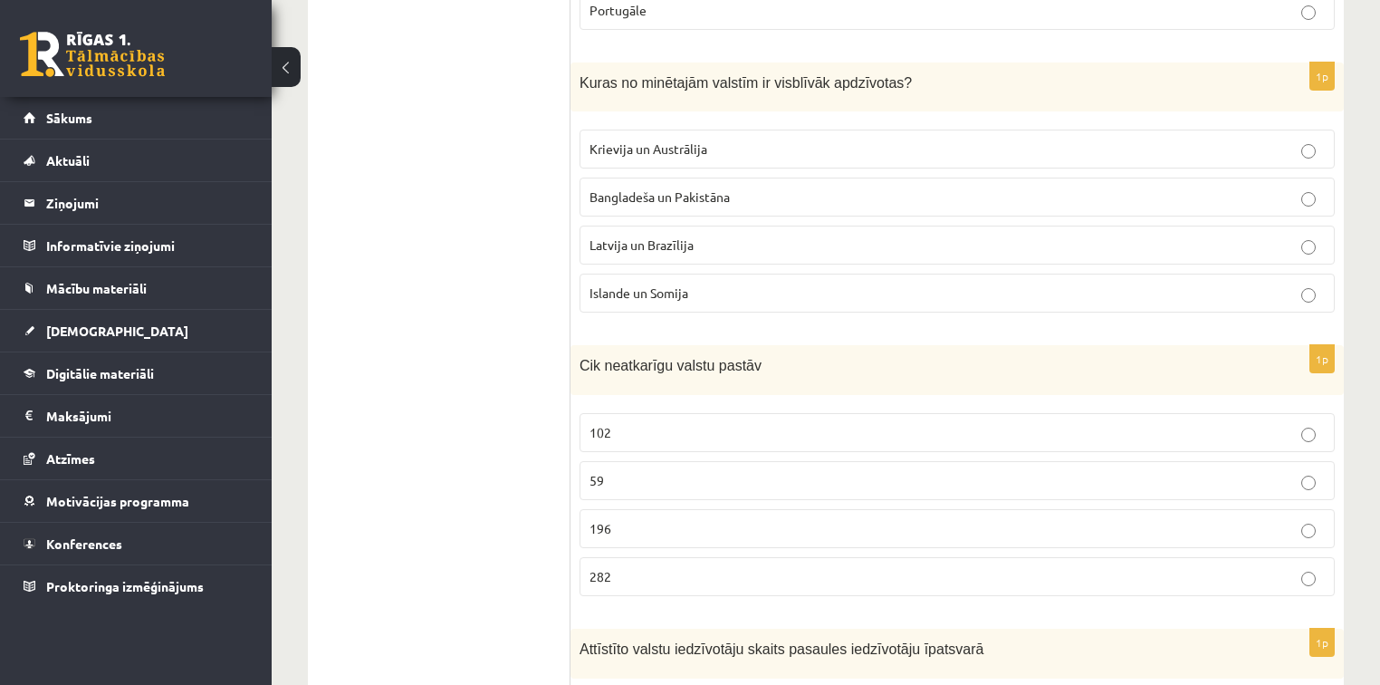
scroll to position [7524, 0]
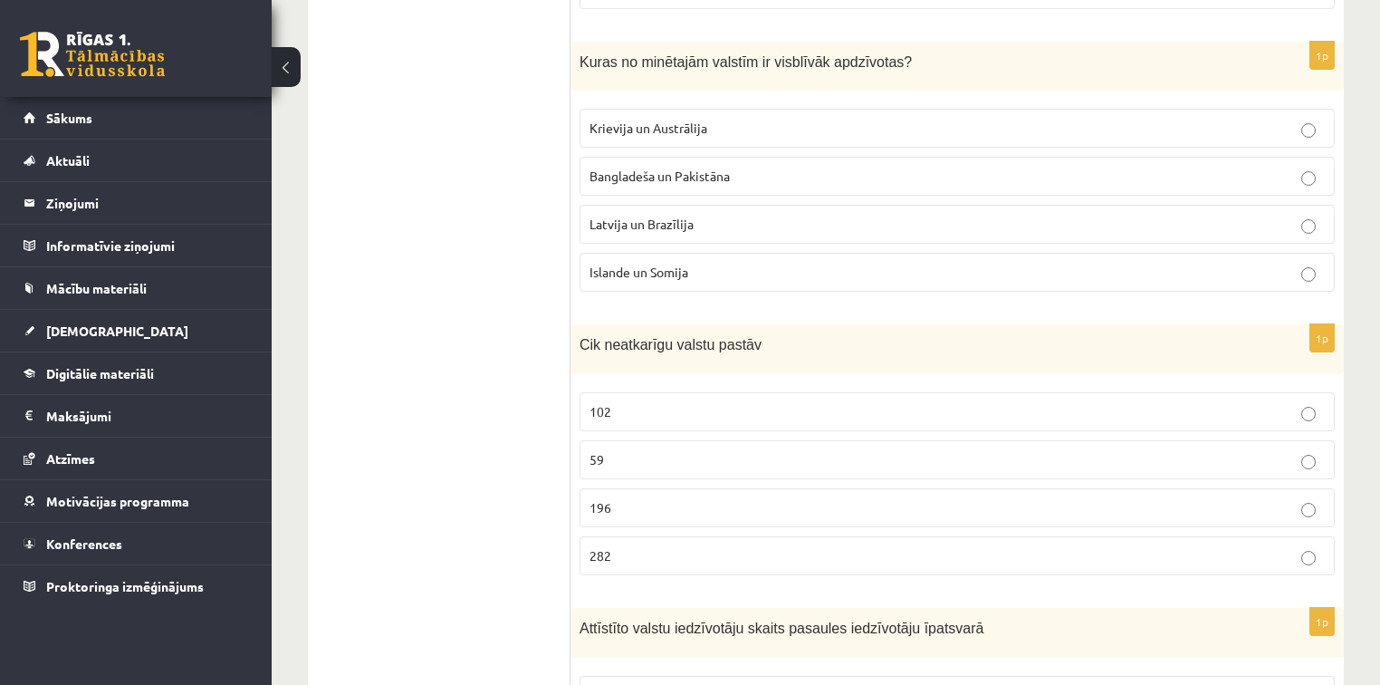
click at [641, 488] on label "196" at bounding box center [957, 507] width 755 height 39
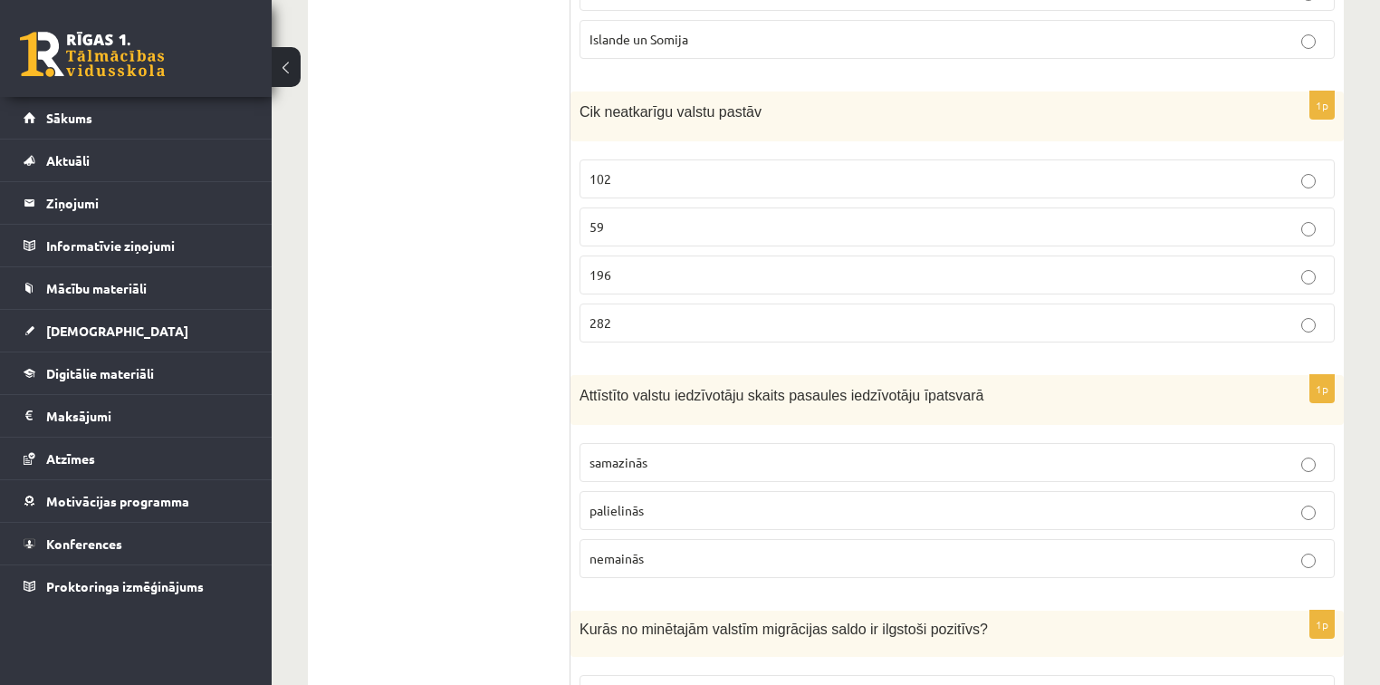
scroll to position [7959, 0]
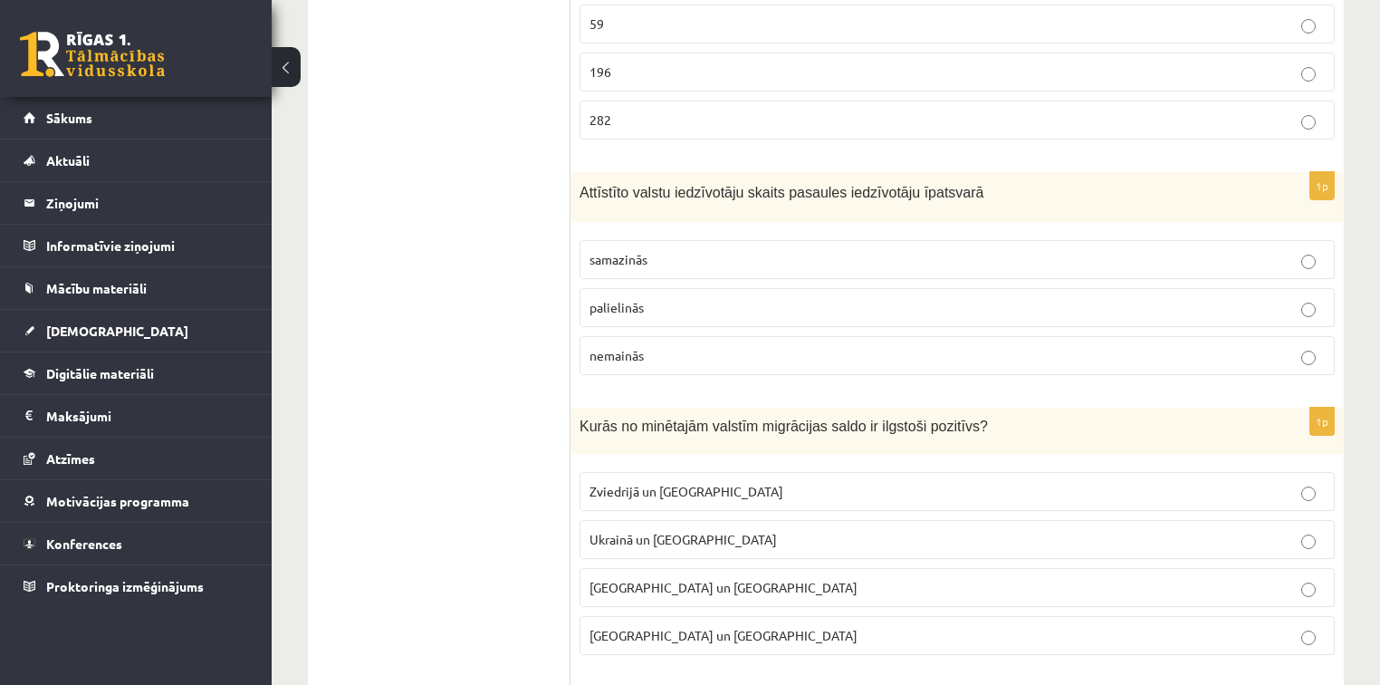
click at [638, 347] on span "nemainās" at bounding box center [617, 355] width 54 height 16
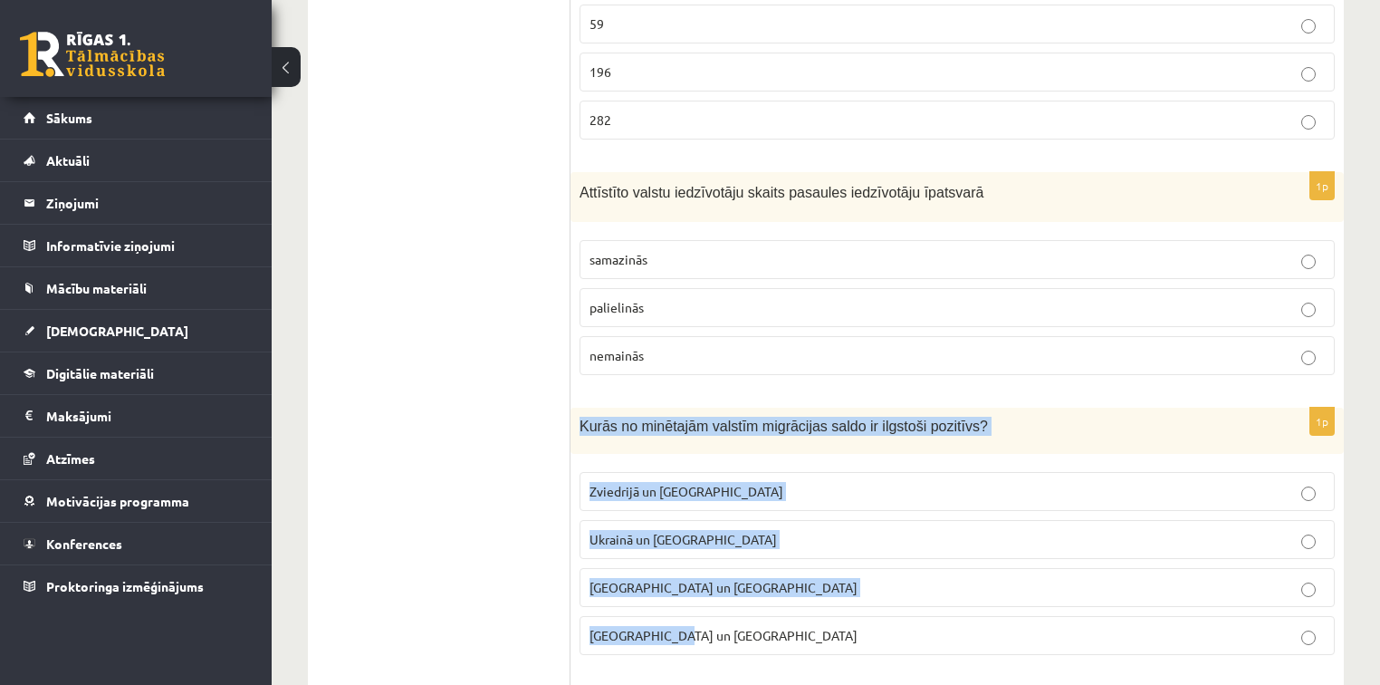
drag, startPoint x: 577, startPoint y: 379, endPoint x: 682, endPoint y: 577, distance: 223.7
click at [682, 577] on div "1p Kurās no minētajām valstīm migrācijas saldo ir ilgstoši pozitīvs? Zviedrijā …" at bounding box center [957, 539] width 773 height 262
copy div "Kurās no minētajām valstīm migrācijas saldo ir ilgstoši pozitīvs? Zviedrijā un …"
click at [779, 482] on p "Zviedrijā un ASV" at bounding box center [957, 491] width 735 height 19
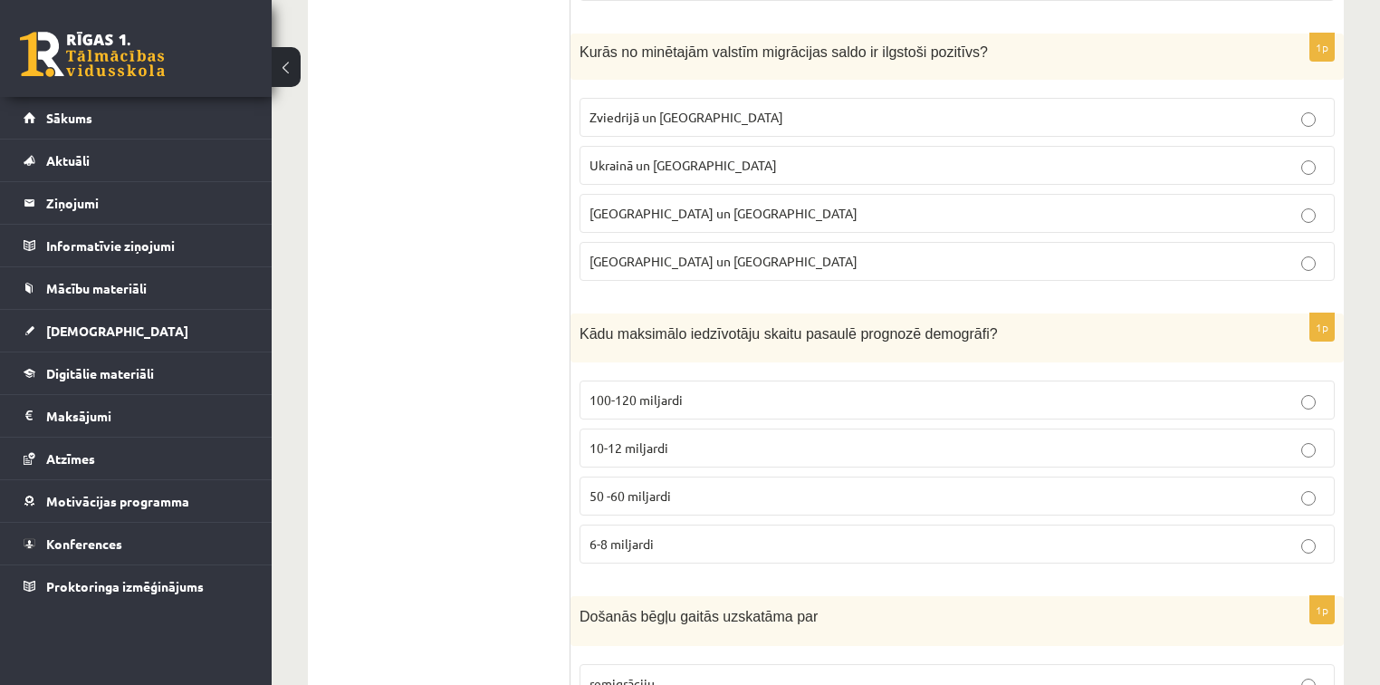
scroll to position [8354, 0]
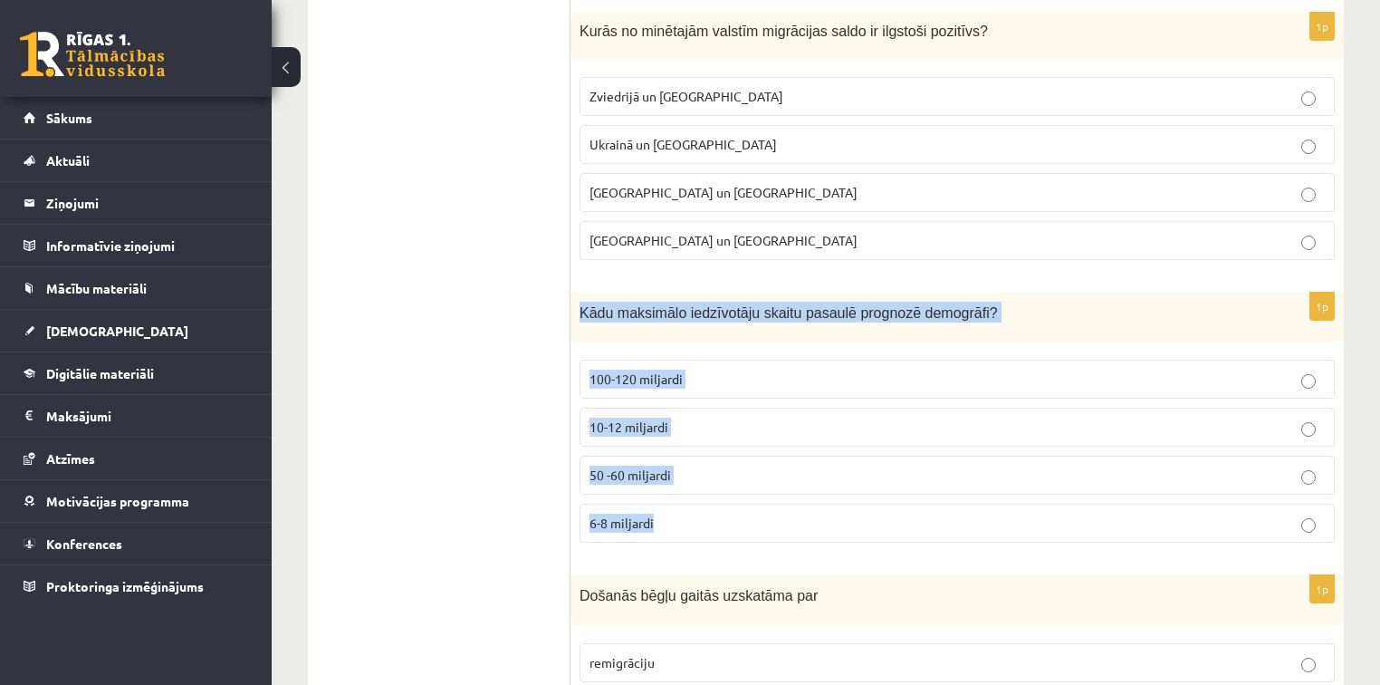
drag, startPoint x: 579, startPoint y: 271, endPoint x: 714, endPoint y: 467, distance: 238.4
click at [714, 467] on div "1p Kādu maksimālo iedzīvotāju skaitu pasaulē prognozē demogrāfi? 100-120 miljar…" at bounding box center [957, 425] width 773 height 265
copy div "Kādu maksimālo iedzīvotāju skaitu pasaulē prognozē demogrāfi? 100-120 miljardi …"
click at [753, 408] on label "10-12 miljardi" at bounding box center [957, 427] width 755 height 39
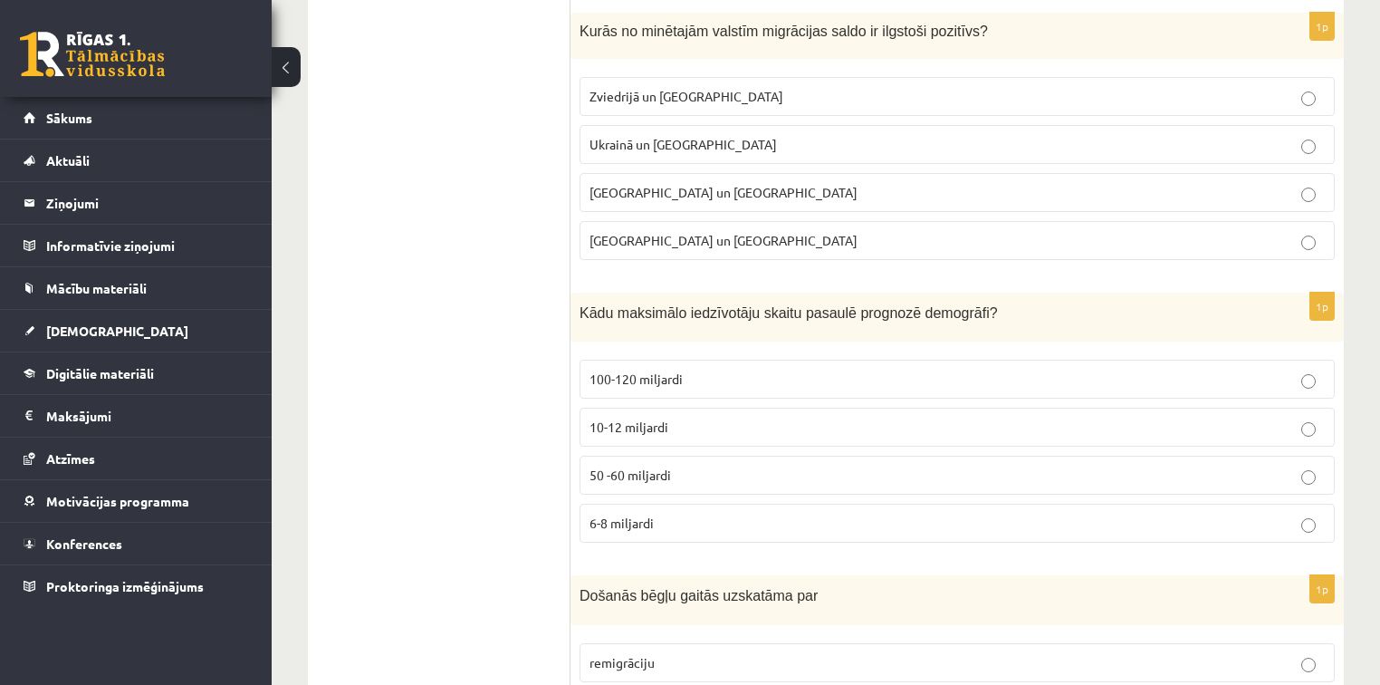
scroll to position [8516, 0]
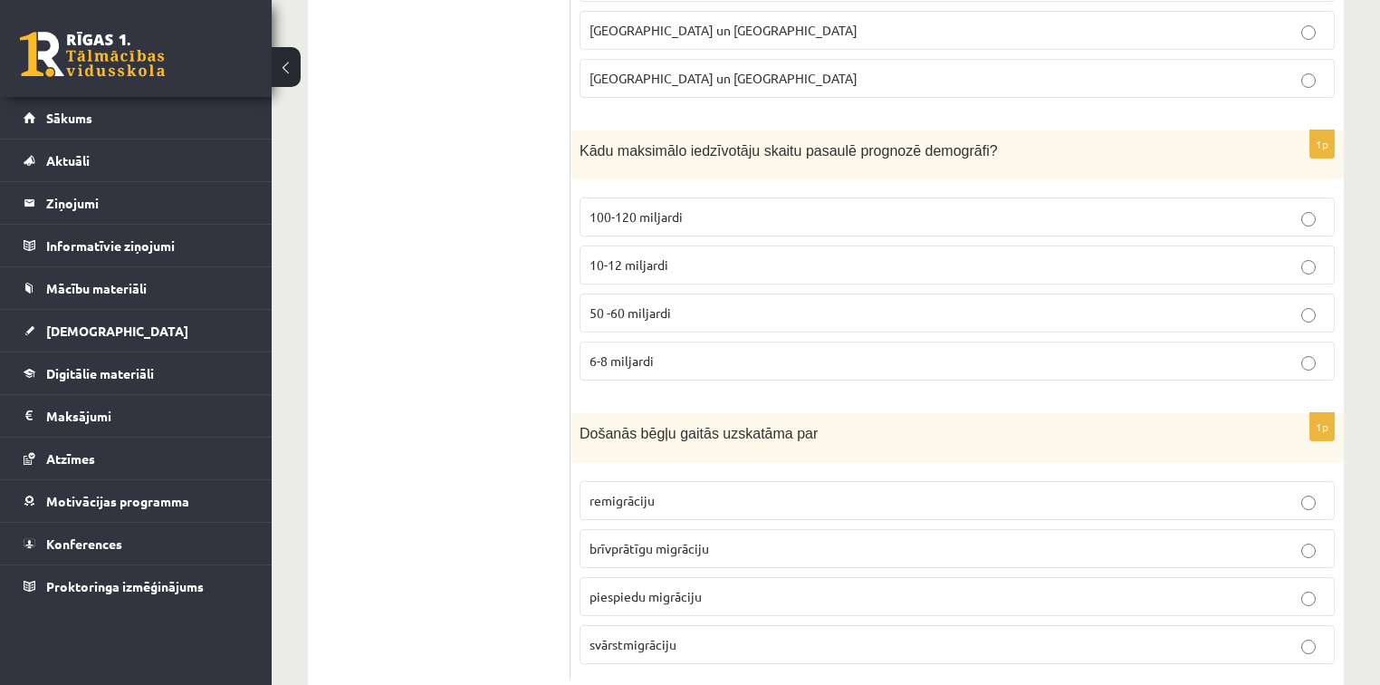
click at [698, 540] on span "brīvprātīgu migrāciju" at bounding box center [650, 548] width 120 height 16
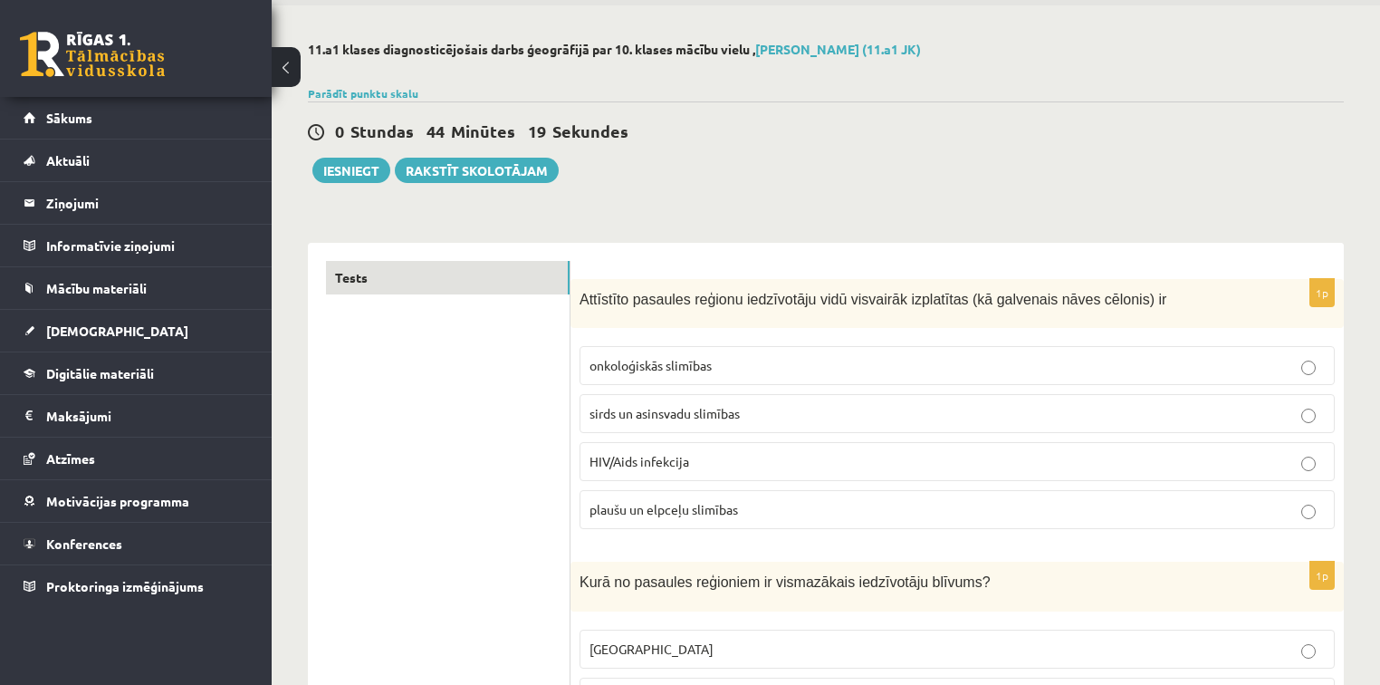
scroll to position [0, 0]
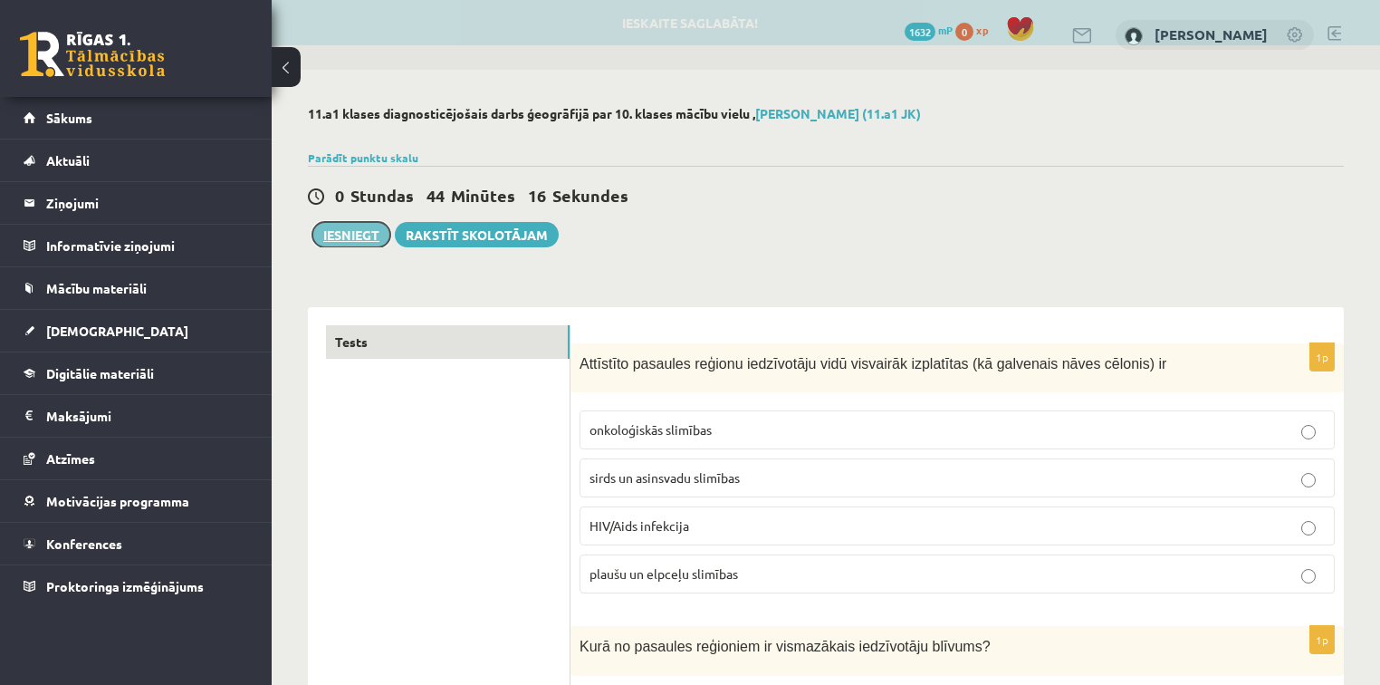
click at [375, 235] on button "Iesniegt" at bounding box center [351, 234] width 78 height 25
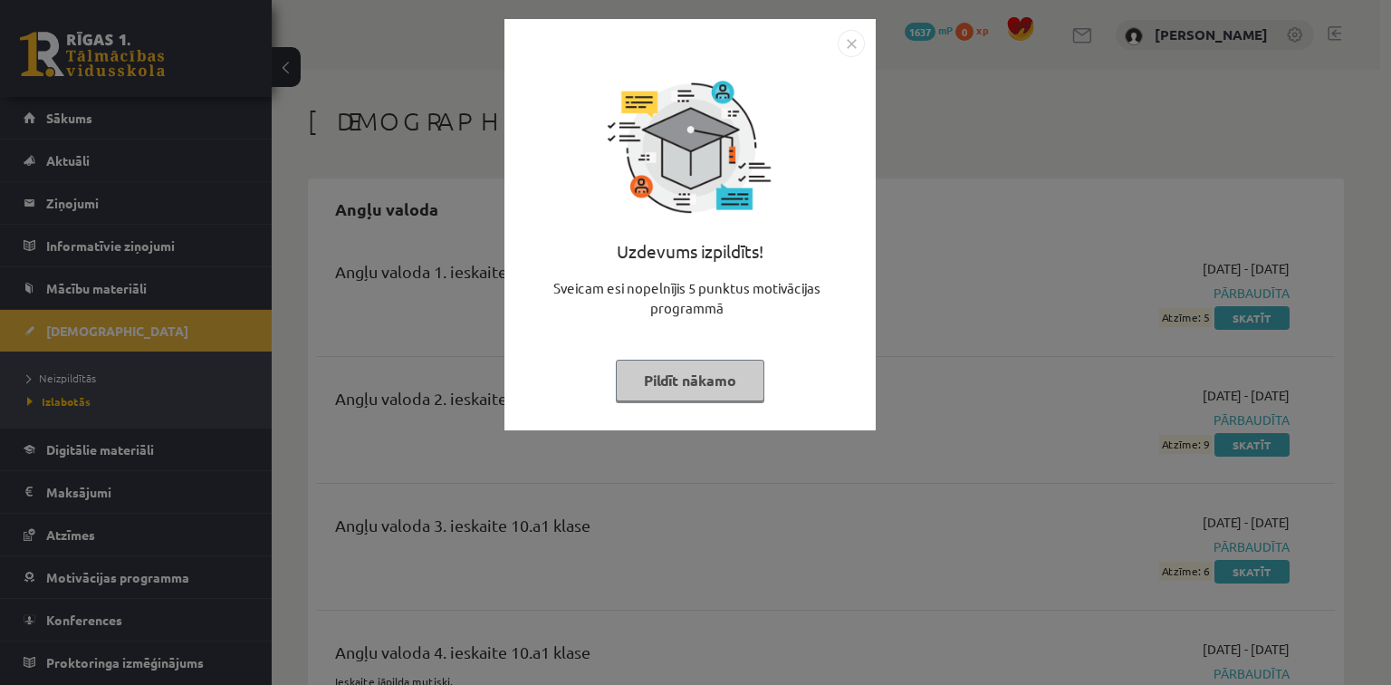
click at [689, 369] on button "Pildīt nākamo" at bounding box center [690, 381] width 149 height 42
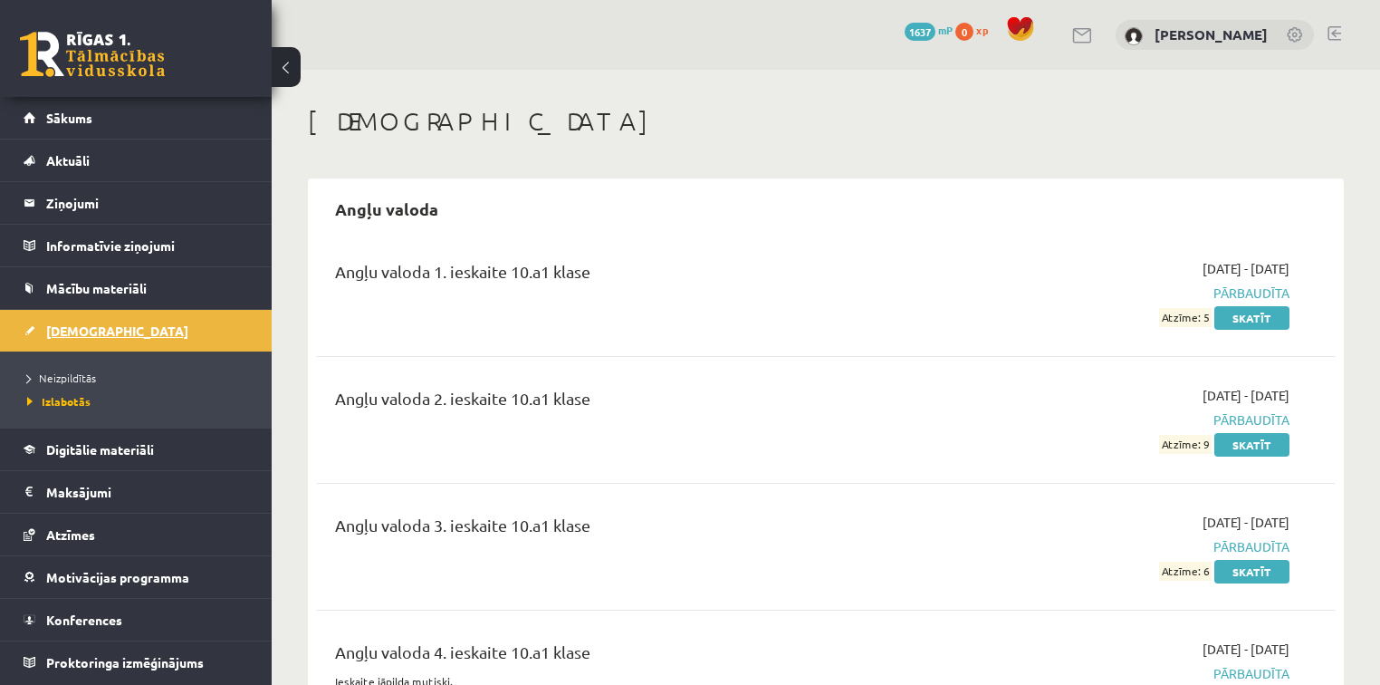
click at [156, 322] on link "[DEMOGRAPHIC_DATA]" at bounding box center [137, 331] width 226 height 42
